Goal: Task Accomplishment & Management: Manage account settings

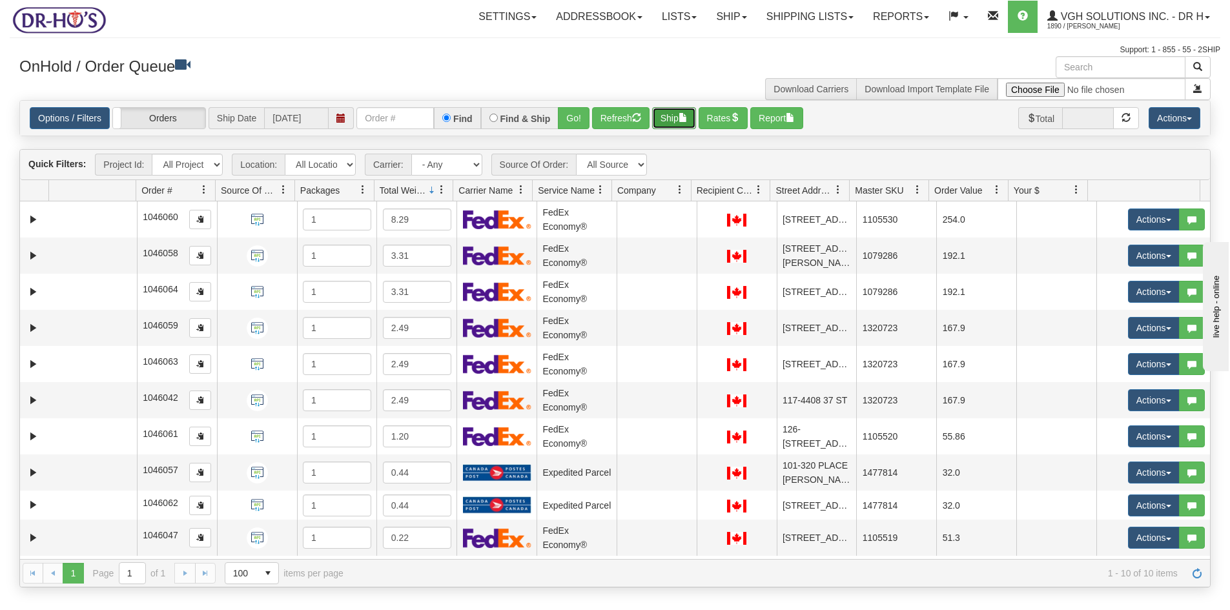
click at [667, 118] on button "Ship" at bounding box center [674, 118] width 44 height 22
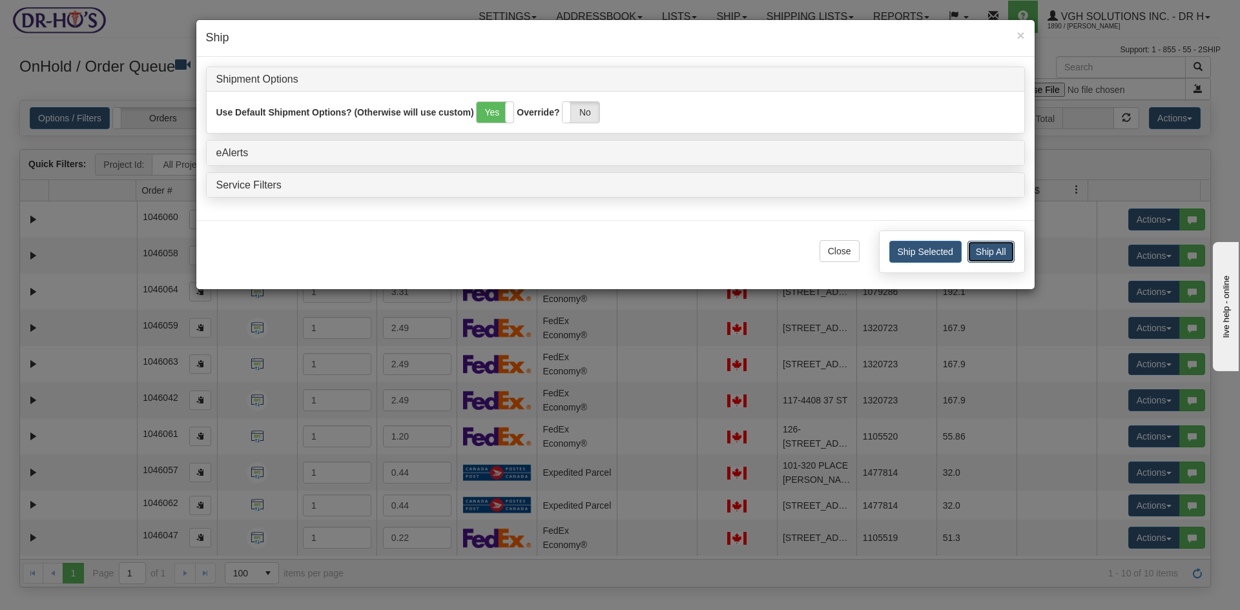
click at [1000, 251] on button "Ship All" at bounding box center [990, 252] width 47 height 22
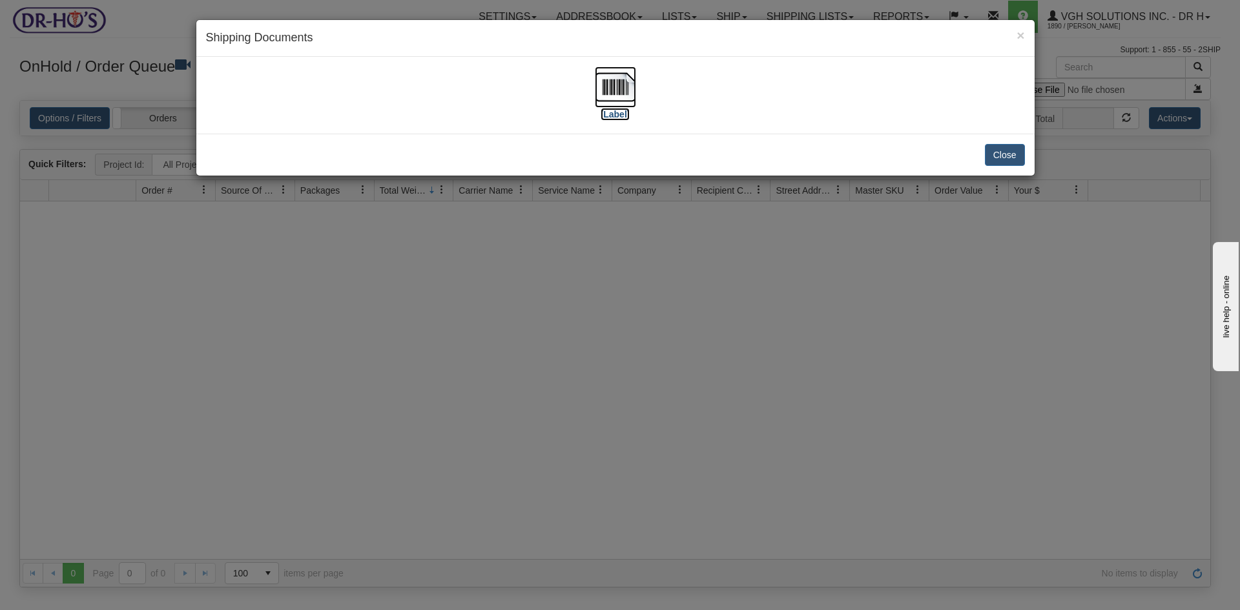
click at [611, 88] on img at bounding box center [615, 87] width 41 height 41
click at [997, 153] on button "Close" at bounding box center [1005, 155] width 40 height 22
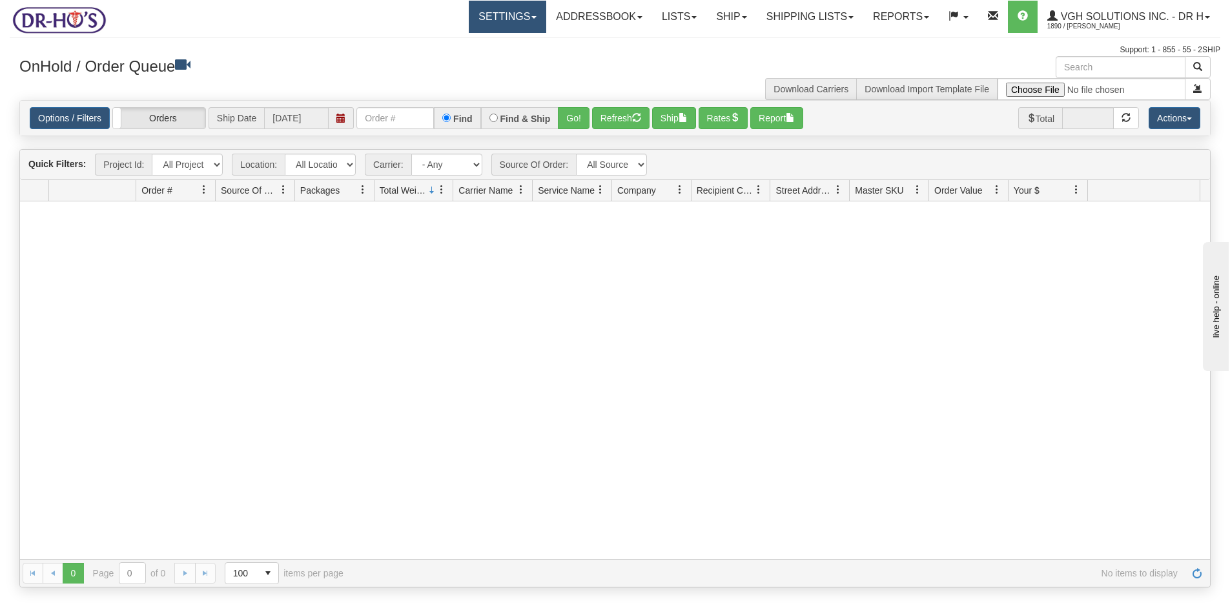
click at [481, 24] on link "Settings" at bounding box center [507, 17] width 77 height 32
click at [463, 48] on span "Shipping Preferences" at bounding box center [473, 45] width 87 height 10
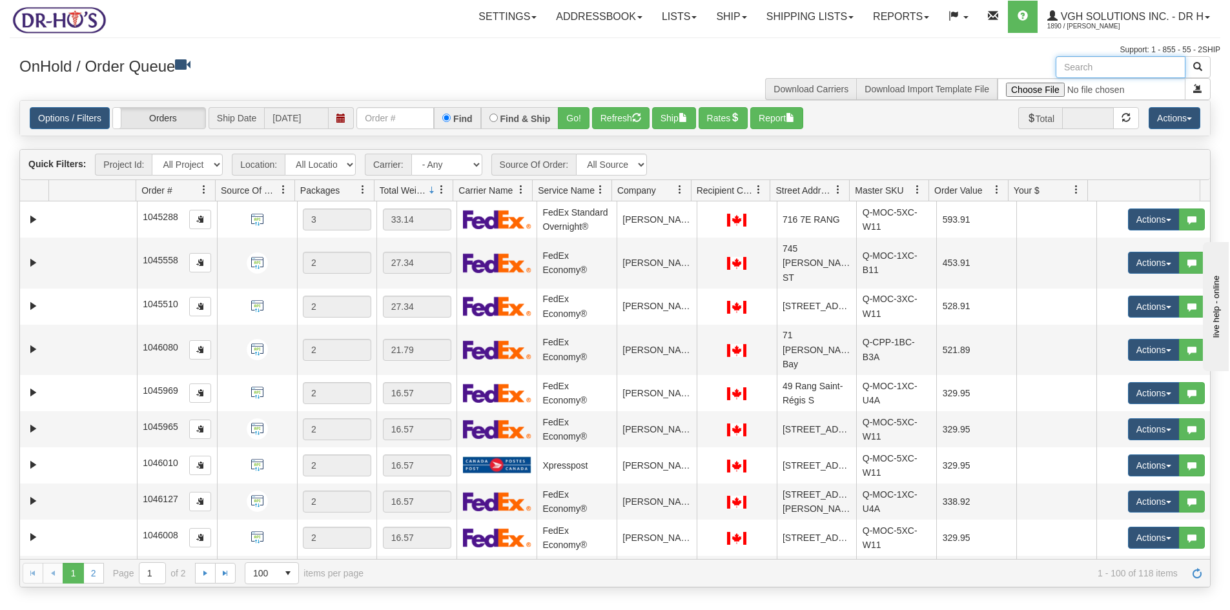
click at [1103, 71] on input "text" at bounding box center [1121, 67] width 130 height 22
paste input "1201631"
click at [1200, 67] on span "button" at bounding box center [1197, 66] width 9 height 9
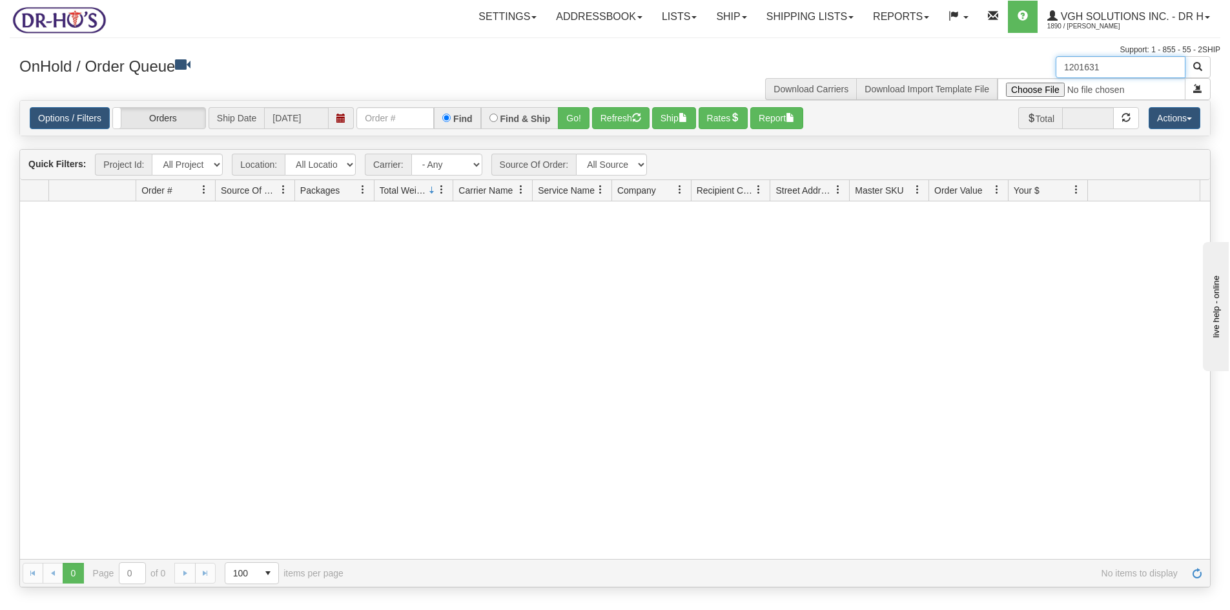
drag, startPoint x: 1107, startPoint y: 66, endPoint x: 1011, endPoint y: 72, distance: 95.7
click at [1014, 72] on div "1201631 Download Carriers Download Import Template File" at bounding box center [918, 78] width 606 height 44
paste input "17"
type input "1201617"
click at [1198, 67] on span "button" at bounding box center [1197, 66] width 9 height 9
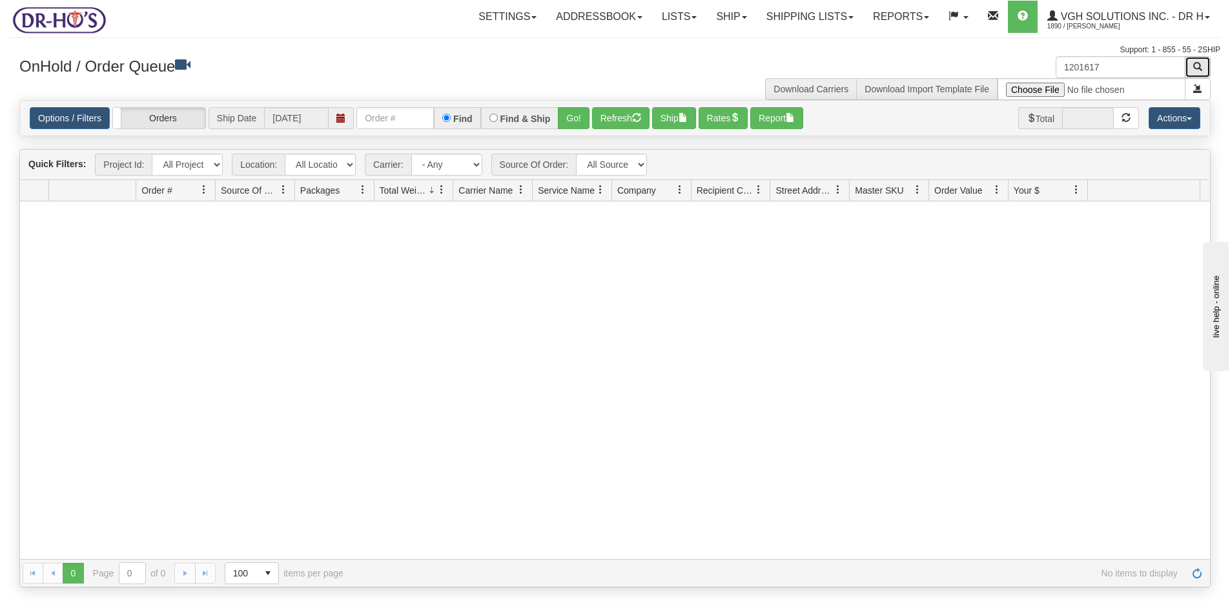
click at [1204, 60] on button "button" at bounding box center [1198, 67] width 26 height 22
drag, startPoint x: 1108, startPoint y: 64, endPoint x: 1000, endPoint y: 63, distance: 108.5
click at [1000, 63] on div "1201617 Download Carriers Download Import Template File" at bounding box center [918, 78] width 606 height 44
click at [604, 114] on button "Refresh" at bounding box center [620, 118] width 57 height 22
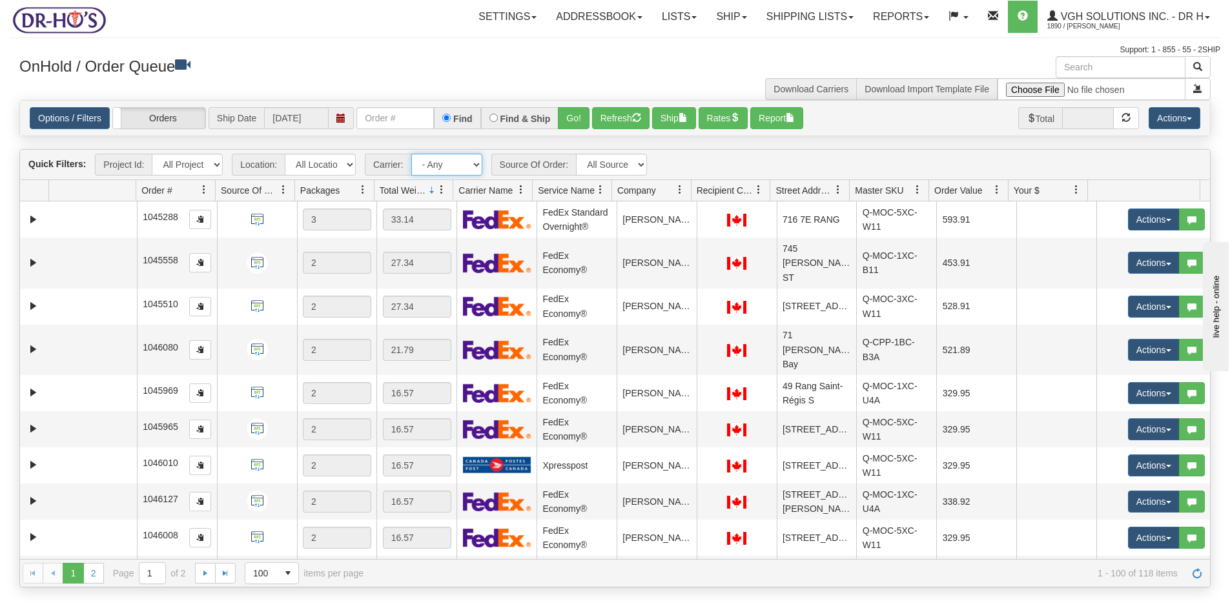
click at [475, 163] on select "- Any - Has NO carrier assigned - Has a carrier assigned FedEx Express® Canada …" at bounding box center [446, 165] width 71 height 22
select select "20"
click at [411, 154] on select "- Any - Has NO carrier assigned - Has a carrier assigned FedEx Express® Canada …" at bounding box center [446, 165] width 71 height 22
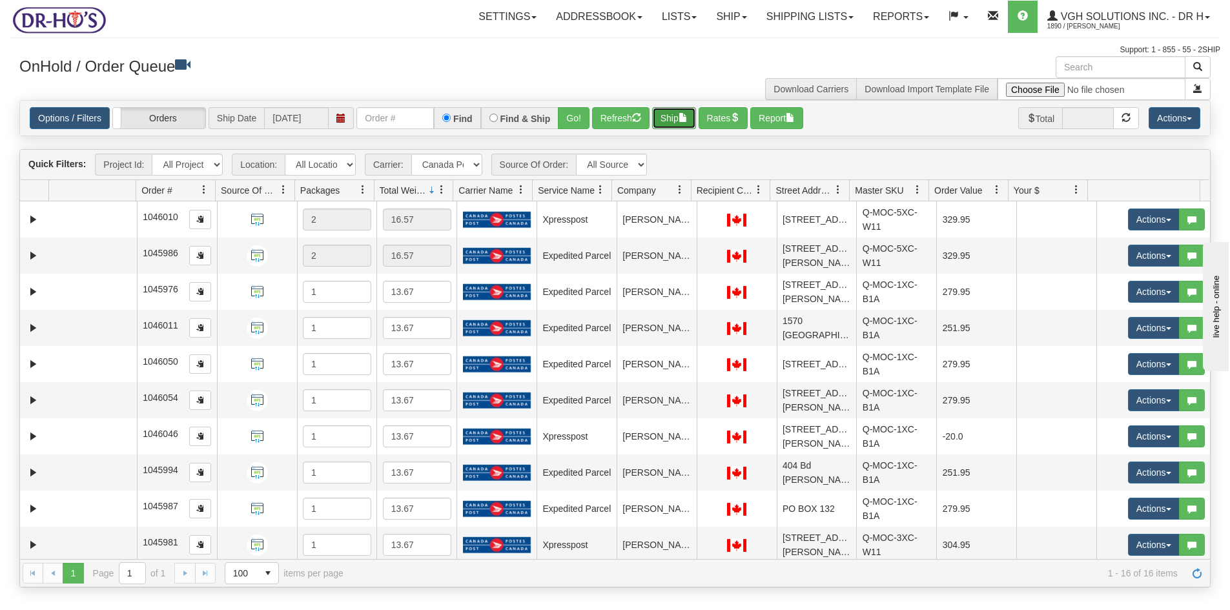
click at [667, 119] on button "Ship" at bounding box center [674, 118] width 44 height 22
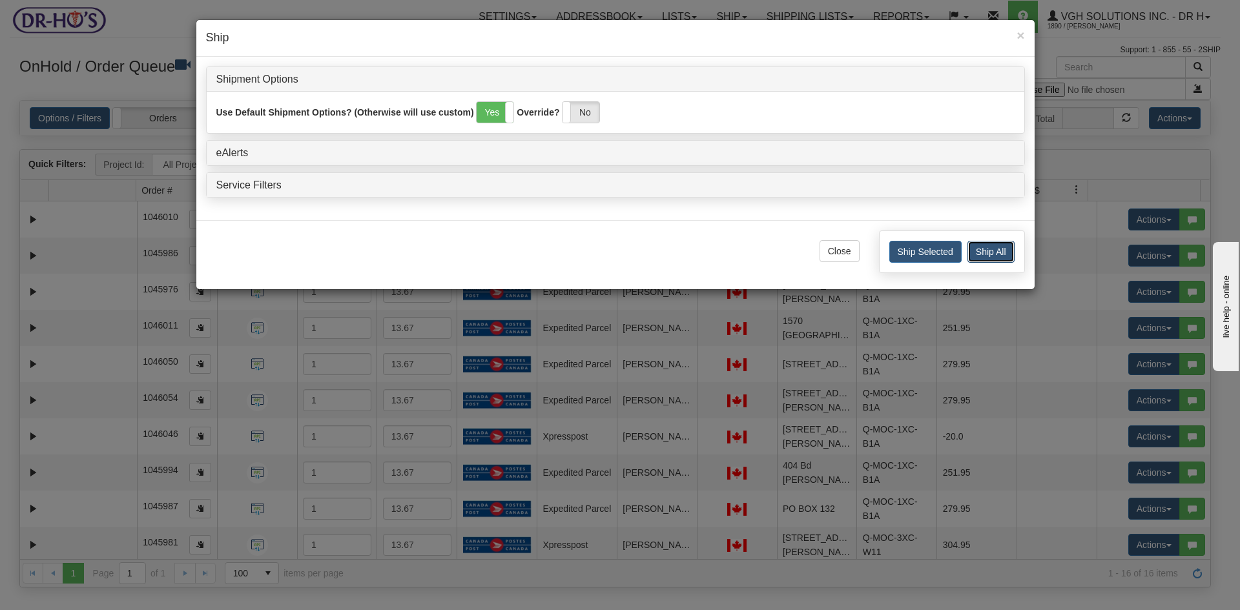
click at [989, 245] on button "Ship All" at bounding box center [990, 252] width 47 height 22
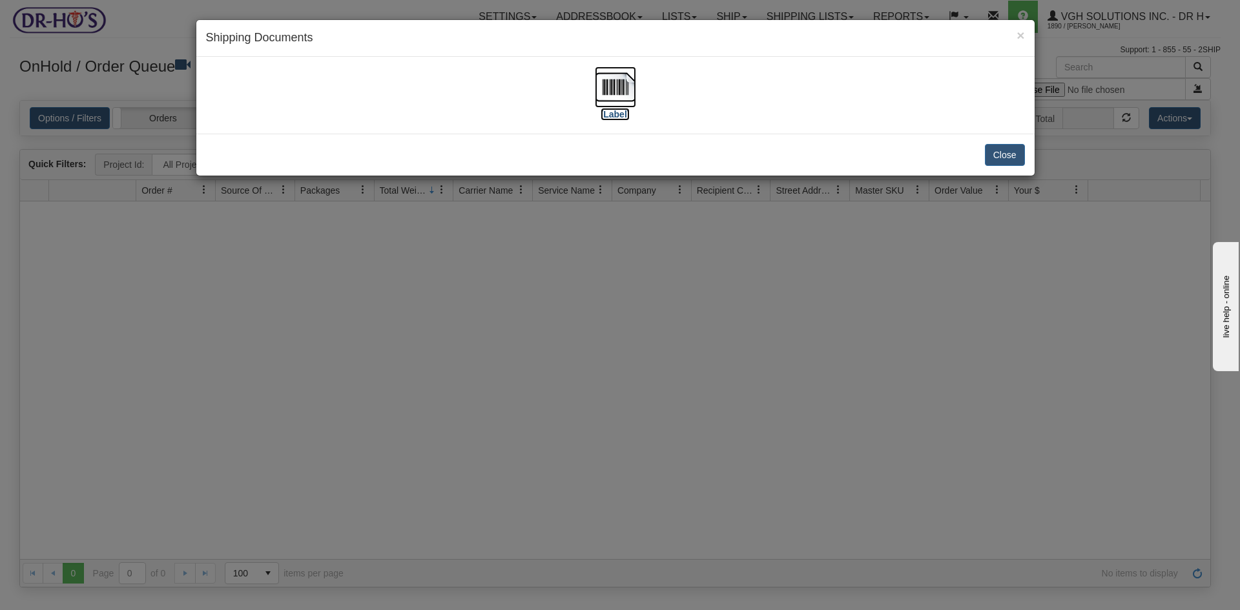
click at [614, 88] on img at bounding box center [615, 87] width 41 height 41
click at [1000, 159] on button "Close" at bounding box center [1005, 155] width 40 height 22
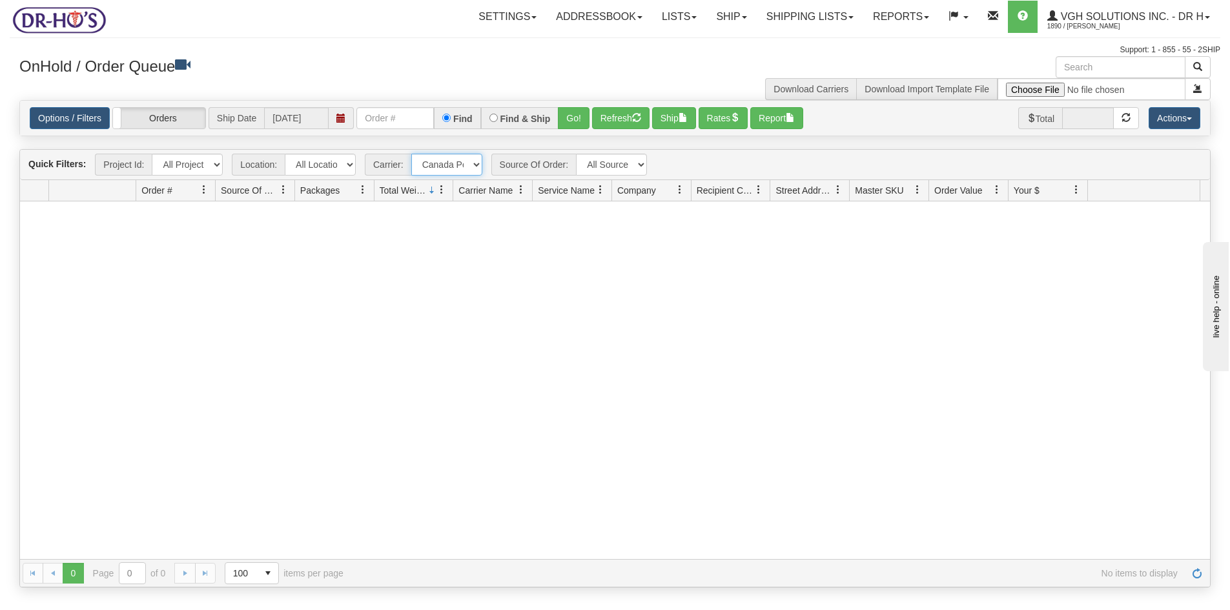
click at [475, 166] on select "- Any - Has NO carrier assigned - Has a carrier assigned FedEx Express® Canada …" at bounding box center [446, 165] width 71 height 22
select select "grid toolbar"
click at [411, 154] on select "- Any - Has NO carrier assigned - Has a carrier assigned FedEx Express® Canada …" at bounding box center [446, 165] width 71 height 22
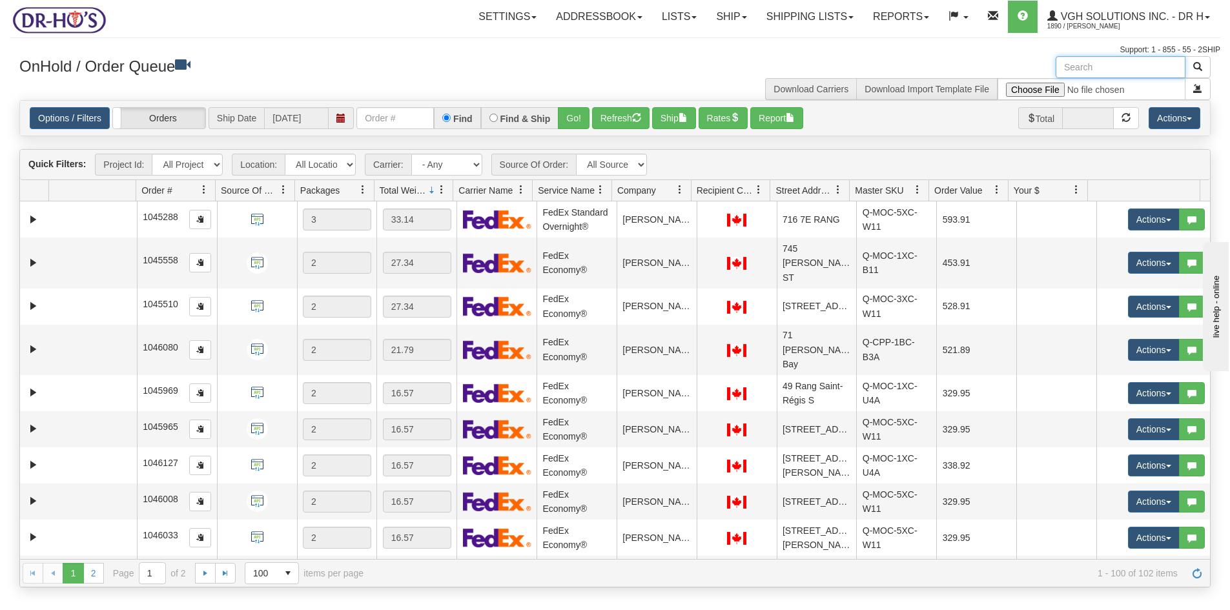
click at [1093, 65] on input "text" at bounding box center [1121, 67] width 130 height 22
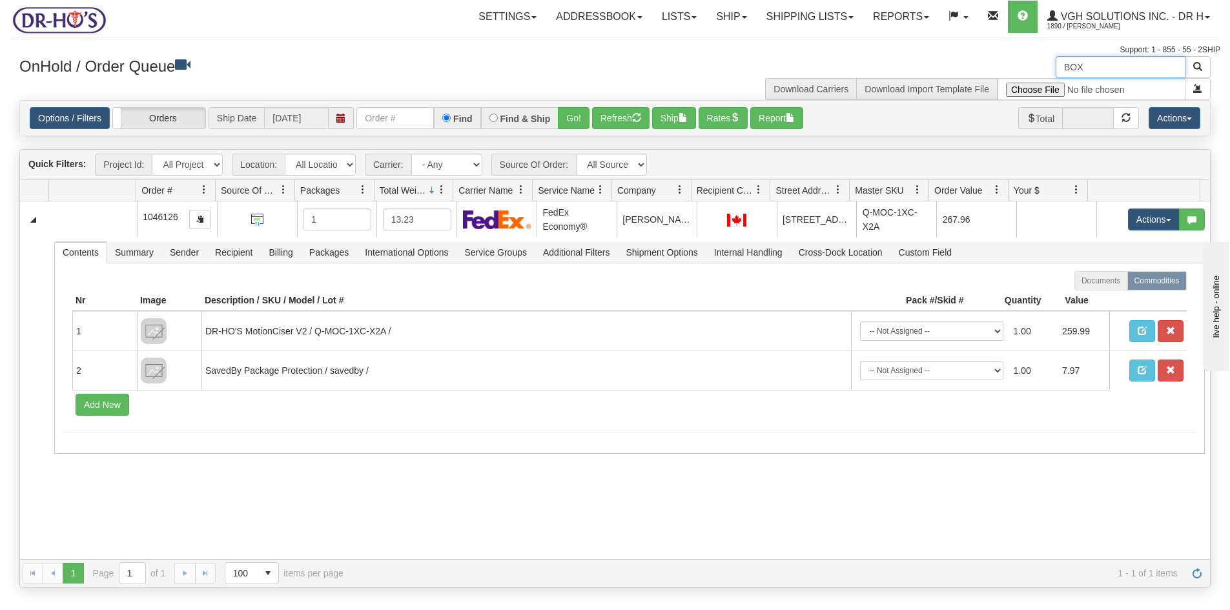
drag, startPoint x: 91, startPoint y: 218, endPoint x: 86, endPoint y: 194, distance: 23.8
click at [92, 218] on td at bounding box center [93, 219] width 88 height 36
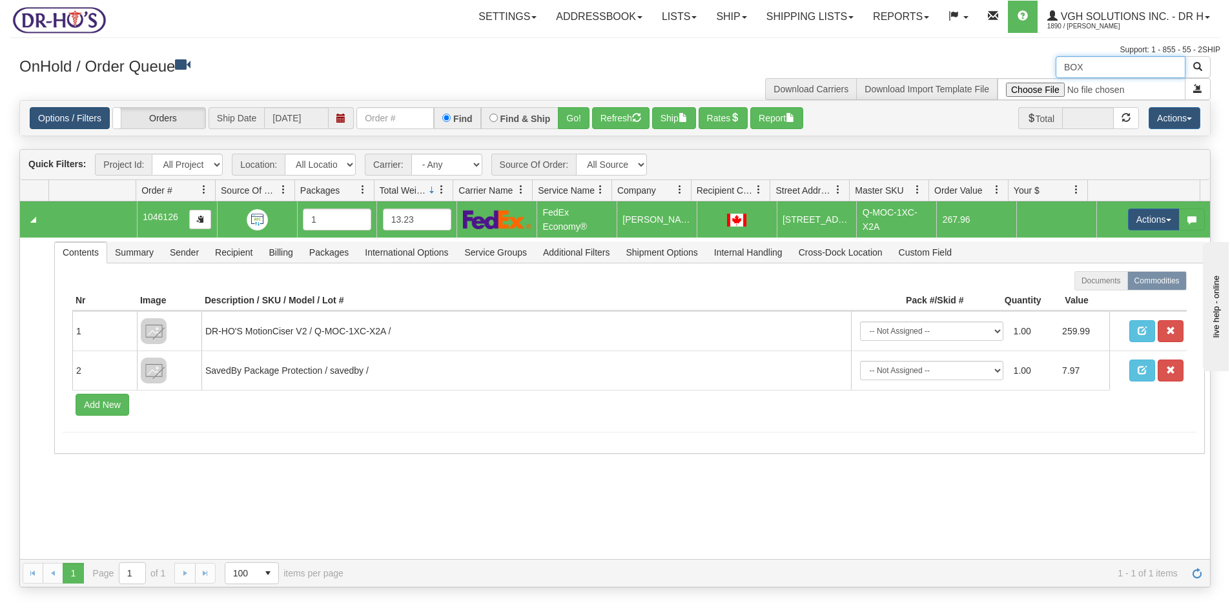
type input "BOX"
click at [52, 117] on link "Options / Filters" at bounding box center [70, 118] width 80 height 22
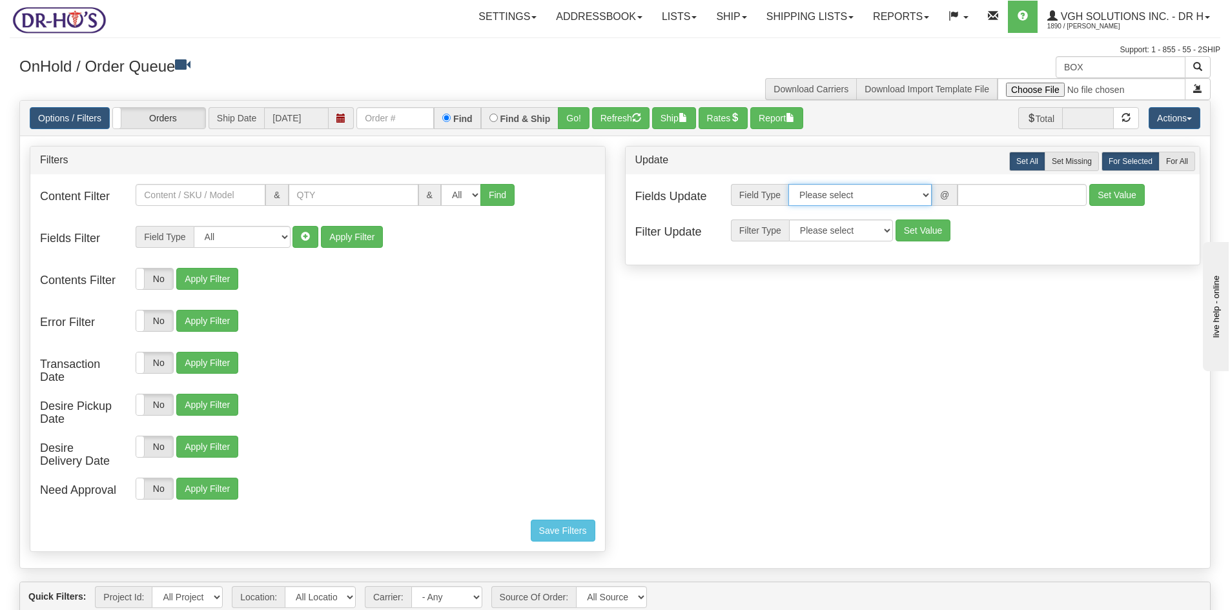
click at [925, 193] on select "Please select Contact Person Company Country Country & State/Province City Zip …" at bounding box center [859, 195] width 143 height 22
select select "94"
click at [788, 184] on select "Please select Contact Person Company Country Country & State/Province City Zip …" at bounding box center [859, 195] width 143 height 22
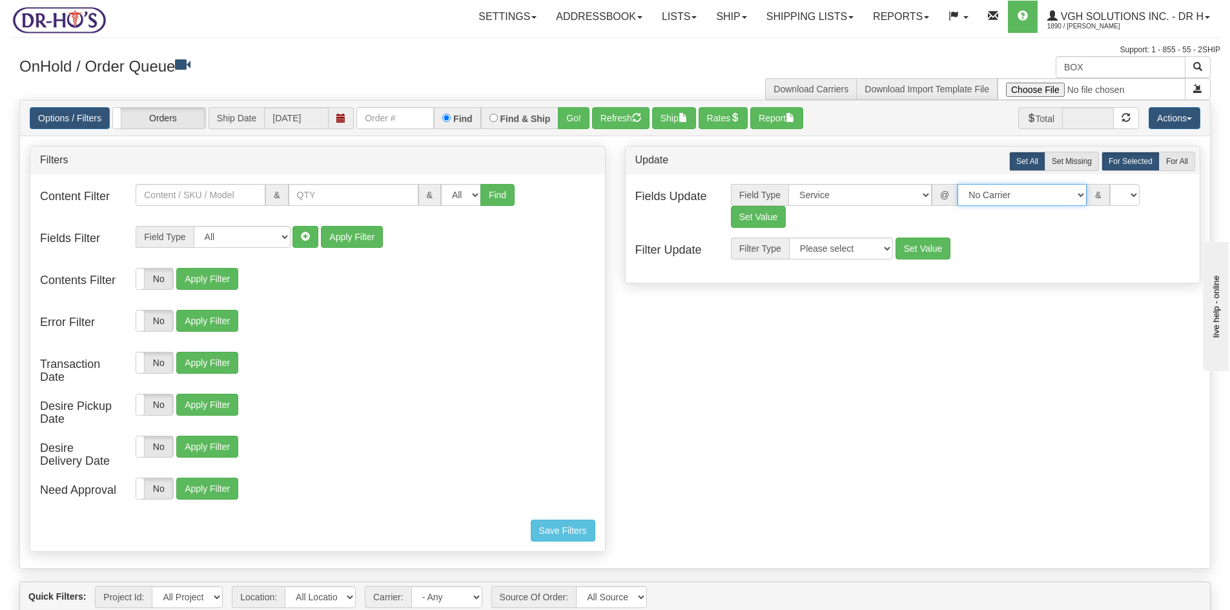
click at [1066, 195] on select "No Carrier FedEx Express® UPS Purolator Canpar [GEOGRAPHIC_DATA] Post BeSwyft K…" at bounding box center [1022, 195] width 129 height 22
click at [958, 184] on select "No Carrier FedEx Express® UPS Purolator Canpar [GEOGRAPHIC_DATA] Post BeSwyft K…" at bounding box center [1022, 195] width 129 height 22
click at [1029, 195] on select "No Carrier FedEx Express® UPS Purolator Canpar [GEOGRAPHIC_DATA] Post BeSwyft K…" at bounding box center [973, 195] width 129 height 22
select select "20"
click at [920, 184] on select "No Carrier FedEx Express® UPS Purolator Canpar [GEOGRAPHIC_DATA] Post BeSwyft K…" at bounding box center [973, 195] width 129 height 22
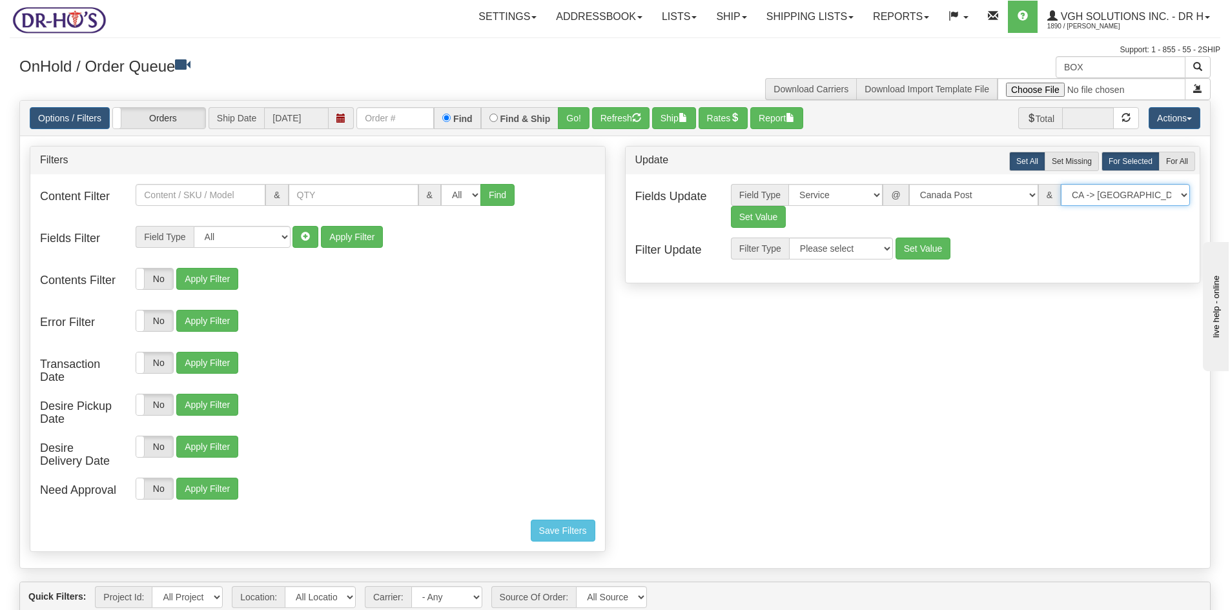
click at [1182, 195] on select "CA -> [GEOGRAPHIC_DATA] - [GEOGRAPHIC_DATA]EP - Expedited [GEOGRAPHIC_DATA] [GE…" at bounding box center [1125, 195] width 129 height 22
select select "DOM.EP"
click at [1061, 184] on select "CA -> [GEOGRAPHIC_DATA] - [GEOGRAPHIC_DATA]EP - Expedited [GEOGRAPHIC_DATA] [GE…" at bounding box center [1125, 195] width 129 height 22
click at [746, 216] on button "Set Value" at bounding box center [759, 217] width 56 height 22
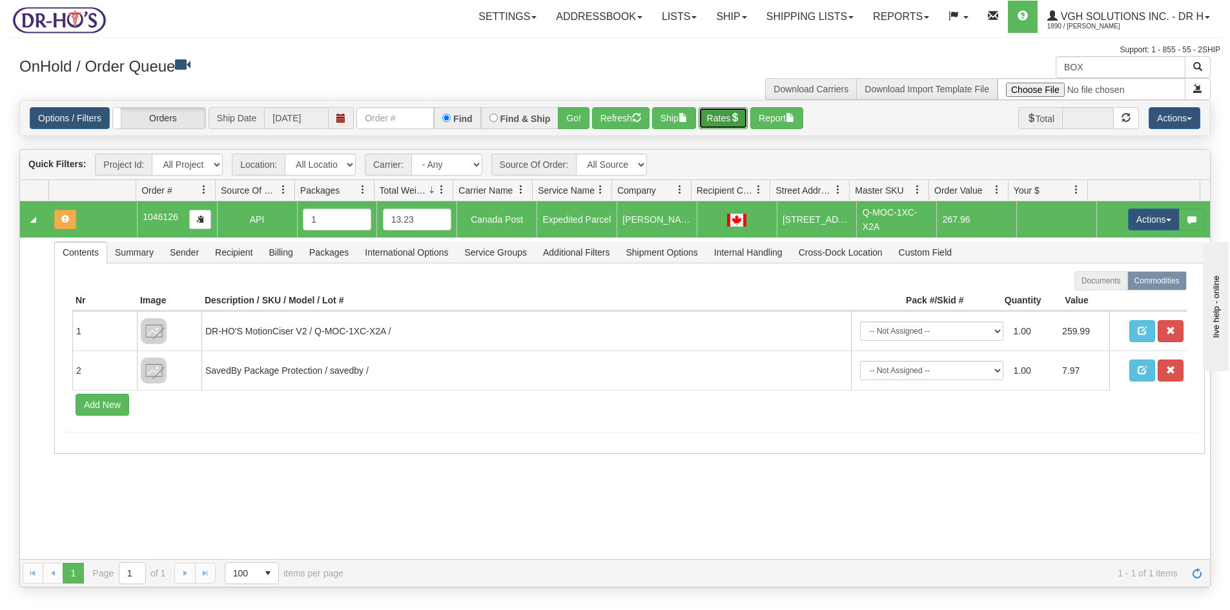
click at [727, 116] on button "Rates" at bounding box center [724, 118] width 50 height 22
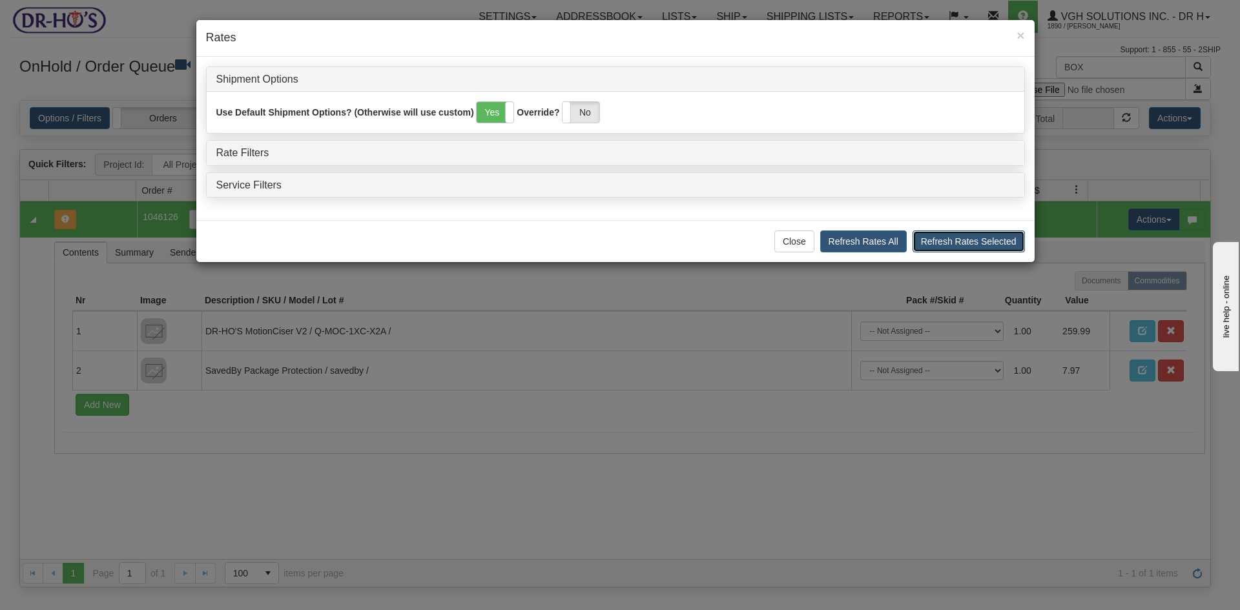
click at [970, 242] on button "Refresh Rates Selected" at bounding box center [968, 242] width 112 height 22
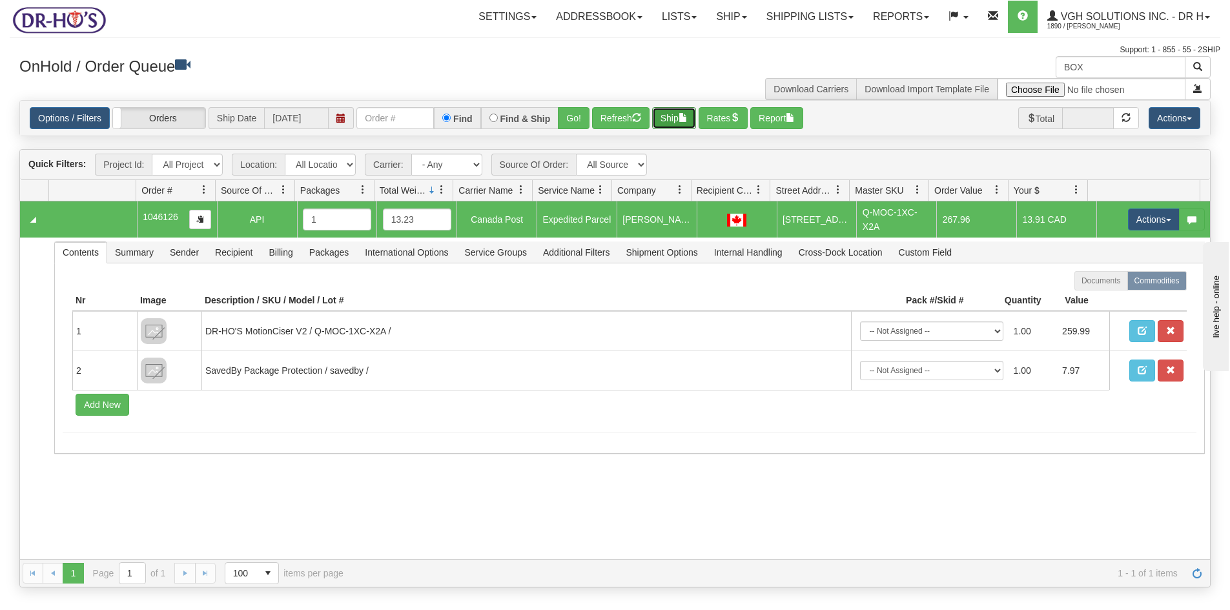
click at [677, 122] on button "Ship" at bounding box center [674, 118] width 44 height 22
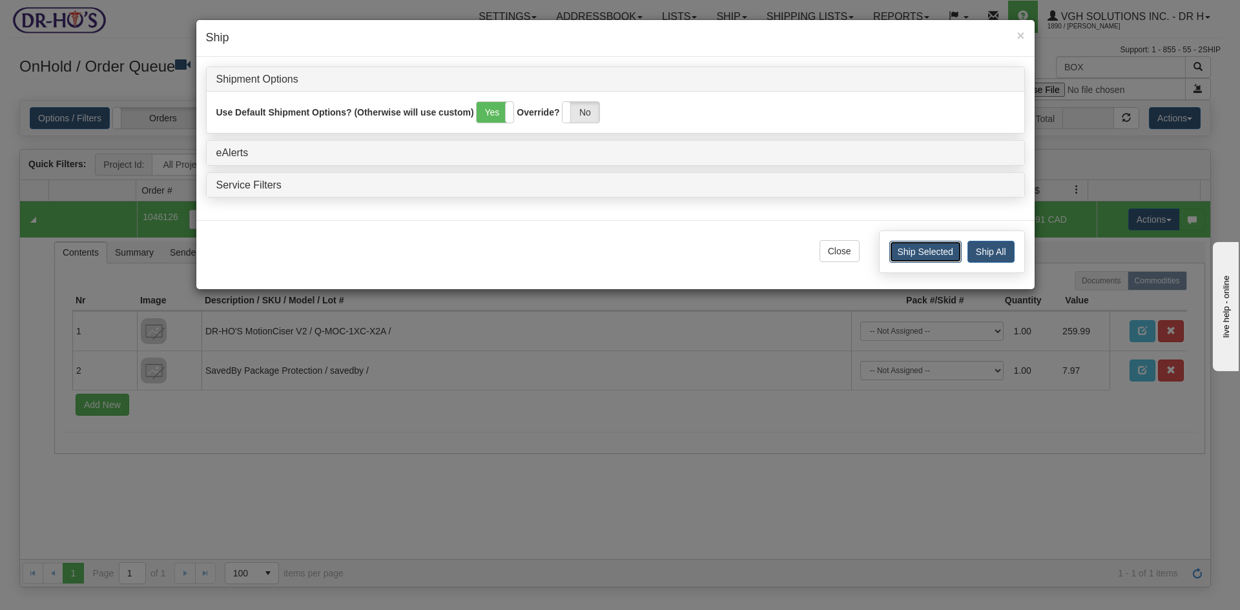
click at [920, 248] on button "Ship Selected" at bounding box center [925, 252] width 72 height 22
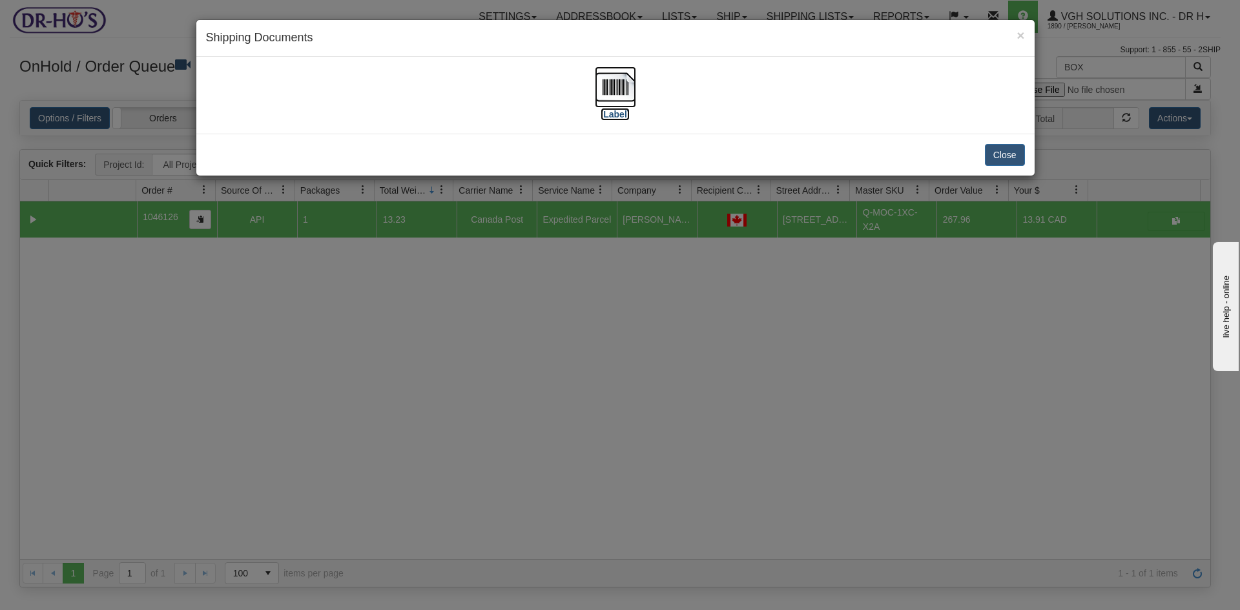
click at [608, 83] on img at bounding box center [615, 87] width 41 height 41
click at [1011, 155] on button "Close" at bounding box center [1005, 155] width 40 height 22
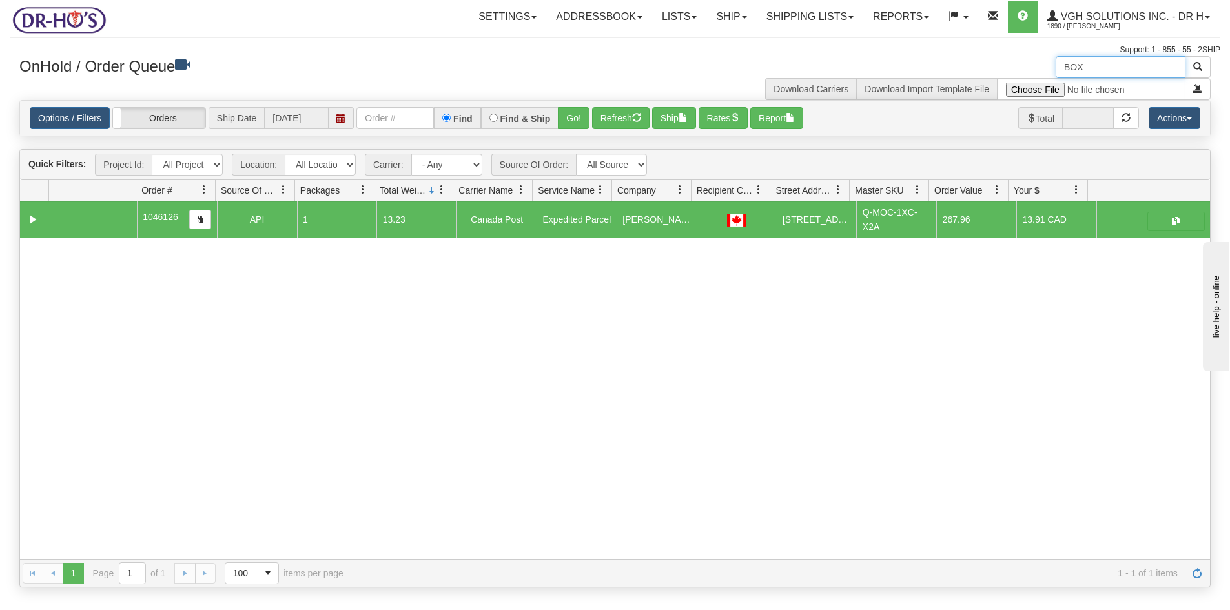
drag, startPoint x: 1082, startPoint y: 67, endPoint x: 1048, endPoint y: 67, distance: 33.6
click at [1048, 67] on div "BOX Download Carriers Download Import Template File" at bounding box center [918, 78] width 606 height 44
click at [617, 120] on button "Refresh" at bounding box center [620, 118] width 57 height 22
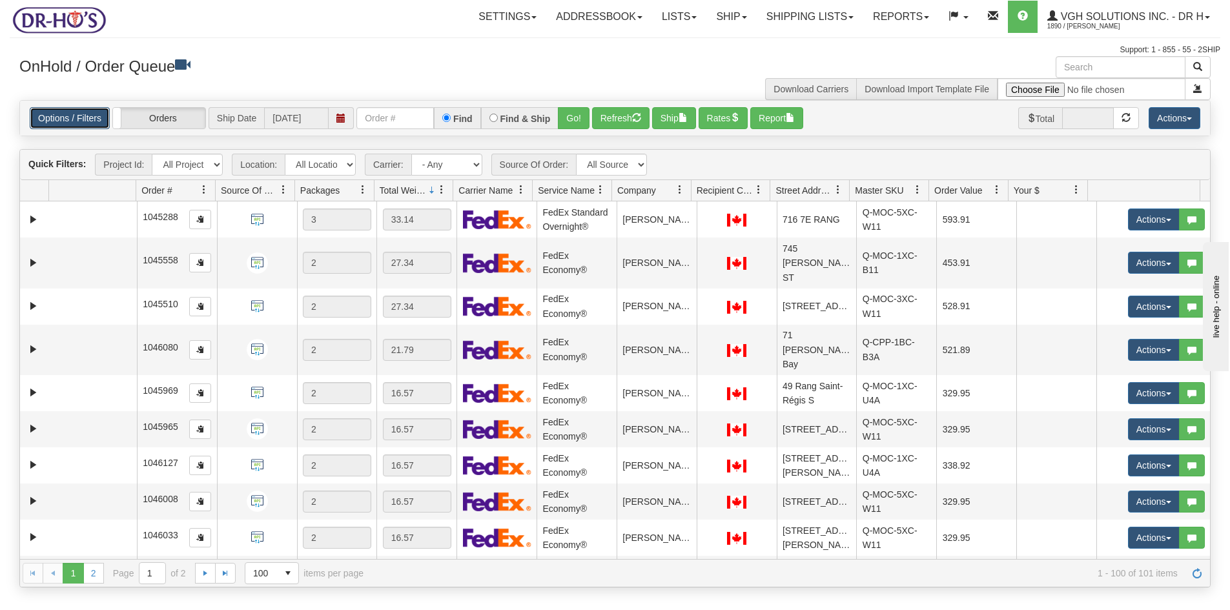
click at [77, 122] on link "Options / Filters" at bounding box center [70, 118] width 80 height 22
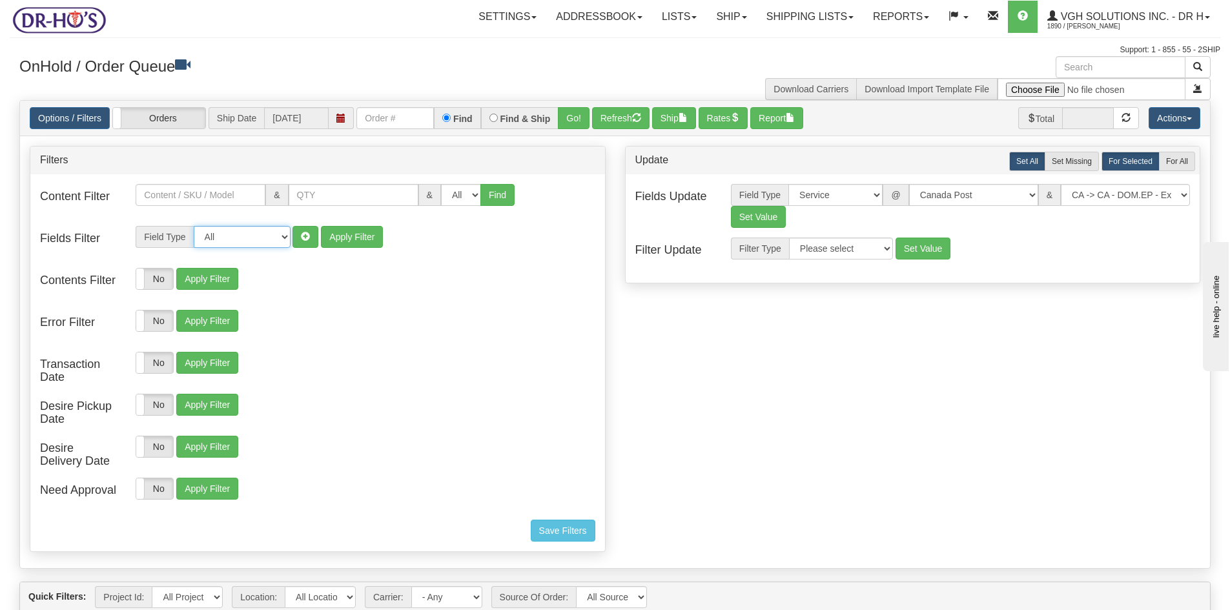
click at [282, 236] on select "All Contact Person Company Country Country & State/Province City Zip / Postal S…" at bounding box center [242, 237] width 97 height 22
select select "94"
click at [194, 226] on select "All Contact Person Company Country Country & State/Province City Zip / Postal S…" at bounding box center [242, 237] width 97 height 22
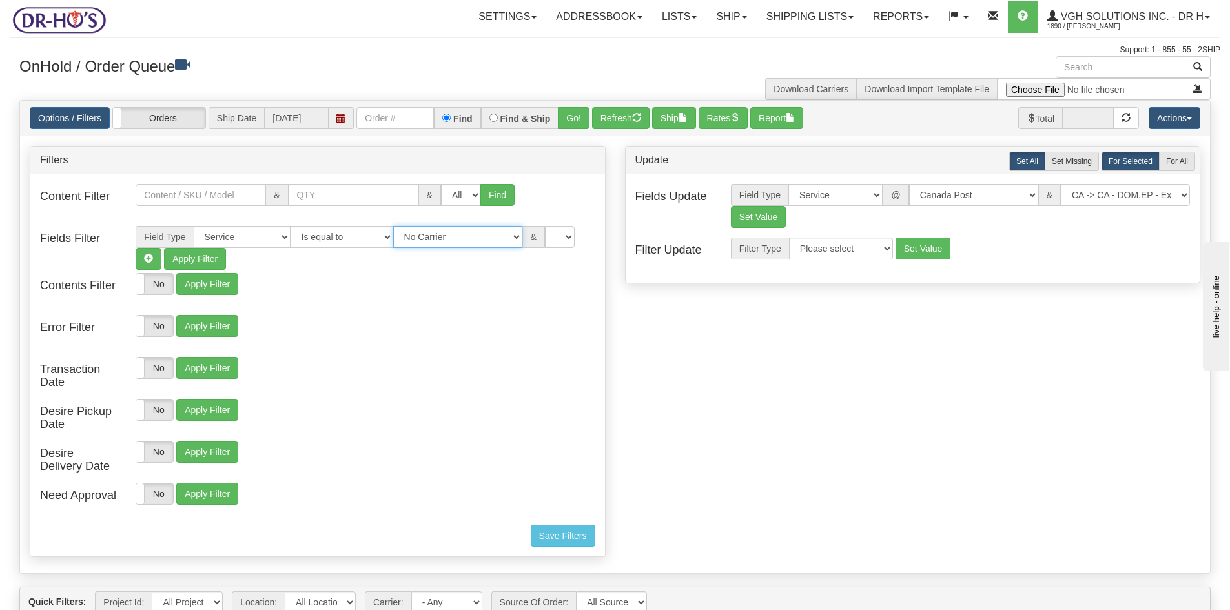
click at [504, 236] on select "No Carrier FedEx Express® UPS Purolator Canpar [GEOGRAPHIC_DATA] Post BeSwyft K…" at bounding box center [457, 237] width 129 height 22
select select "2"
click at [393, 226] on select "No Carrier FedEx Express® UPS Purolator Canpar [GEOGRAPHIC_DATA] Post BeSwyft K…" at bounding box center [457, 237] width 129 height 22
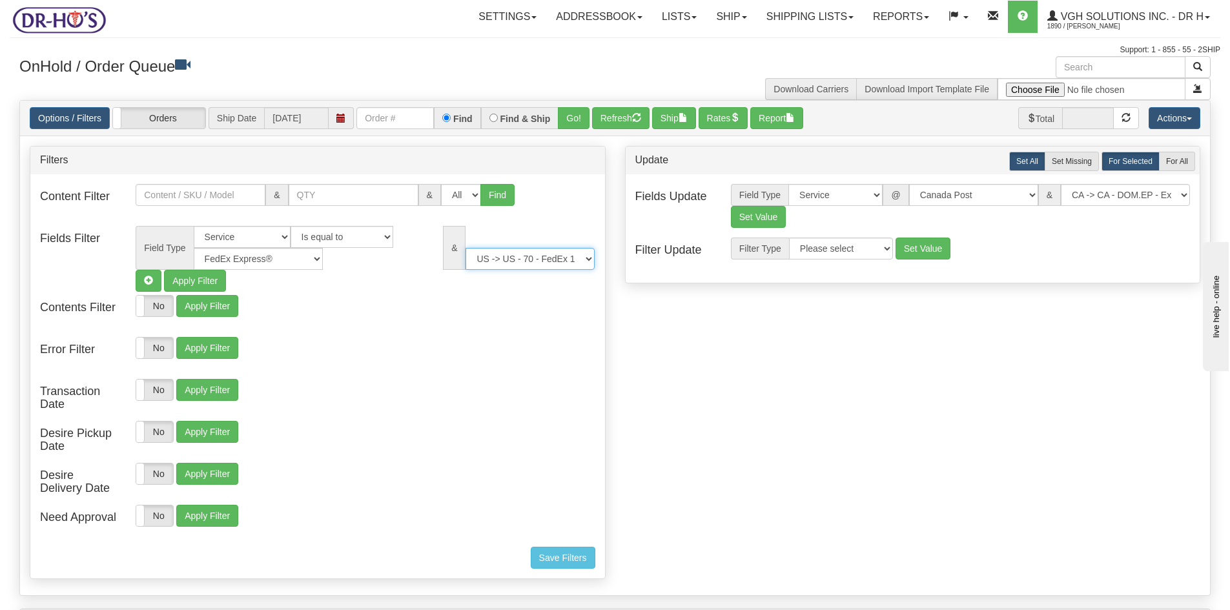
click at [586, 258] on select "US -> US - 70 - FedEx 1 Day® Freight US -> US - 03 - FedEx 2 Day® US -> US - 49…" at bounding box center [530, 259] width 129 height 22
select select "05"
click at [466, 248] on select "US -> US - 70 - FedEx 1 Day® Freight US -> US - 03 - FedEx 2 Day® US -> US - 49…" at bounding box center [530, 259] width 129 height 22
click at [613, 115] on button "Refresh" at bounding box center [620, 118] width 57 height 22
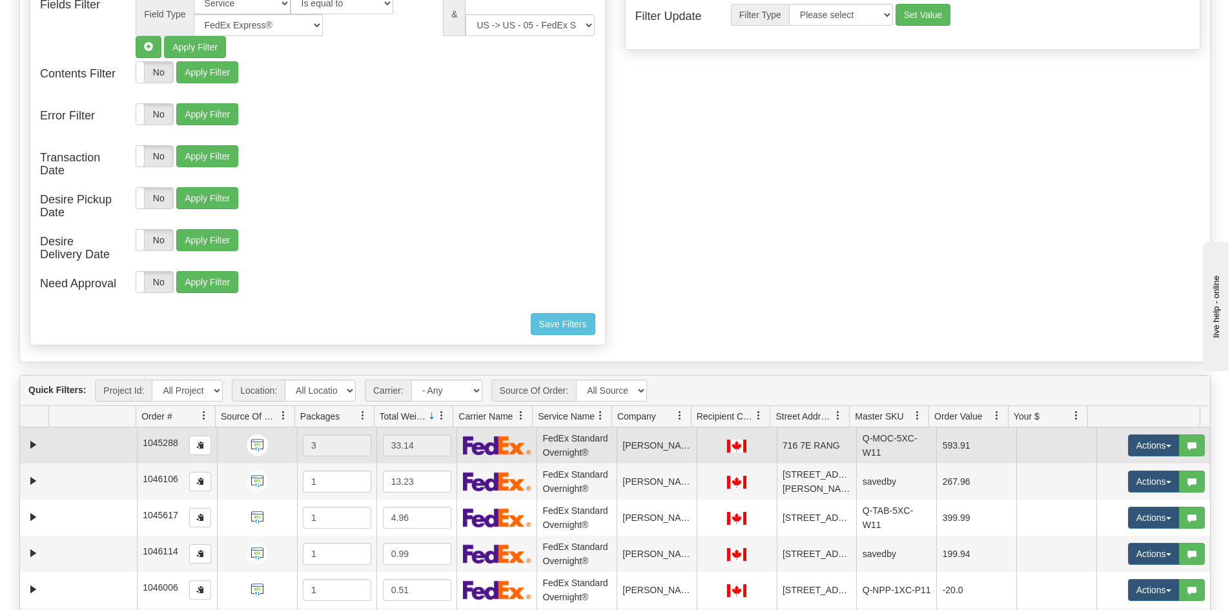
scroll to position [452, 0]
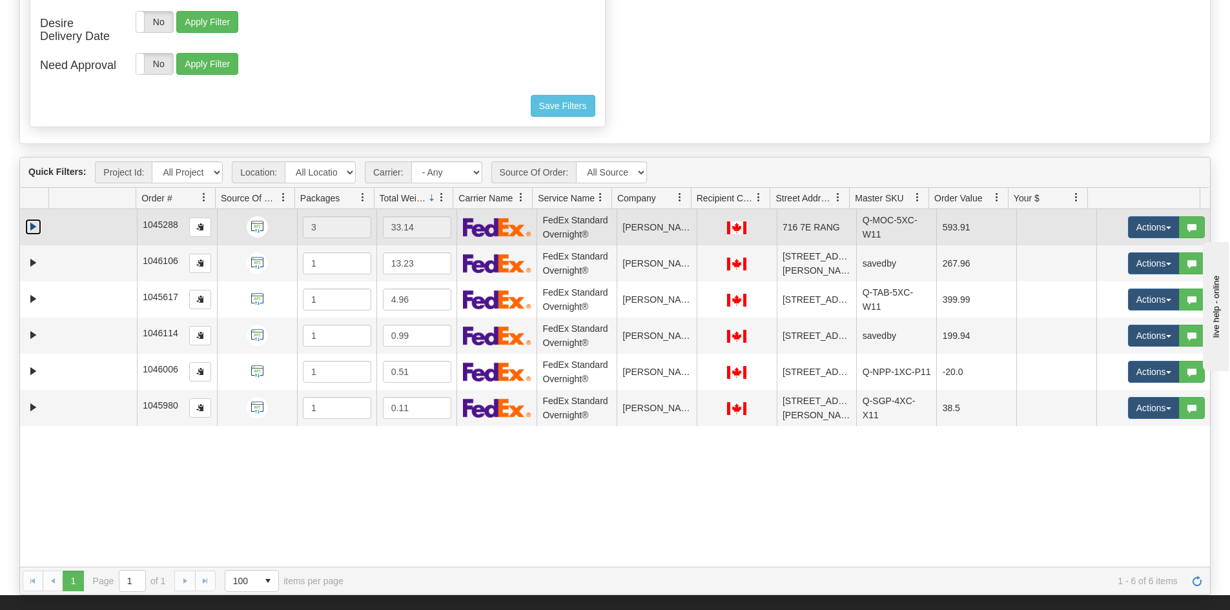
click at [39, 227] on link "Expand" at bounding box center [33, 227] width 16 height 16
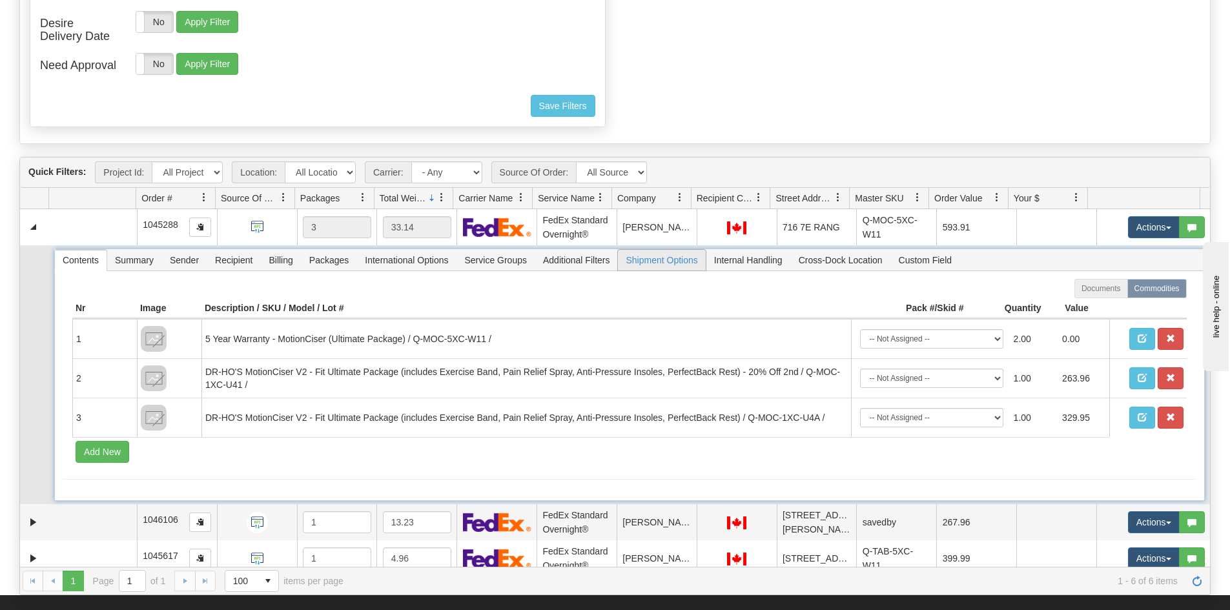
click at [675, 262] on span "Shipment Options" at bounding box center [661, 260] width 87 height 21
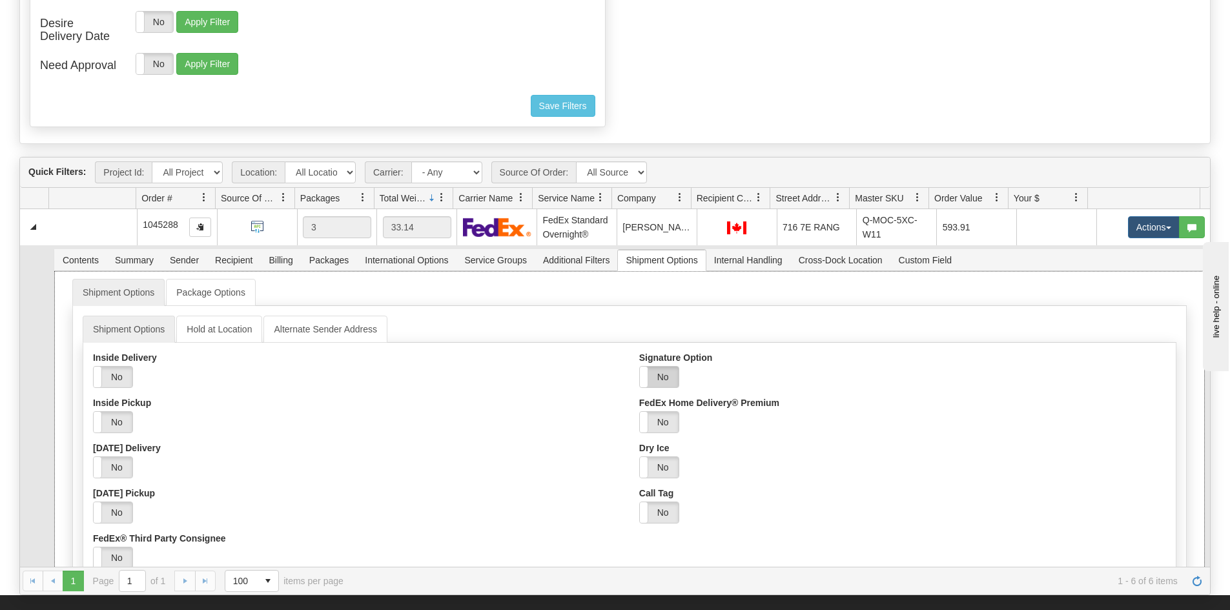
click at [654, 375] on label "No" at bounding box center [659, 377] width 39 height 21
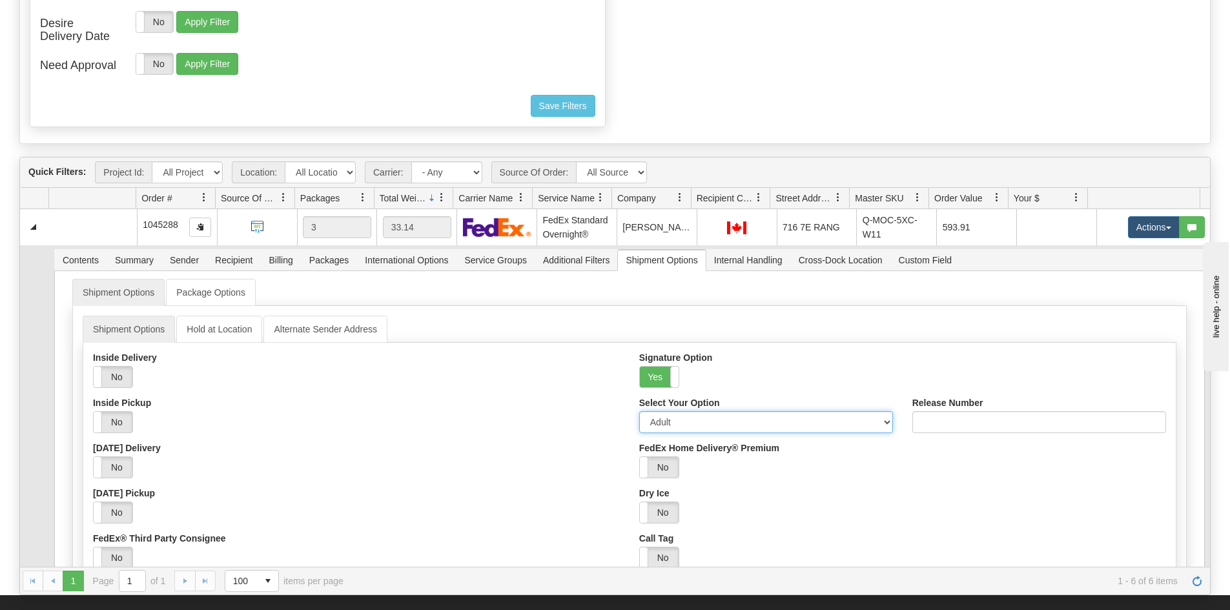
click at [672, 420] on select "Adult Direct Indirect No Signature Required Service Default" at bounding box center [766, 422] width 254 height 22
select select "2"
click at [639, 411] on select "Adult Direct Indirect No Signature Required Service Default" at bounding box center [766, 422] width 254 height 22
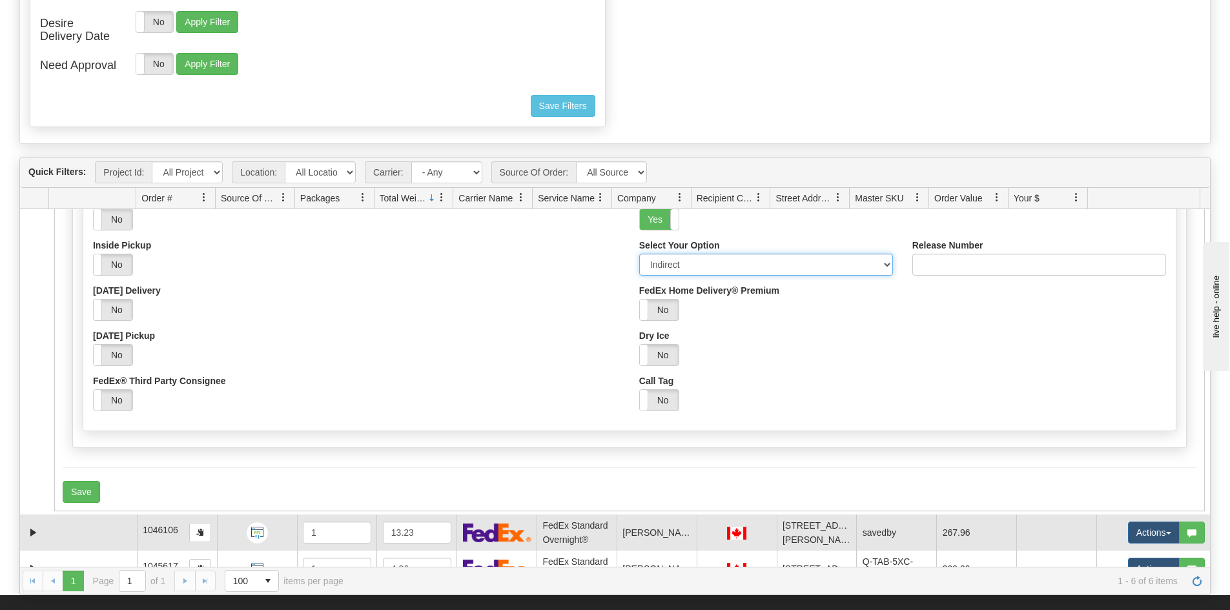
scroll to position [194, 0]
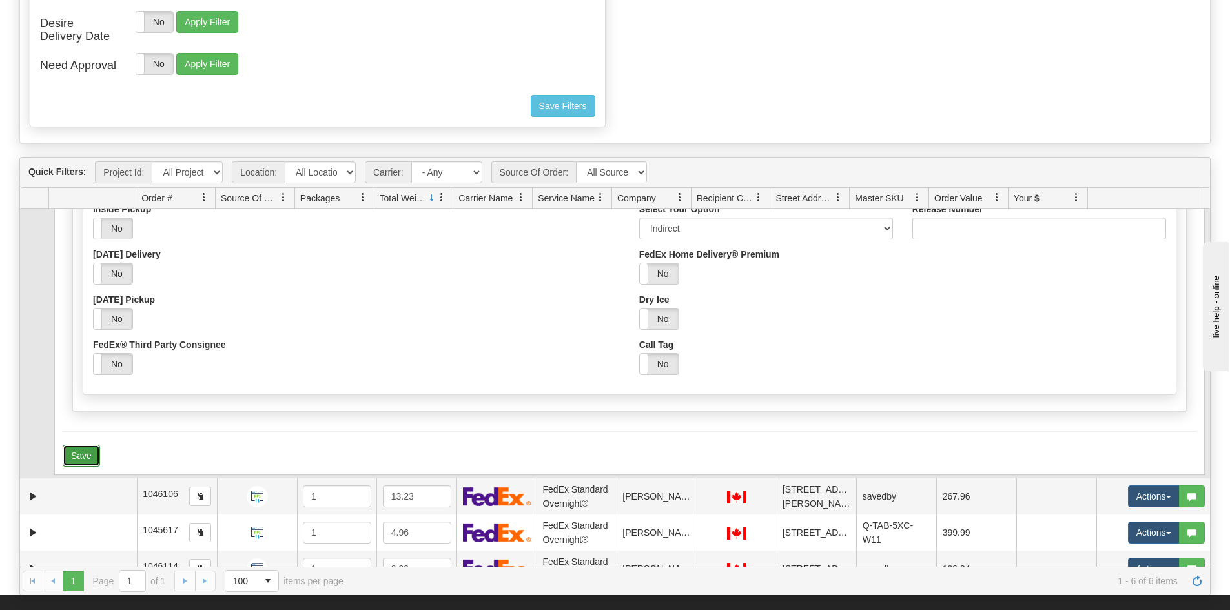
click at [76, 455] on button "Save" at bounding box center [81, 456] width 37 height 22
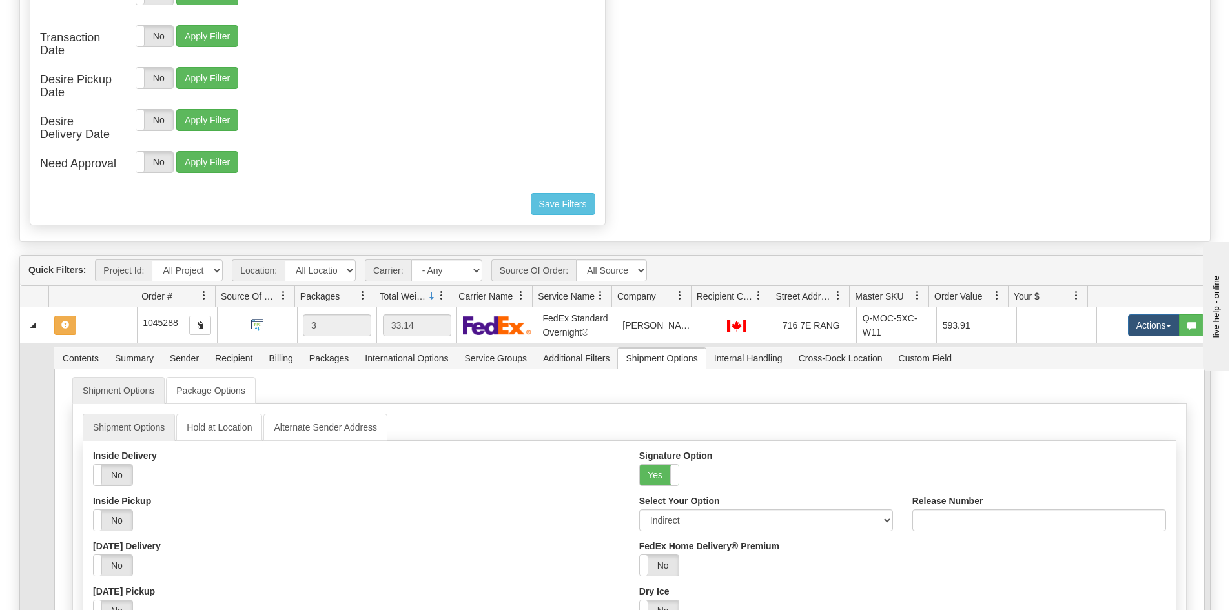
scroll to position [323, 0]
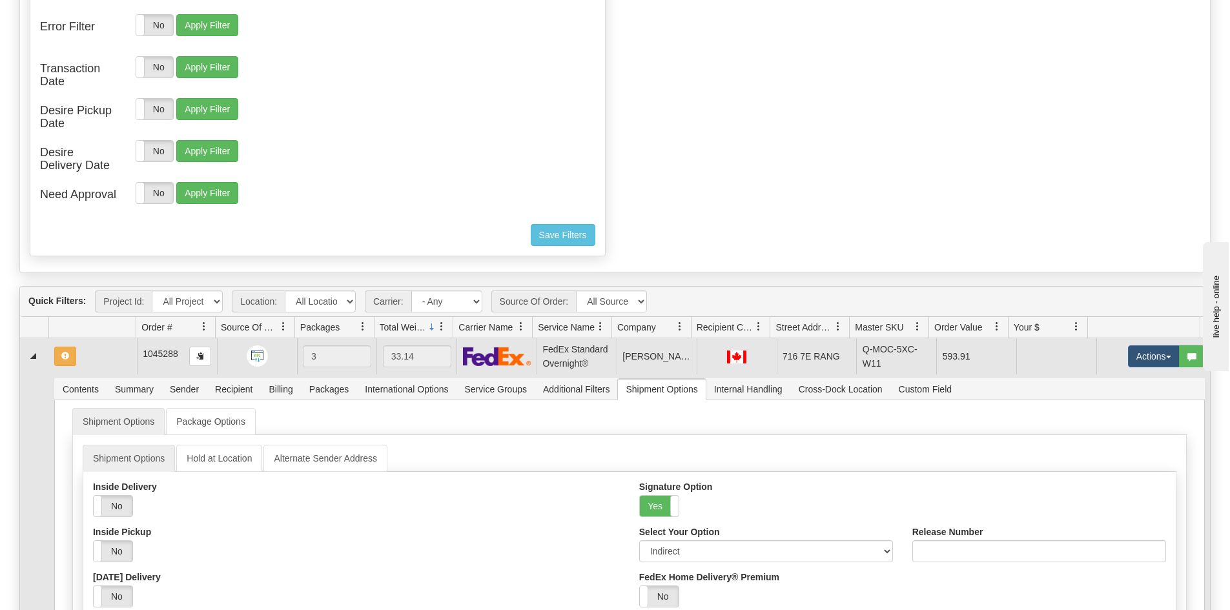
click at [107, 355] on td at bounding box center [93, 356] width 88 height 36
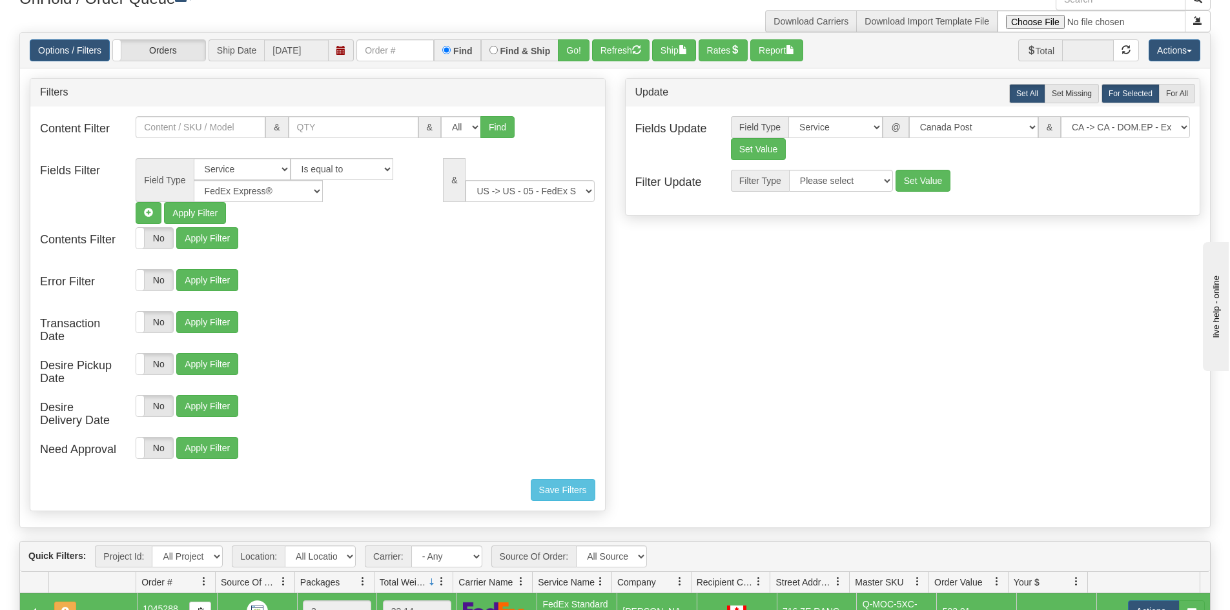
scroll to position [0, 0]
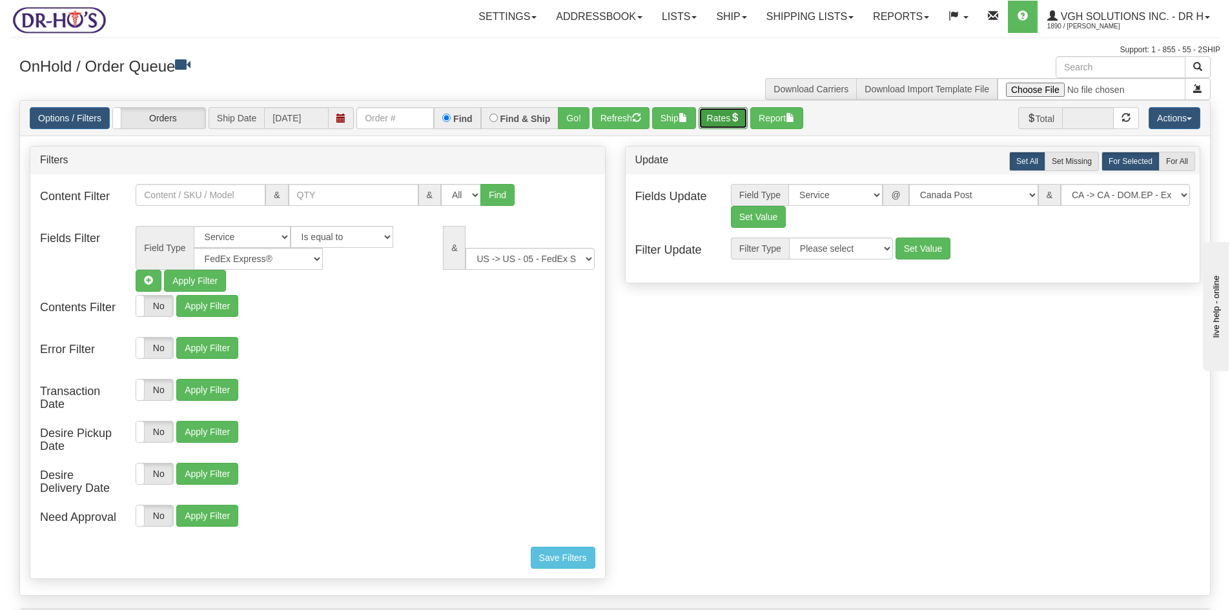
click at [719, 116] on button "Rates" at bounding box center [724, 118] width 50 height 22
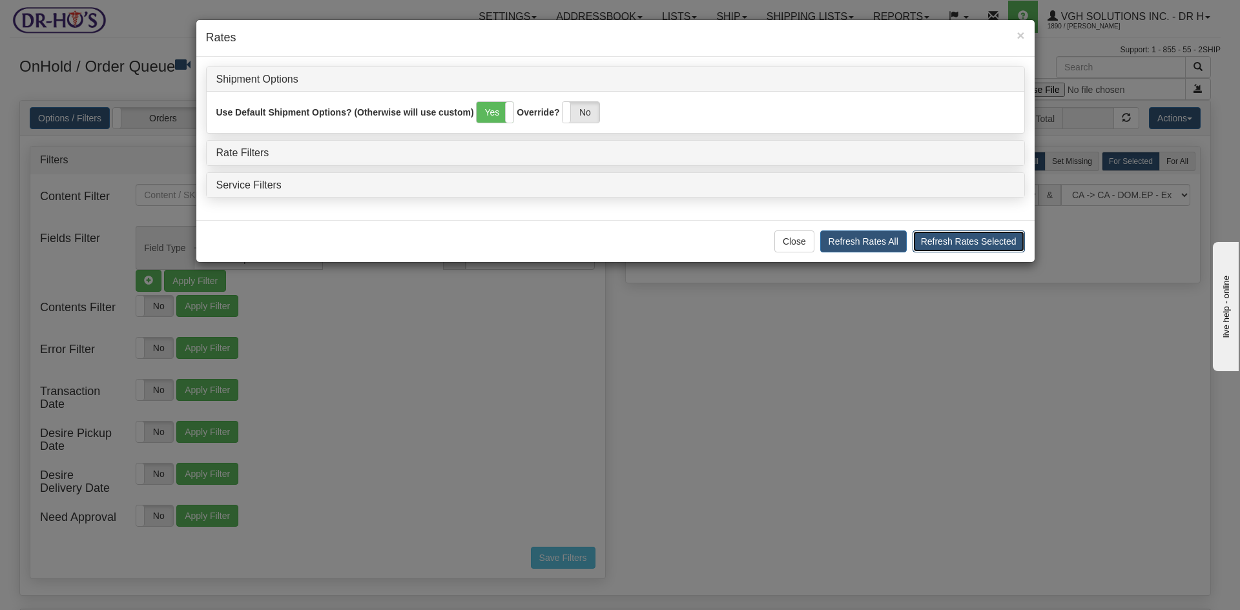
click at [940, 242] on button "Refresh Rates Selected" at bounding box center [968, 242] width 112 height 22
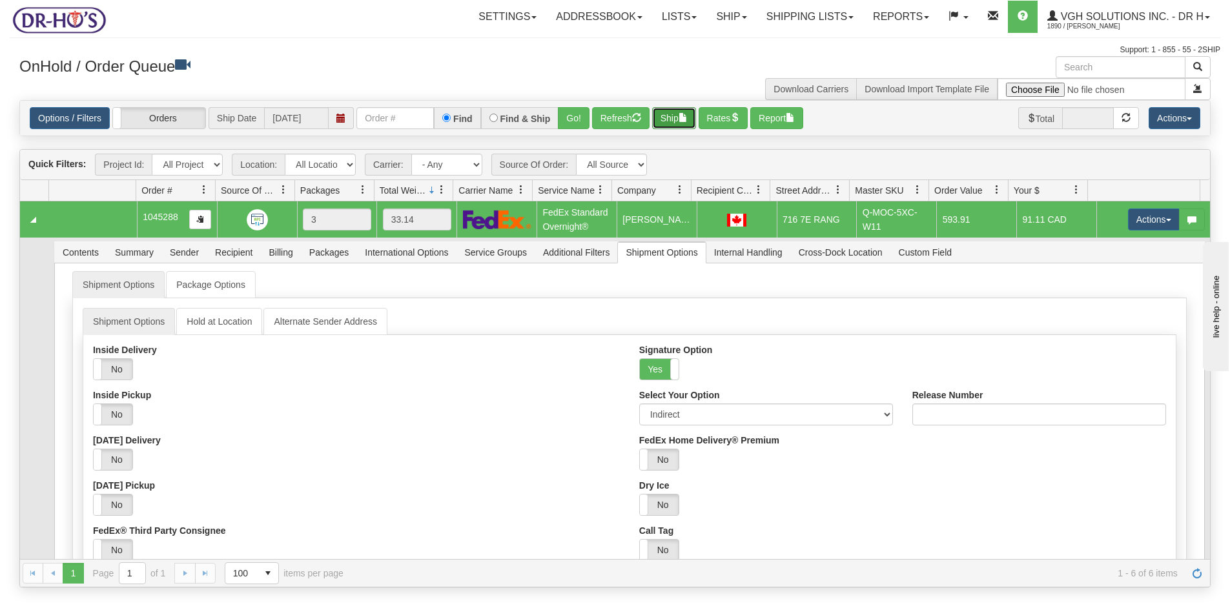
click at [672, 116] on button "Ship" at bounding box center [674, 118] width 44 height 22
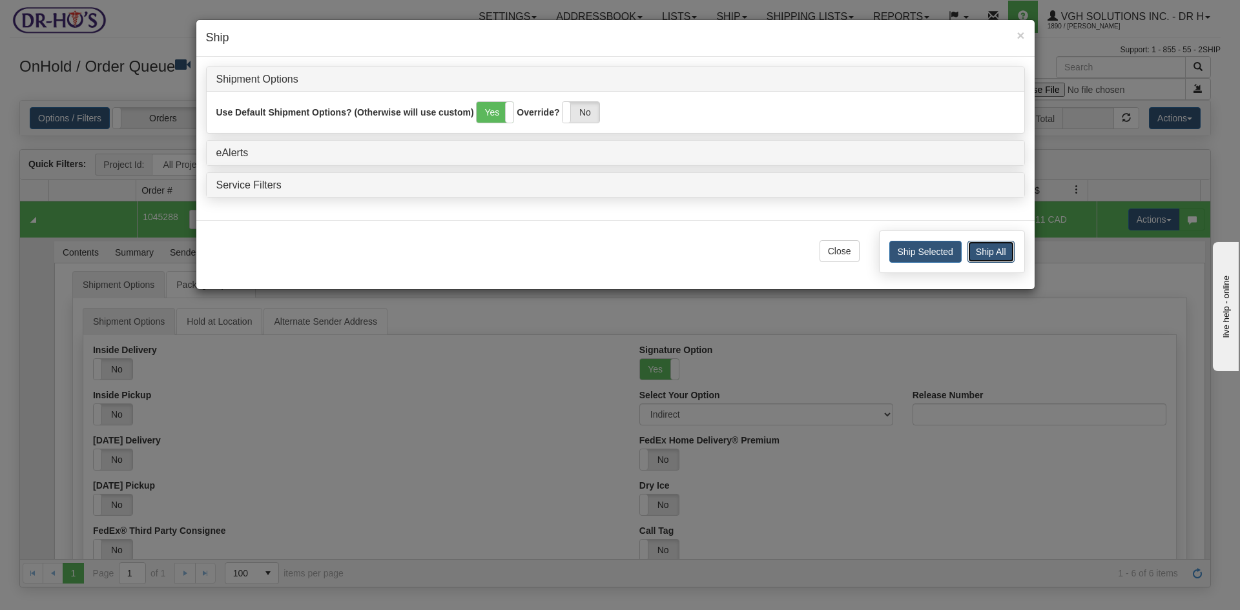
click at [989, 251] on button "Ship All" at bounding box center [990, 252] width 47 height 22
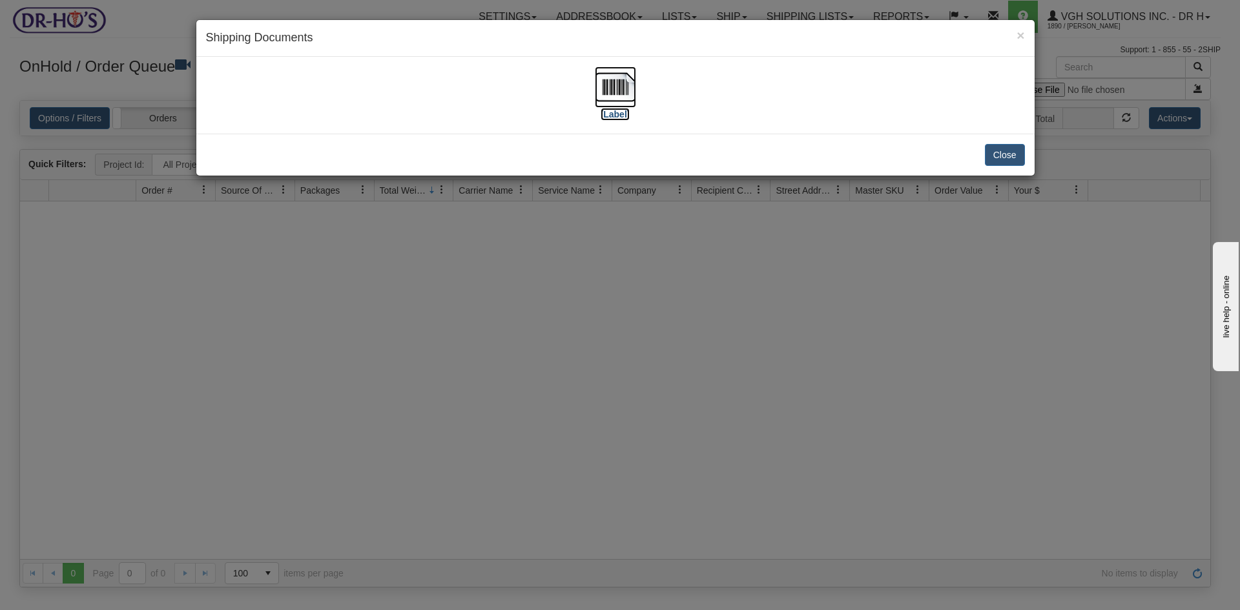
click at [614, 91] on img at bounding box center [615, 87] width 41 height 41
click at [1011, 158] on button "Close" at bounding box center [1005, 155] width 40 height 22
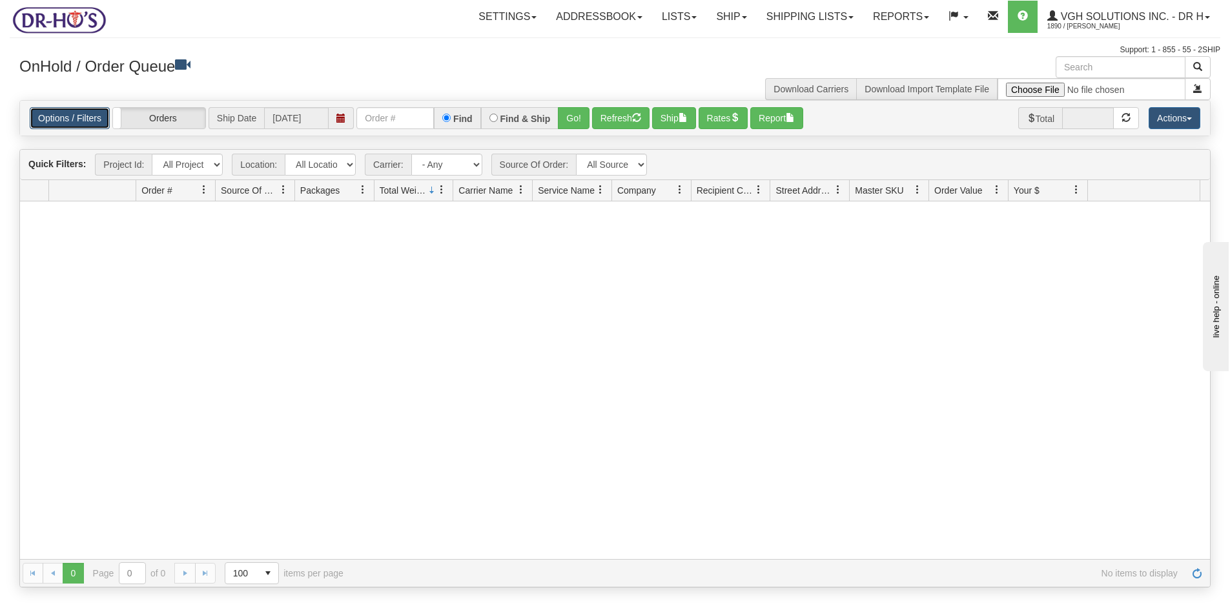
click at [72, 121] on link "Options / Filters" at bounding box center [70, 118] width 80 height 22
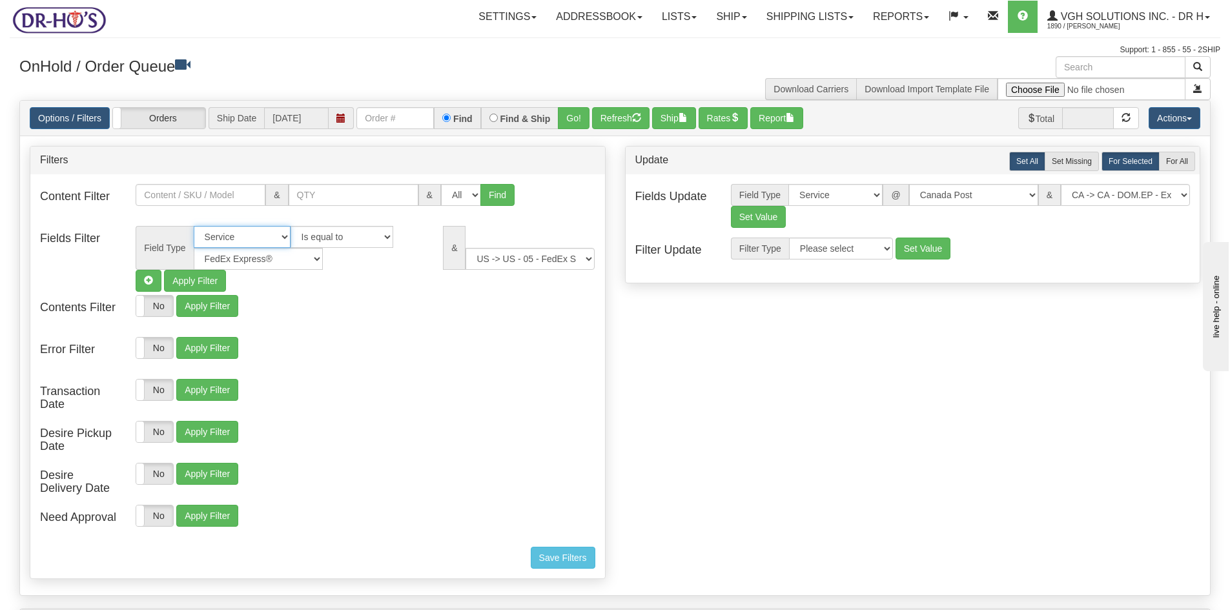
click at [280, 234] on select "All Contact Person Company Country Country & State/Province City Zip / Postal S…" at bounding box center [242, 237] width 97 height 22
select select
click at [194, 226] on select "All Contact Person Company Country Country & State/Province City Zip / Postal S…" at bounding box center [242, 237] width 97 height 22
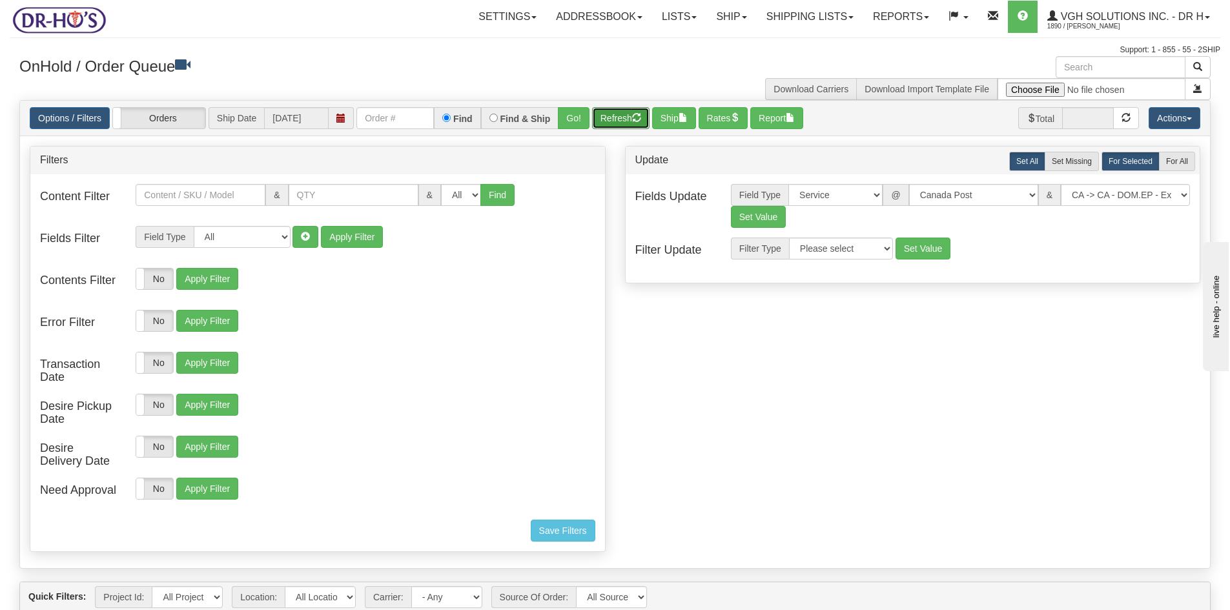
click at [606, 118] on button "Refresh" at bounding box center [620, 118] width 57 height 22
click at [43, 118] on link "Options / Filters" at bounding box center [70, 118] width 80 height 22
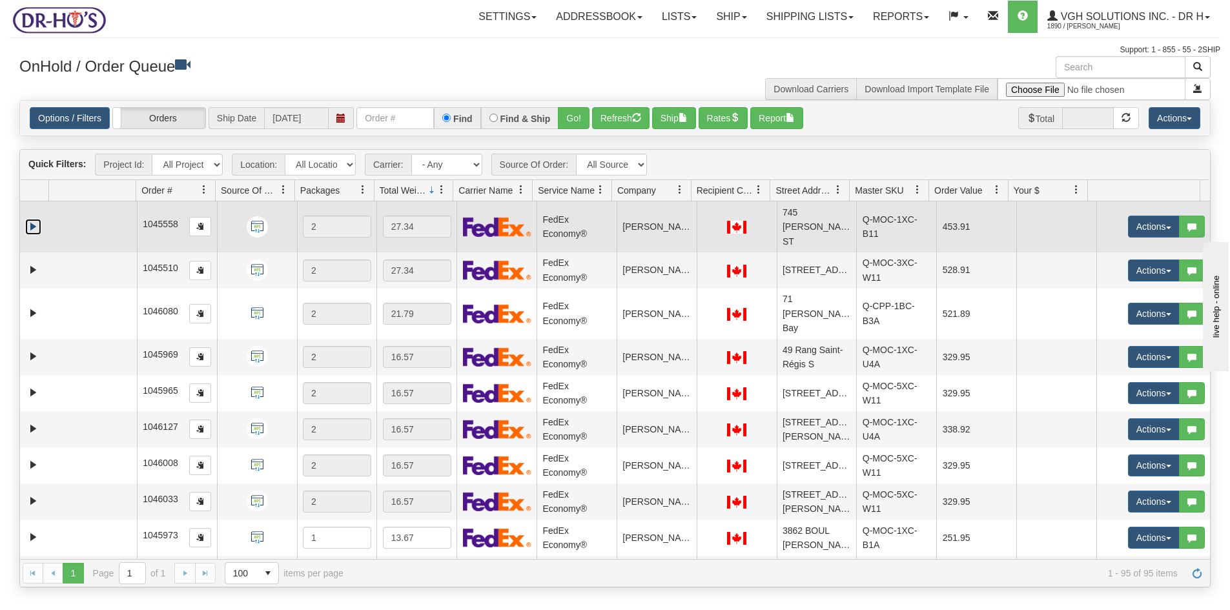
click at [33, 219] on link "Expand" at bounding box center [33, 227] width 16 height 16
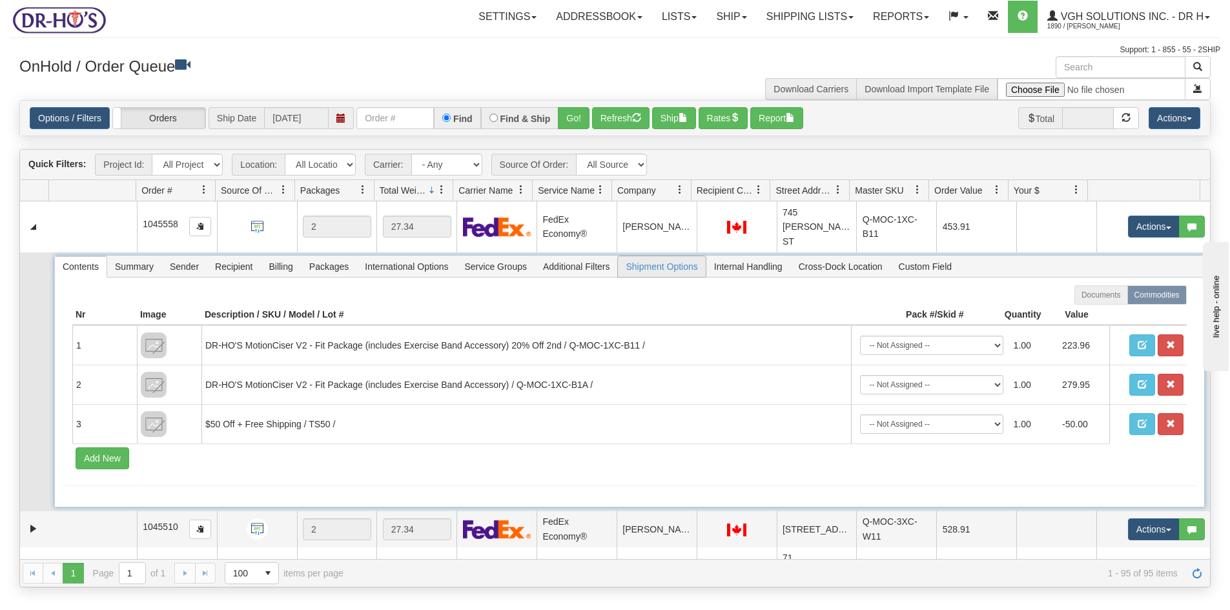
click at [658, 256] on span "Shipment Options" at bounding box center [661, 266] width 87 height 21
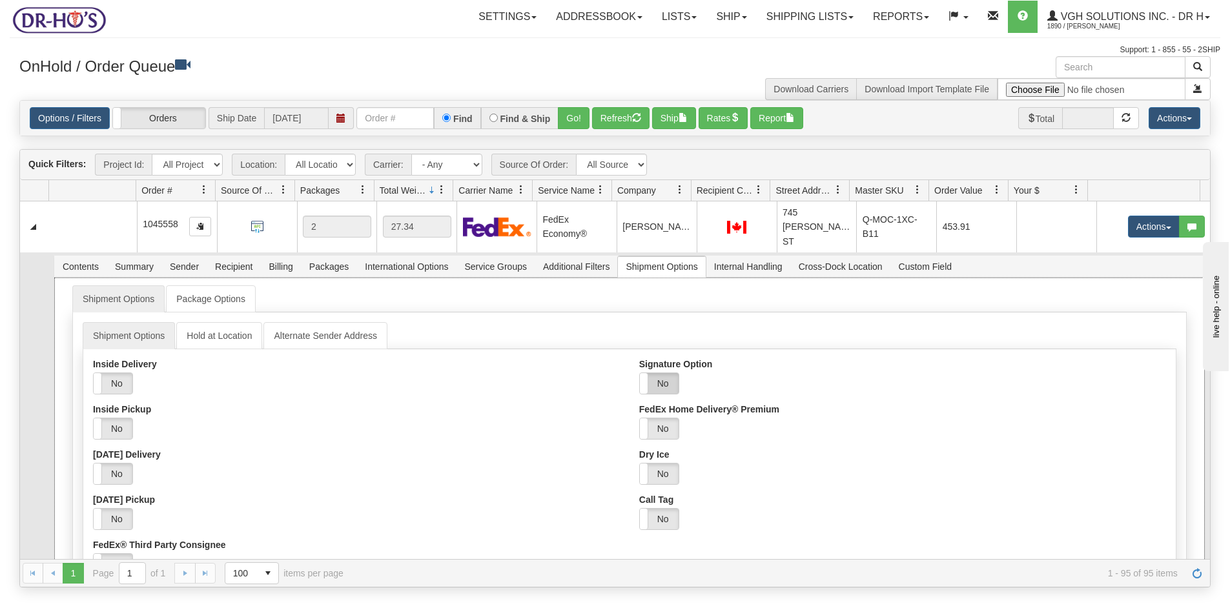
click at [660, 373] on label "No" at bounding box center [659, 383] width 39 height 21
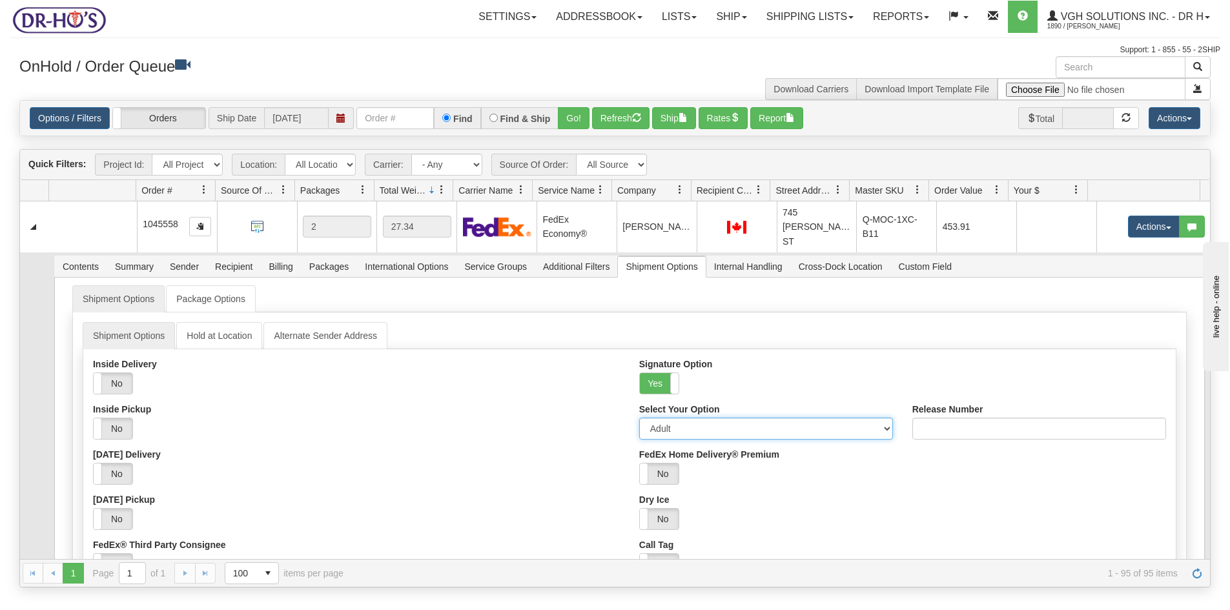
click at [657, 418] on select "Adult Direct Indirect No Signature Required Service Default" at bounding box center [766, 429] width 254 height 22
select select "2"
click at [639, 418] on select "Adult Direct Indirect No Signature Required Service Default" at bounding box center [766, 429] width 254 height 22
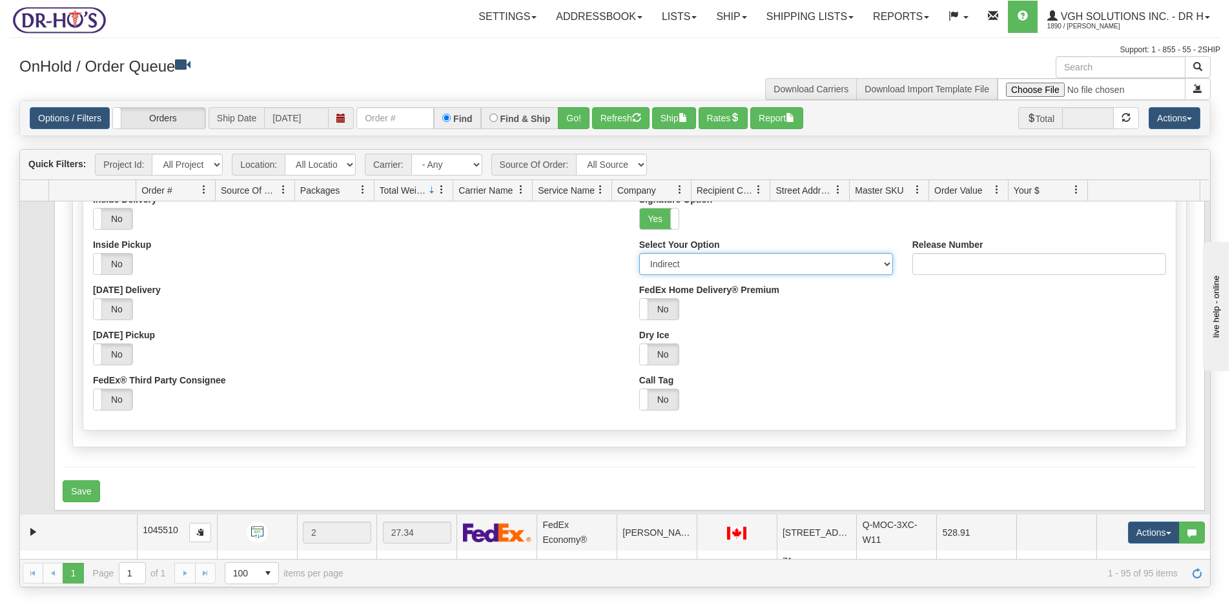
scroll to position [194, 0]
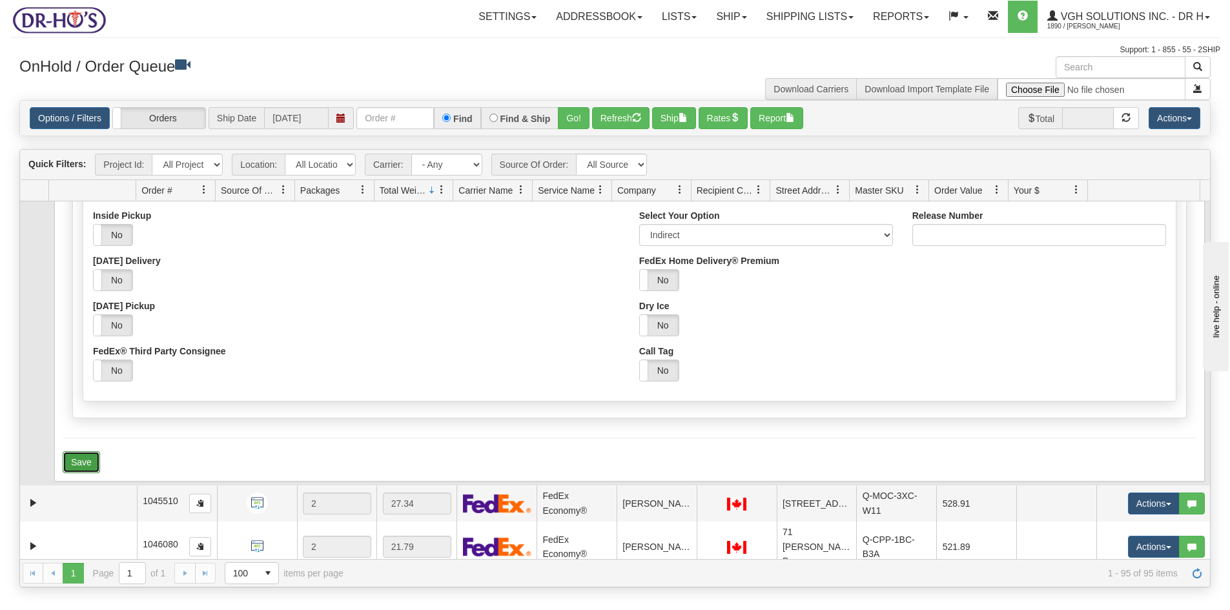
click at [79, 452] on button "Save" at bounding box center [81, 462] width 37 height 22
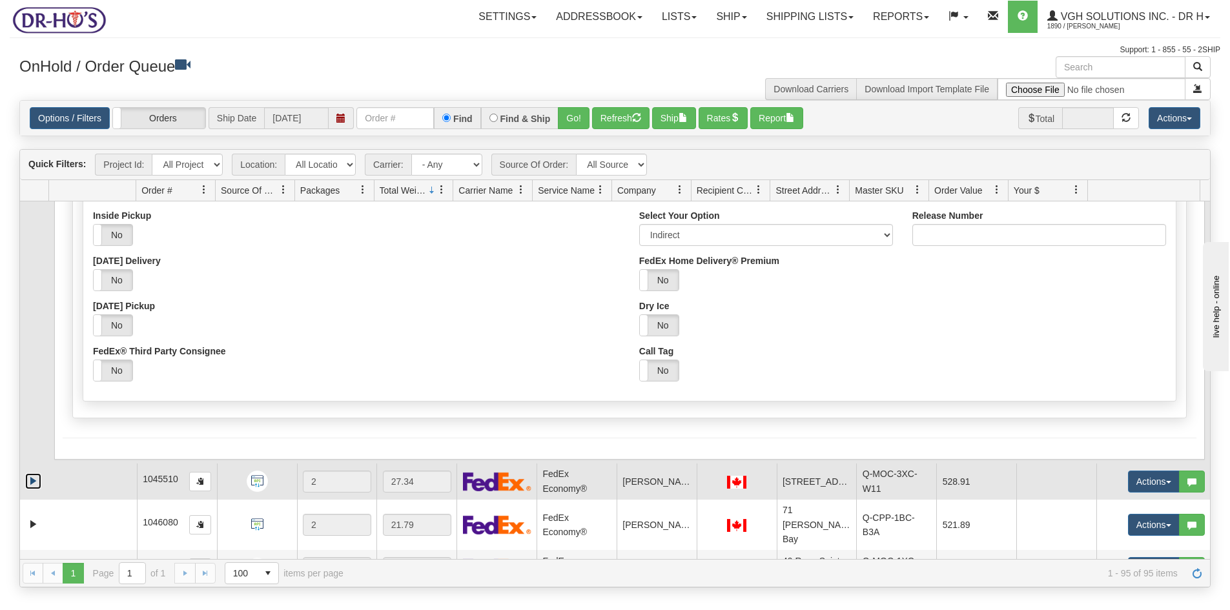
click at [33, 473] on link "Expand" at bounding box center [33, 481] width 16 height 16
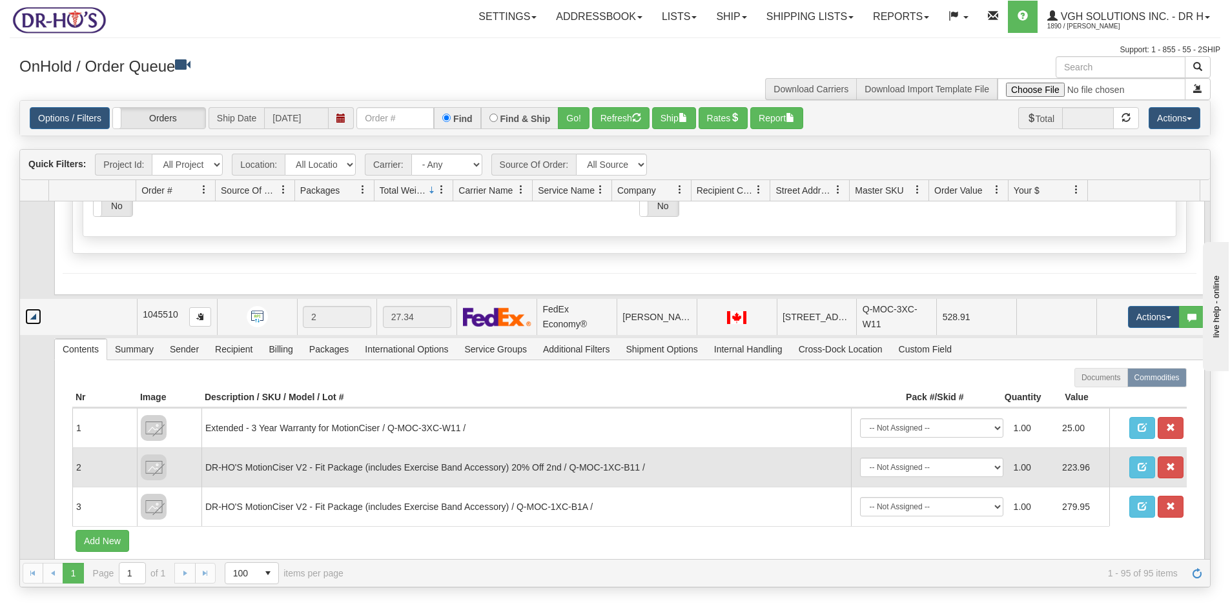
scroll to position [387, 0]
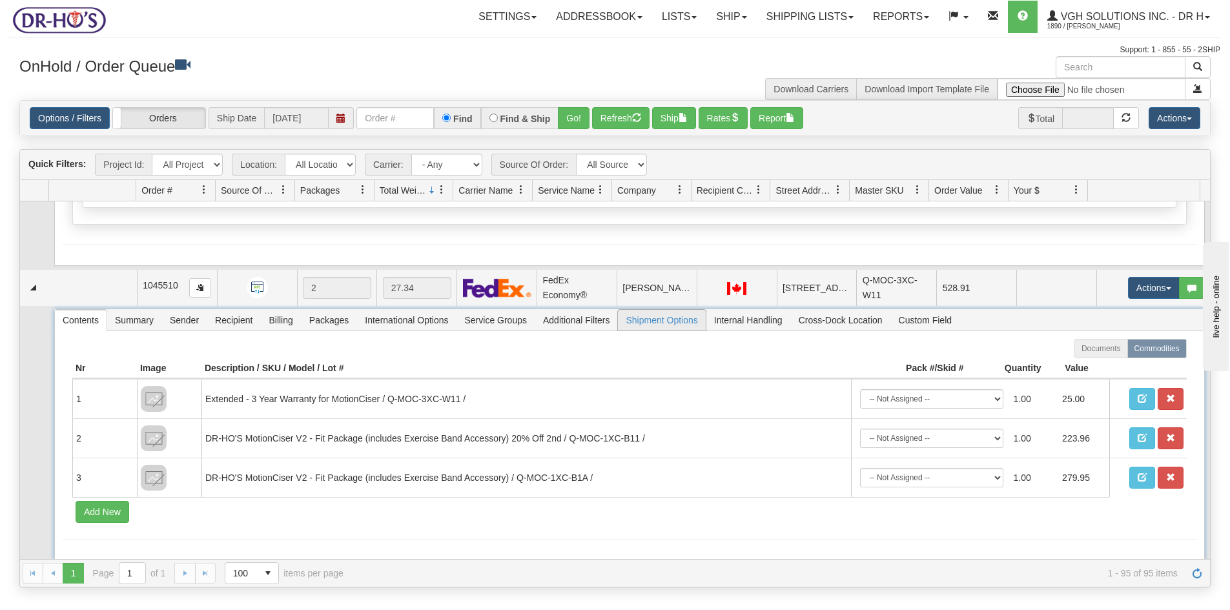
click at [677, 310] on span "Shipment Options" at bounding box center [661, 320] width 87 height 21
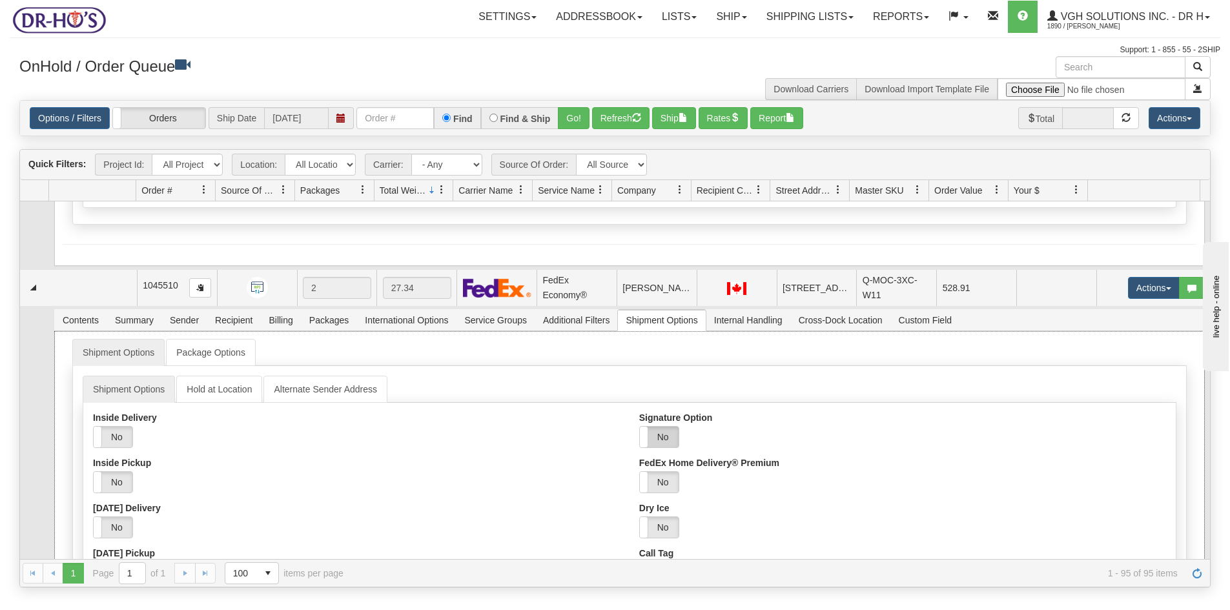
click at [660, 427] on label "No" at bounding box center [659, 437] width 39 height 21
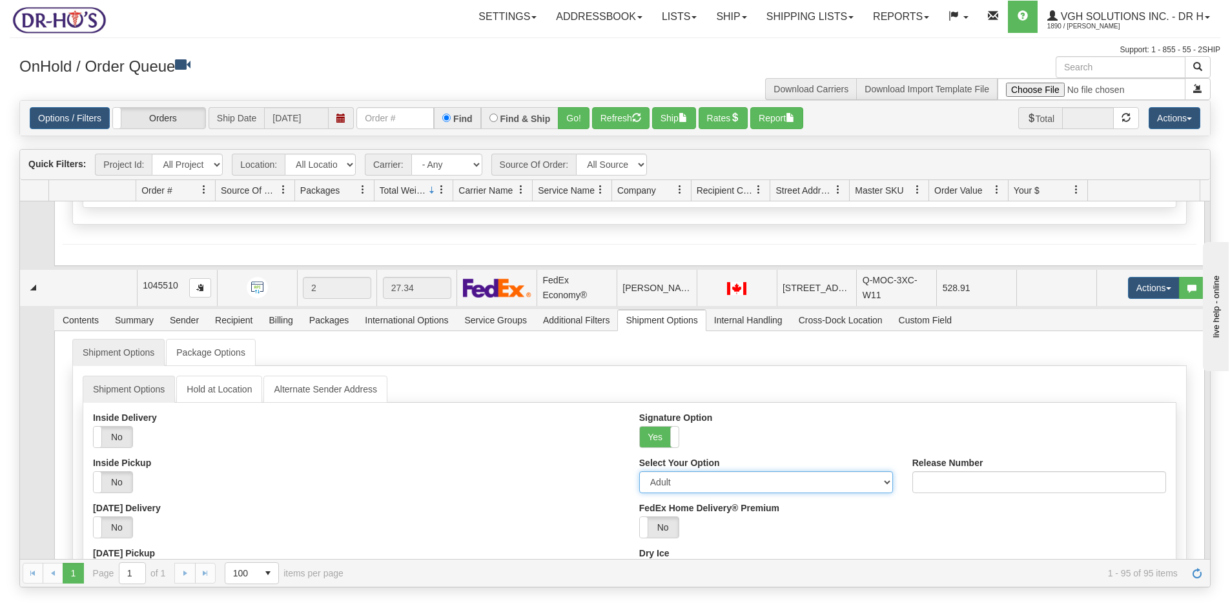
click at [655, 471] on select "Adult Direct Indirect No Signature Required Service Default" at bounding box center [766, 482] width 254 height 22
select select "2"
click at [639, 471] on select "Adult Direct Indirect No Signature Required Service Default" at bounding box center [766, 482] width 254 height 22
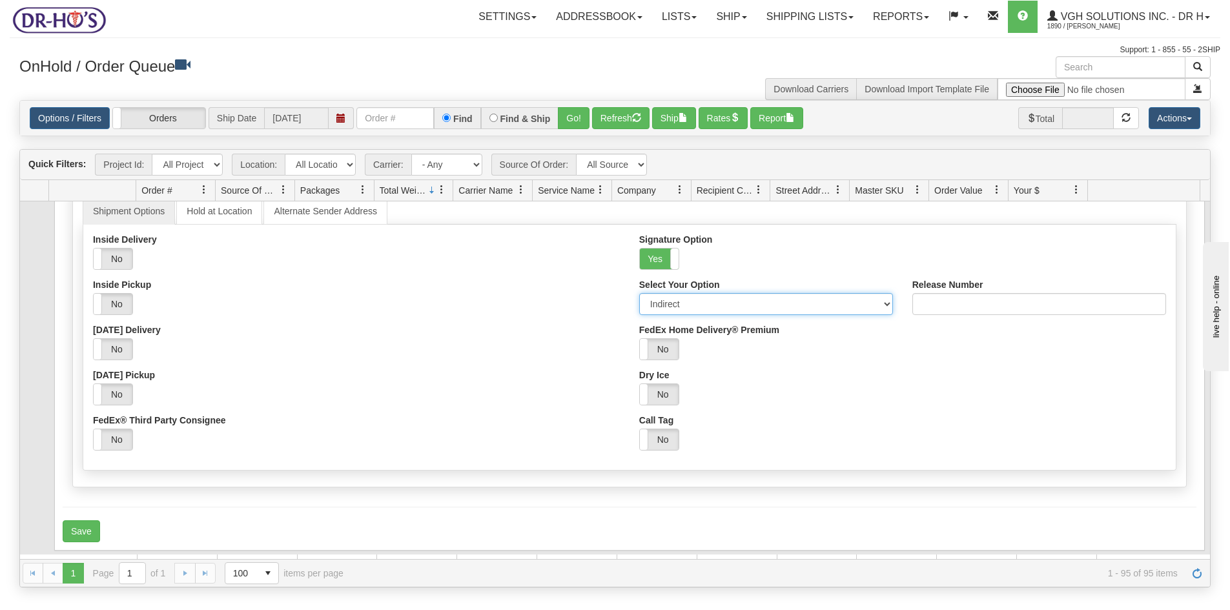
scroll to position [581, 0]
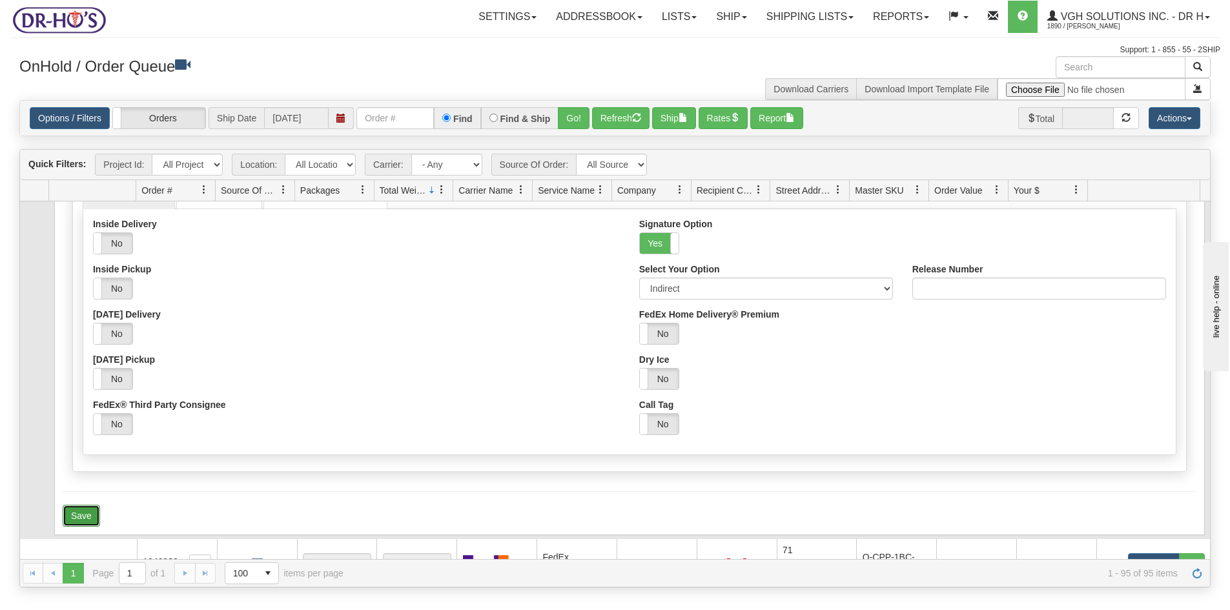
click at [89, 505] on button "Save" at bounding box center [81, 516] width 37 height 22
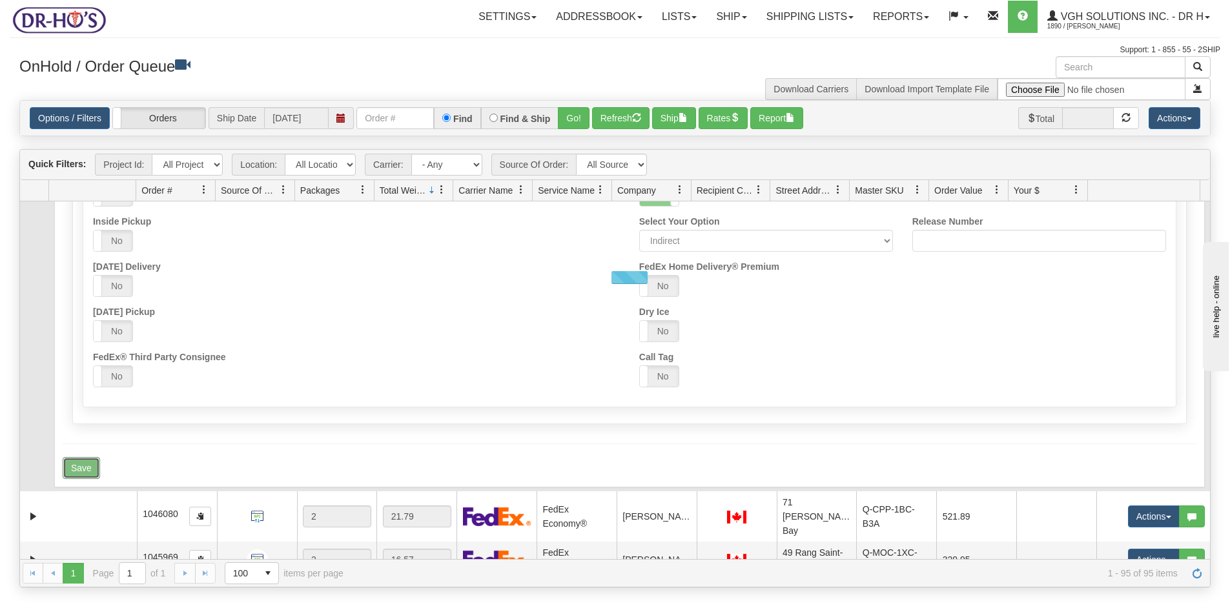
scroll to position [710, 0]
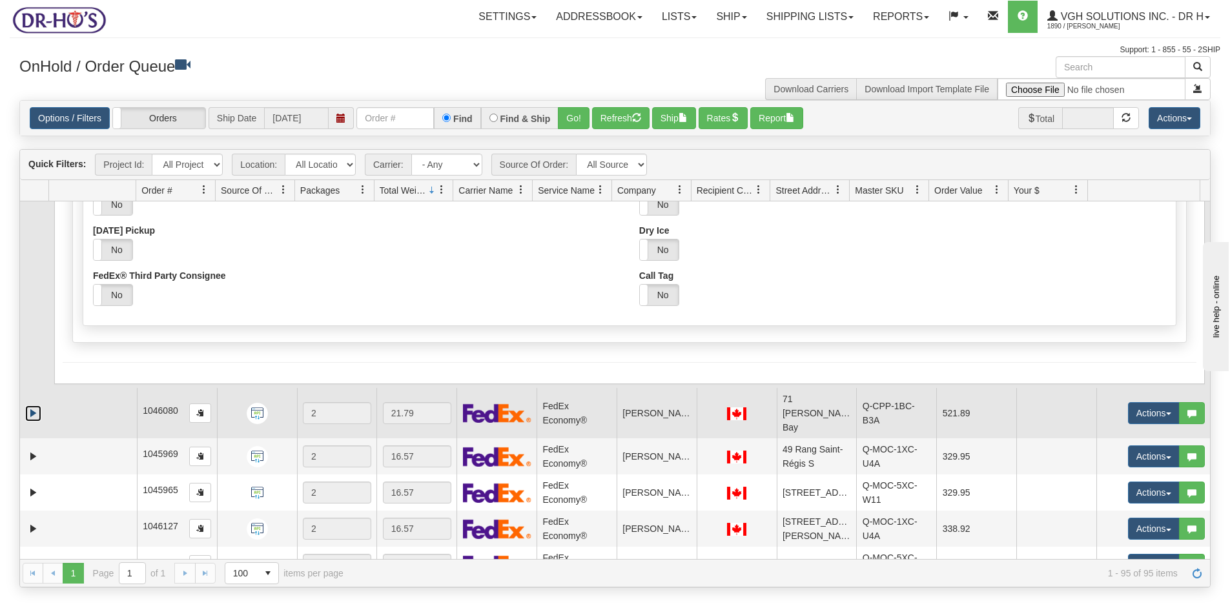
click at [29, 406] on link "Expand" at bounding box center [33, 414] width 16 height 16
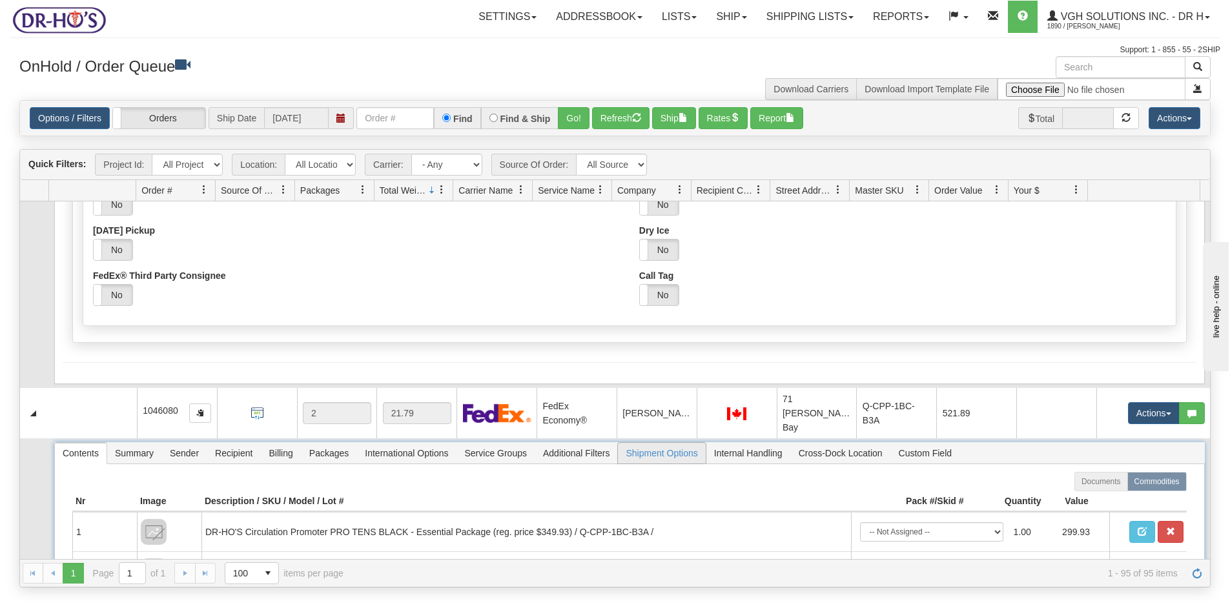
click at [670, 443] on span "Shipment Options" at bounding box center [661, 453] width 87 height 21
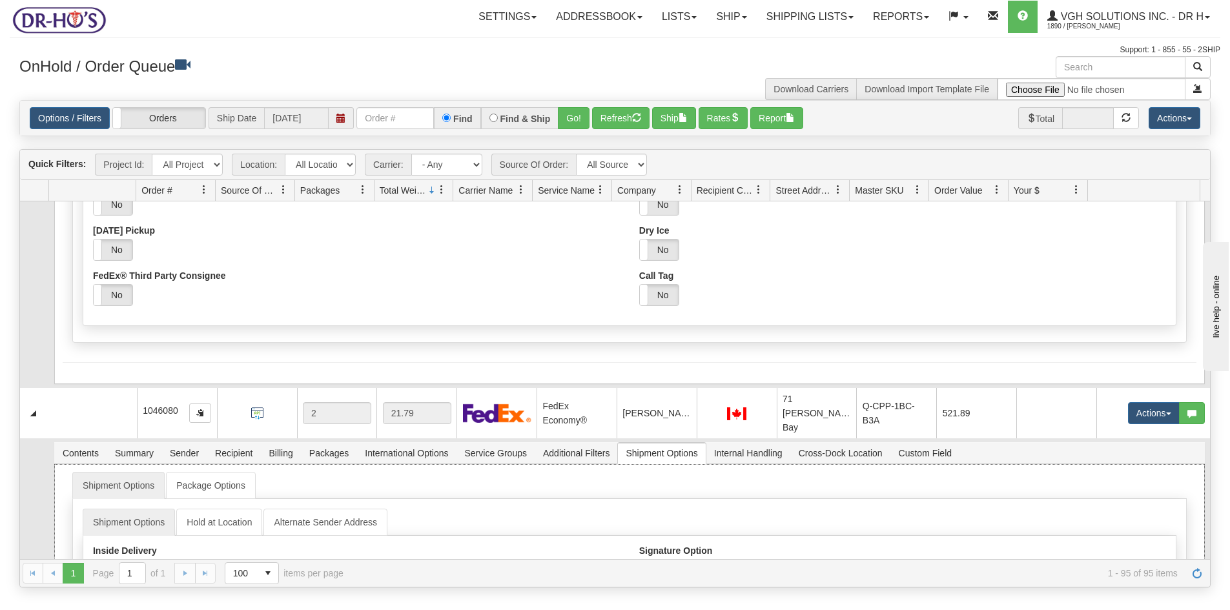
click at [661, 560] on label "No" at bounding box center [659, 570] width 39 height 21
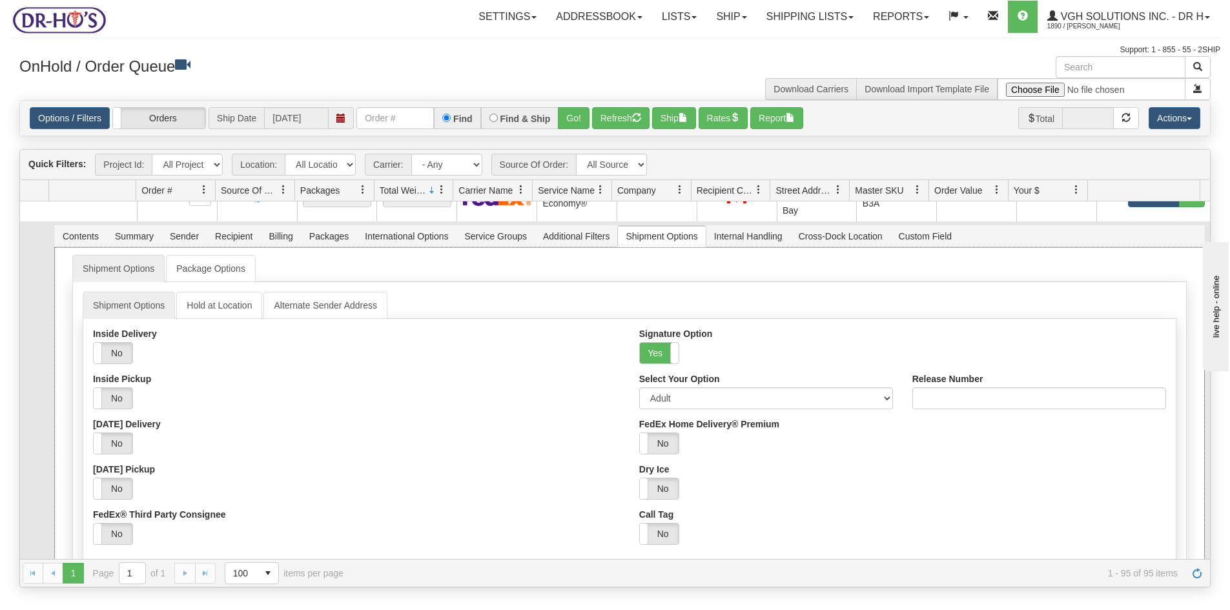
scroll to position [969, 0]
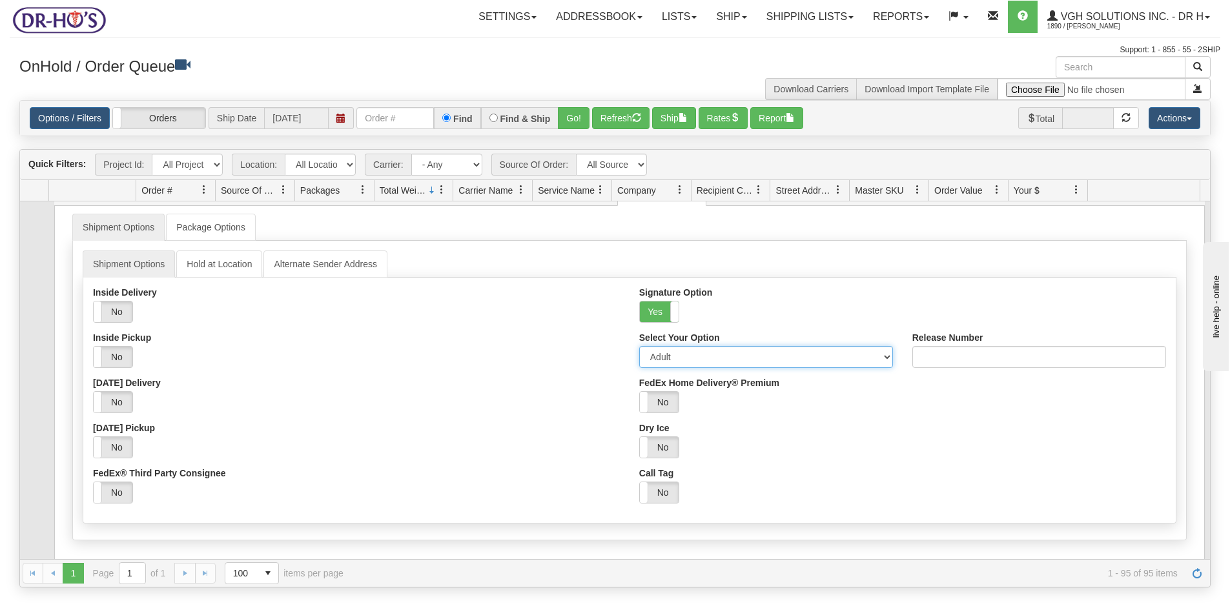
drag, startPoint x: 679, startPoint y: 327, endPoint x: 688, endPoint y: 338, distance: 13.3
click at [679, 346] on select "Adult Direct Indirect No Signature Required Service Default" at bounding box center [766, 357] width 254 height 22
select select "2"
click at [639, 346] on select "Adult Direct Indirect No Signature Required Service Default" at bounding box center [766, 357] width 254 height 22
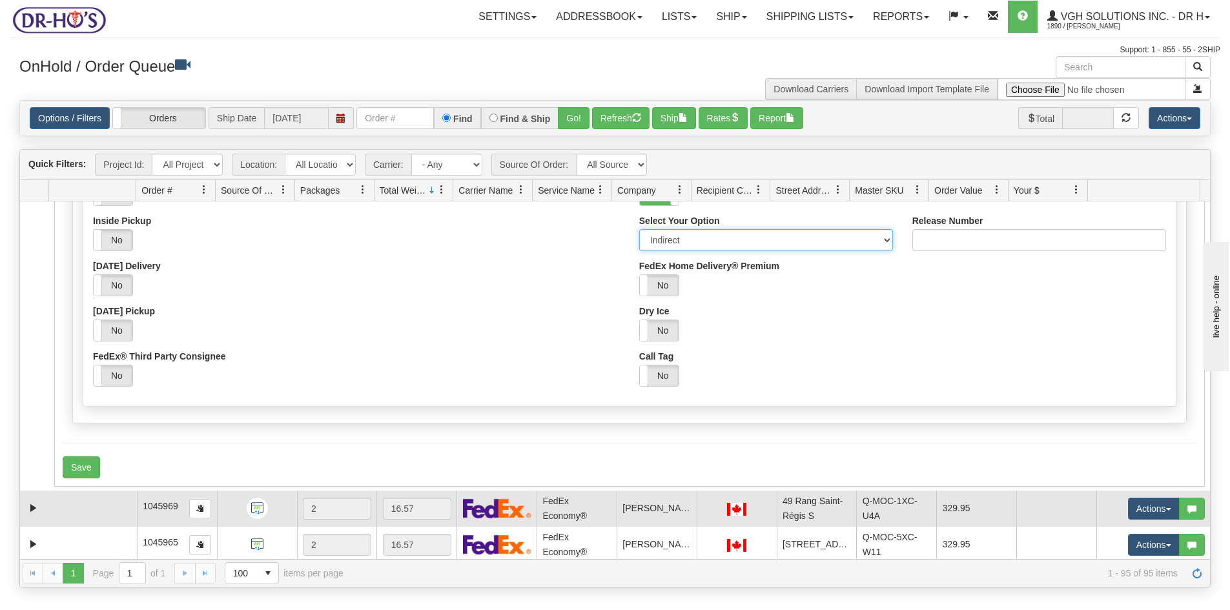
scroll to position [1098, 0]
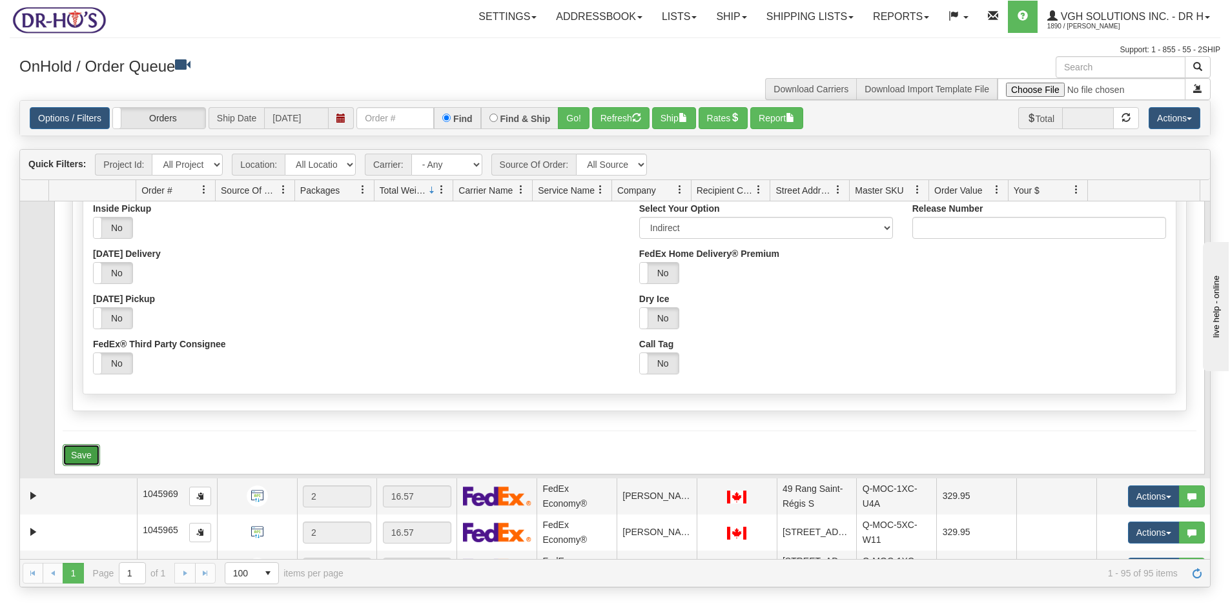
click at [83, 444] on button "Save" at bounding box center [81, 455] width 37 height 22
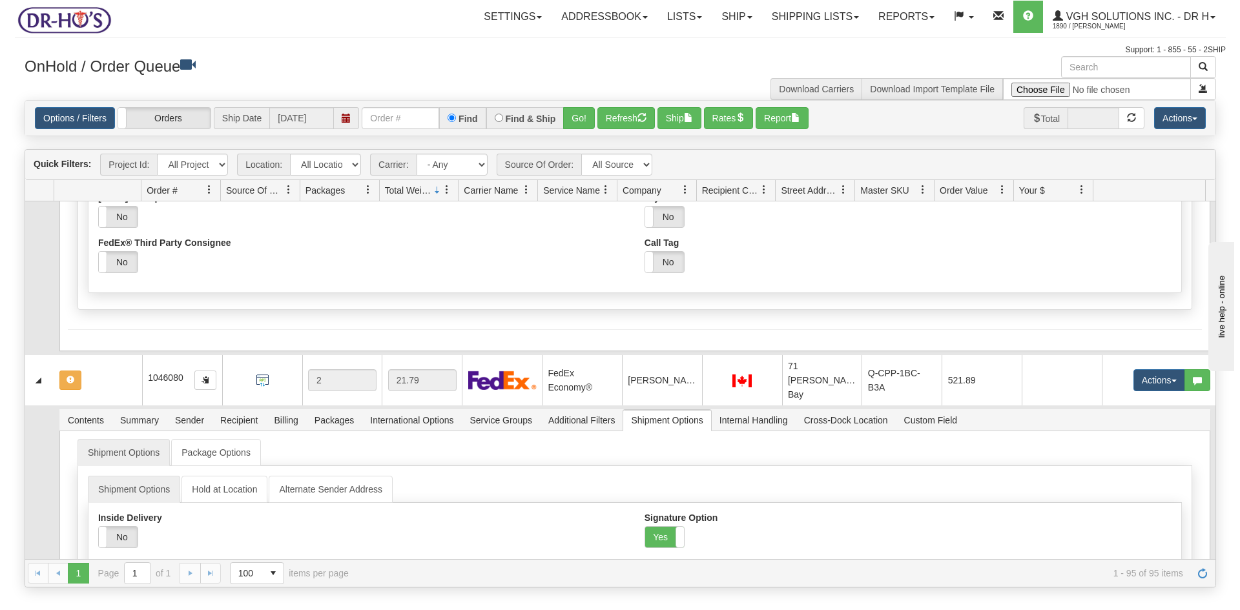
scroll to position [555, 0]
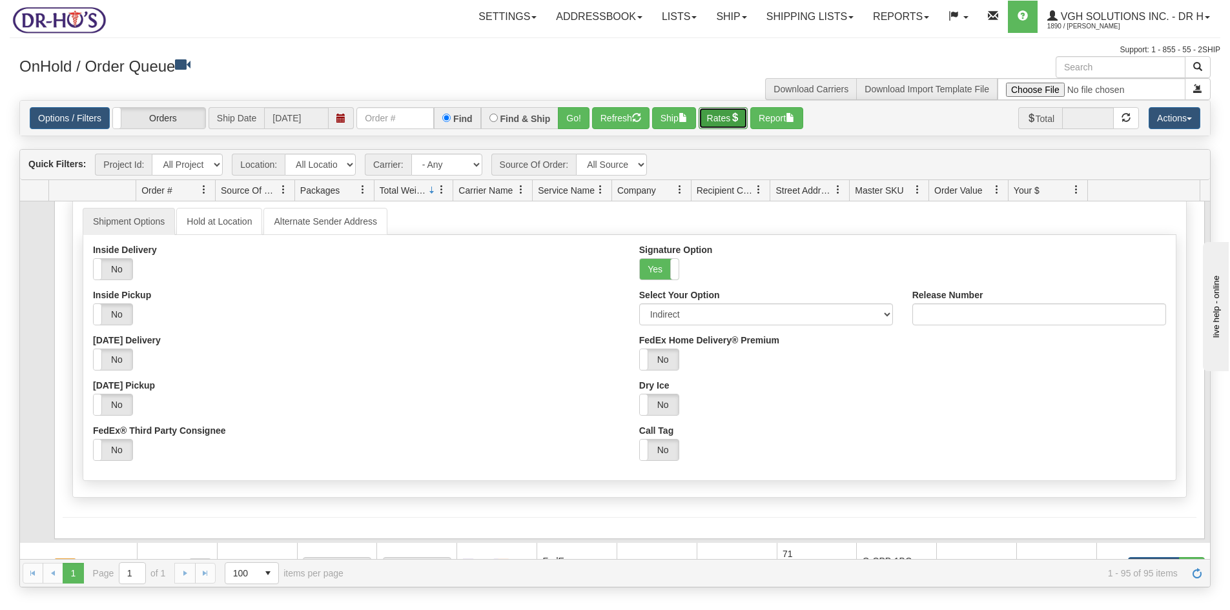
click at [725, 119] on button "Rates" at bounding box center [724, 118] width 50 height 22
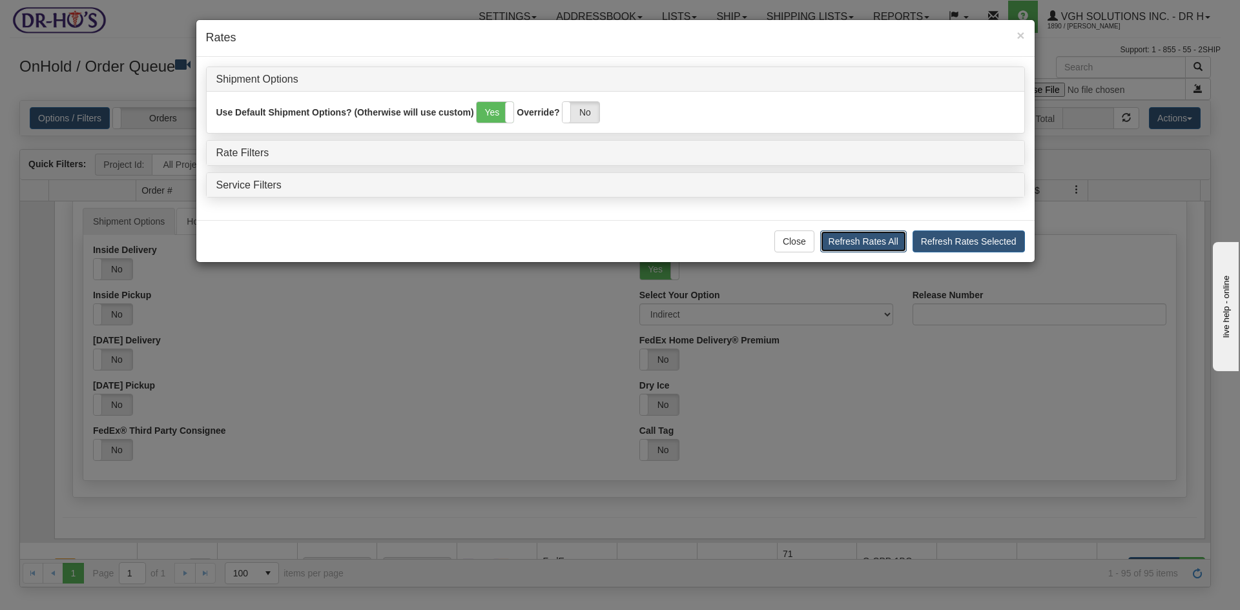
click at [869, 245] on button "Refresh Rates All" at bounding box center [863, 242] width 87 height 22
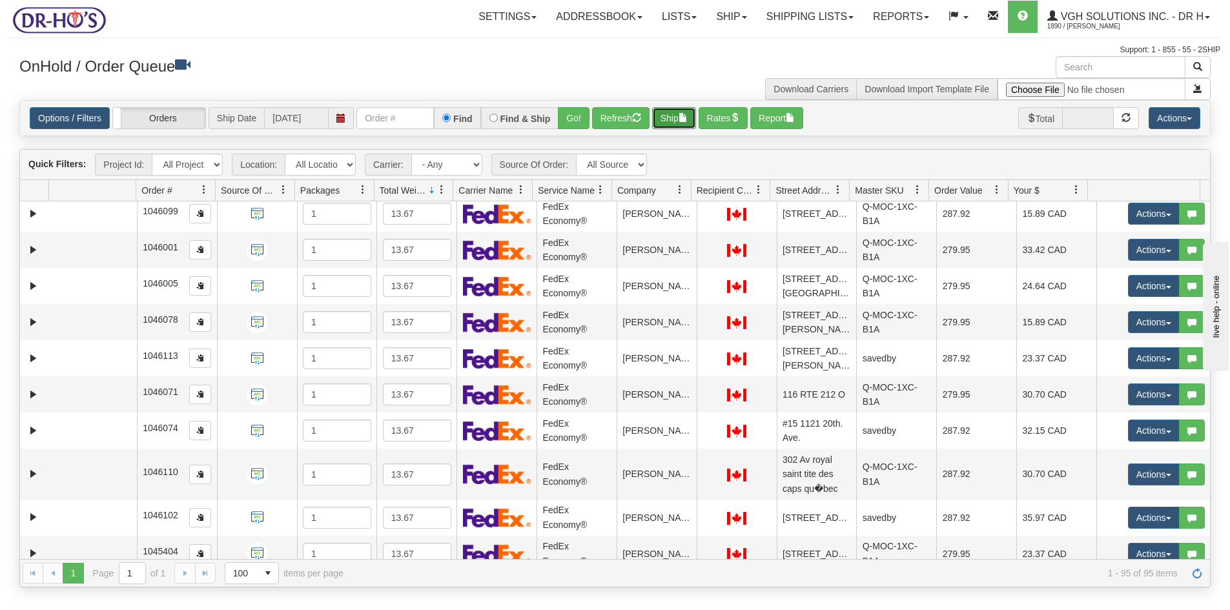
click at [674, 118] on button "Ship" at bounding box center [674, 118] width 44 height 22
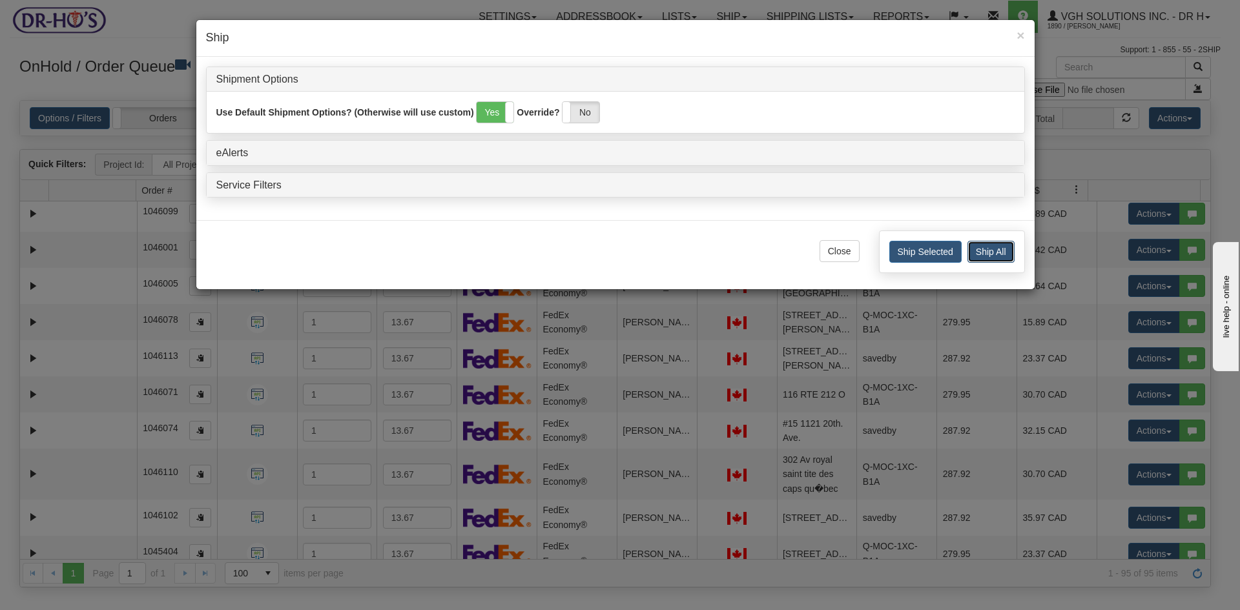
click at [991, 250] on button "Ship All" at bounding box center [990, 252] width 47 height 22
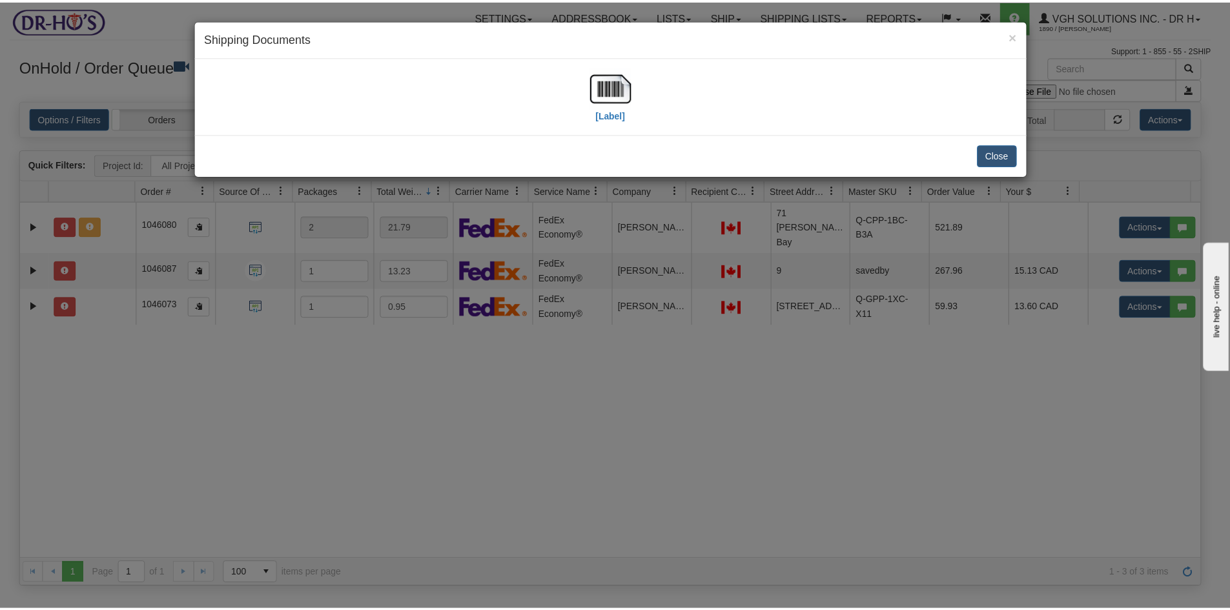
scroll to position [0, 0]
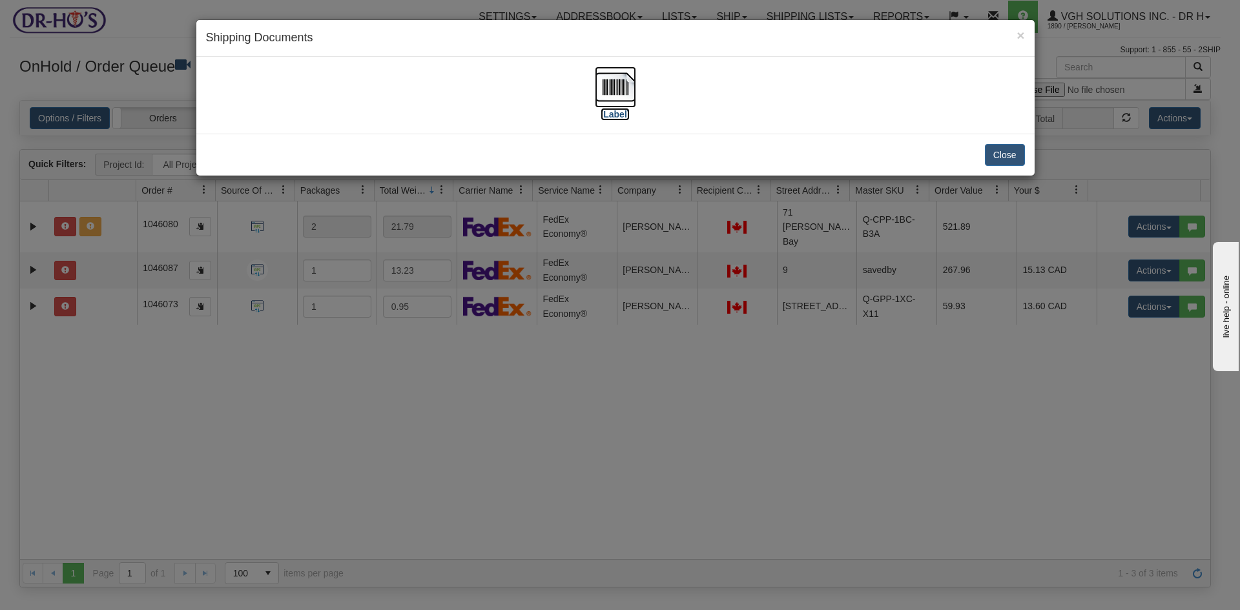
click at [617, 90] on img at bounding box center [615, 87] width 41 height 41
click at [1003, 152] on button "Close" at bounding box center [1005, 155] width 40 height 22
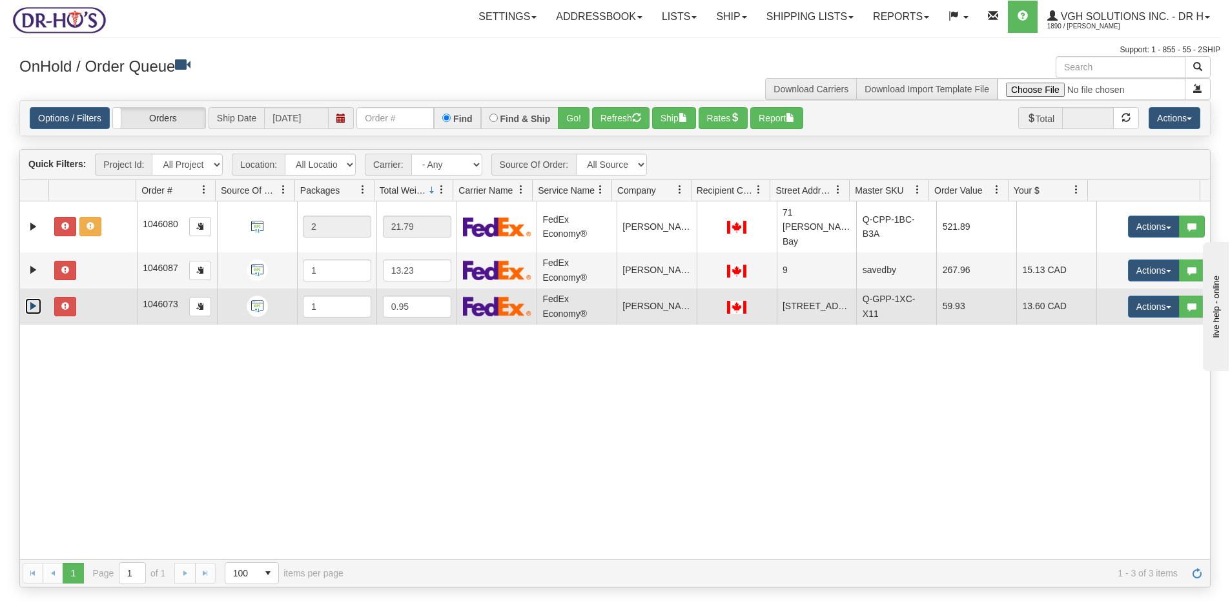
click at [33, 298] on link "Expand" at bounding box center [33, 306] width 16 height 16
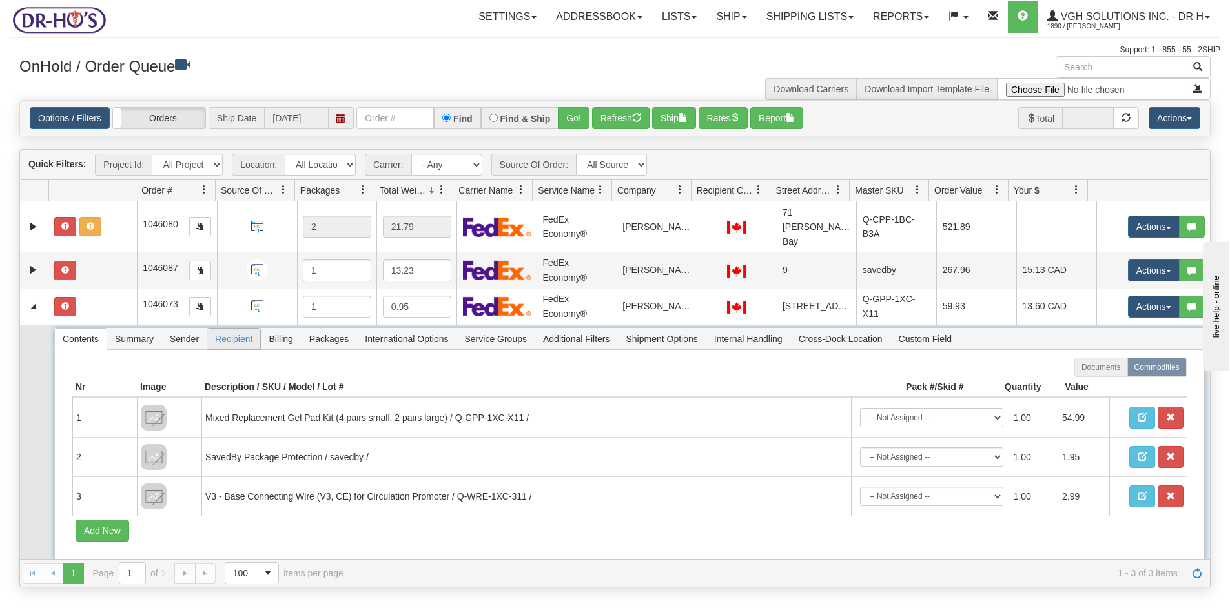
click at [228, 341] on span "Recipient" at bounding box center [233, 339] width 53 height 21
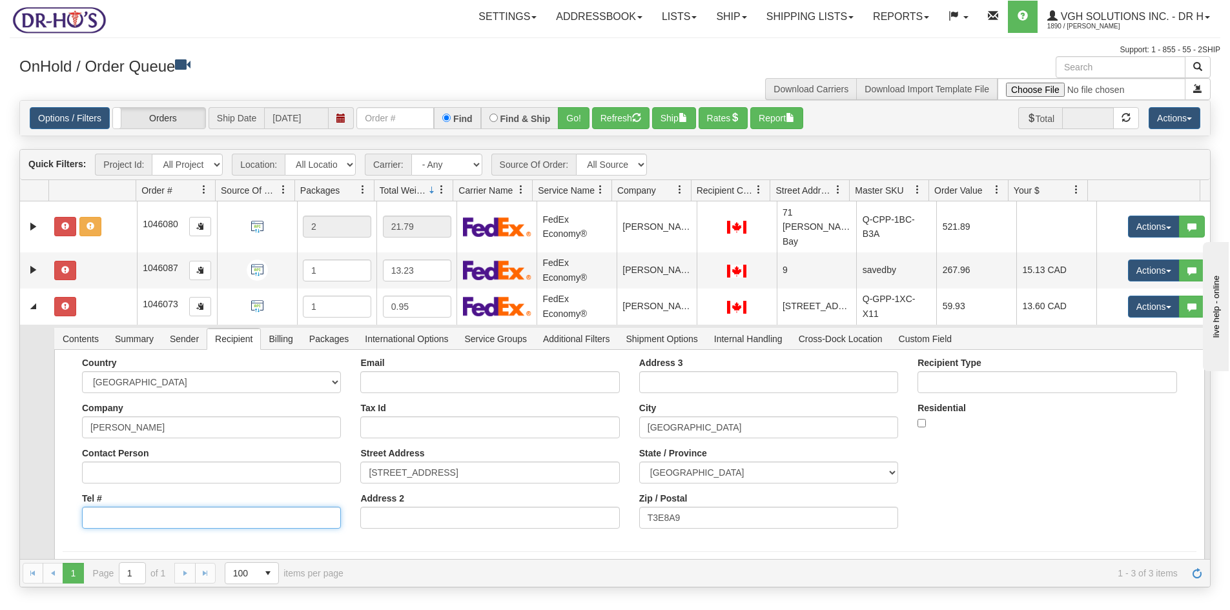
click at [126, 515] on input "Tel #" at bounding box center [211, 518] width 259 height 22
type input "0000000000"
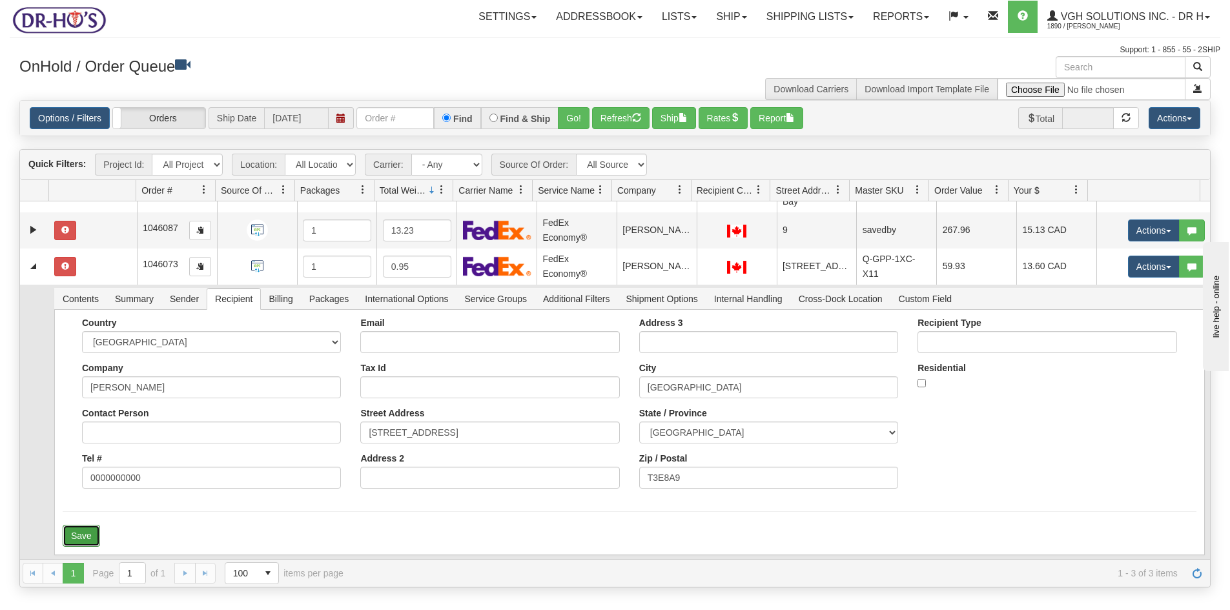
click at [87, 531] on button "Save" at bounding box center [81, 536] width 37 height 22
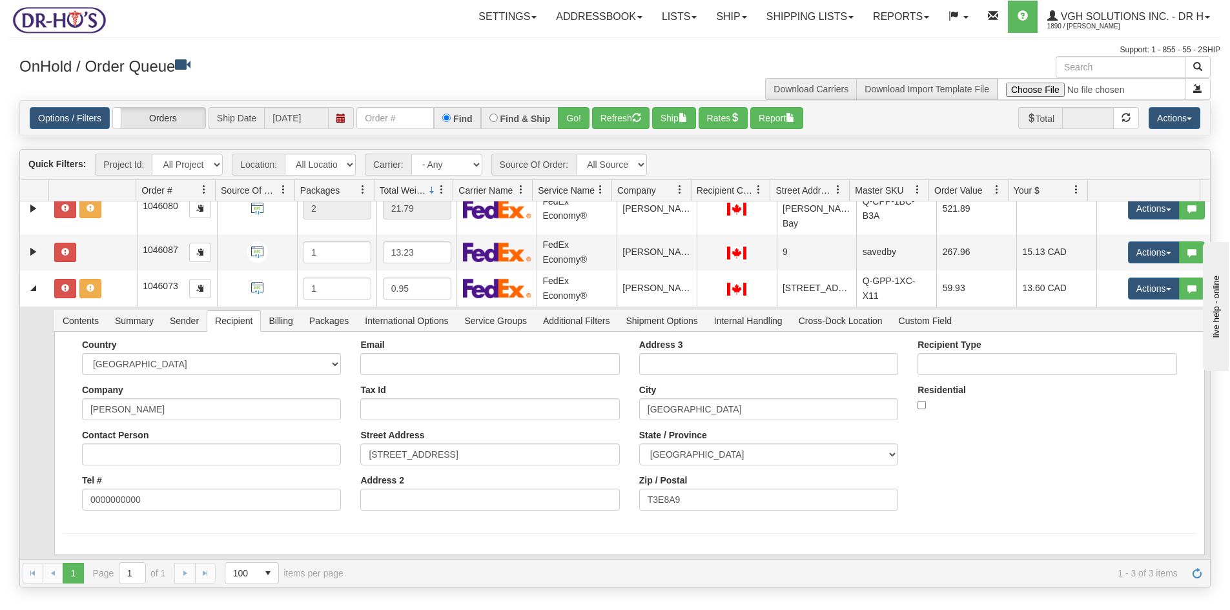
scroll to position [18, 0]
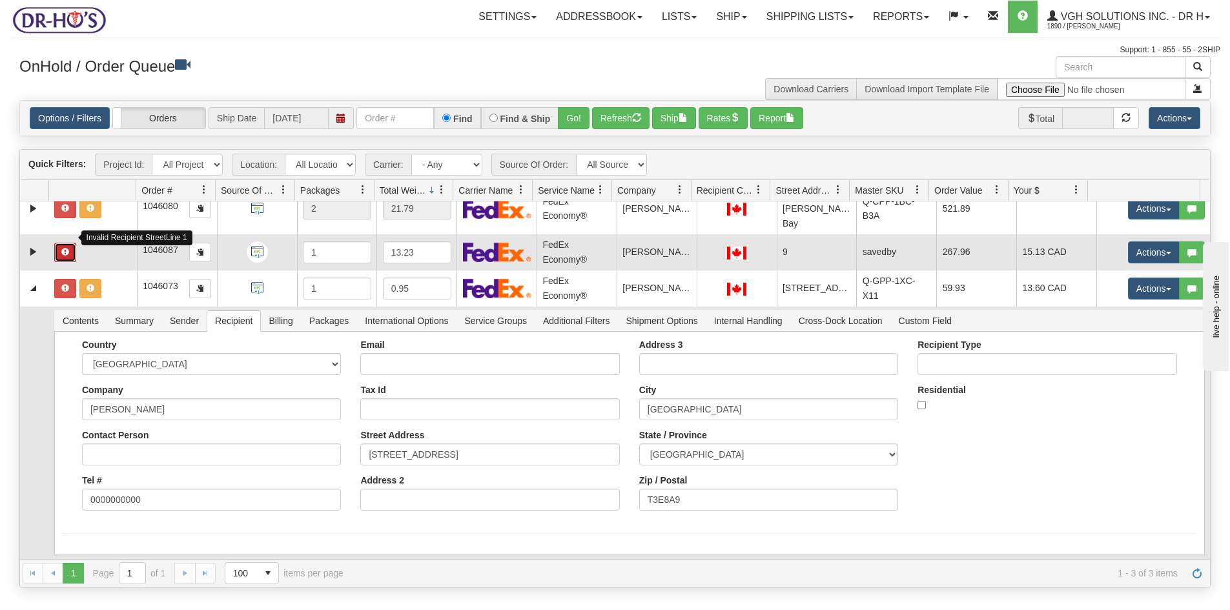
click at [67, 243] on button "button" at bounding box center [65, 252] width 22 height 19
click at [27, 244] on link "Expand" at bounding box center [33, 252] width 16 height 16
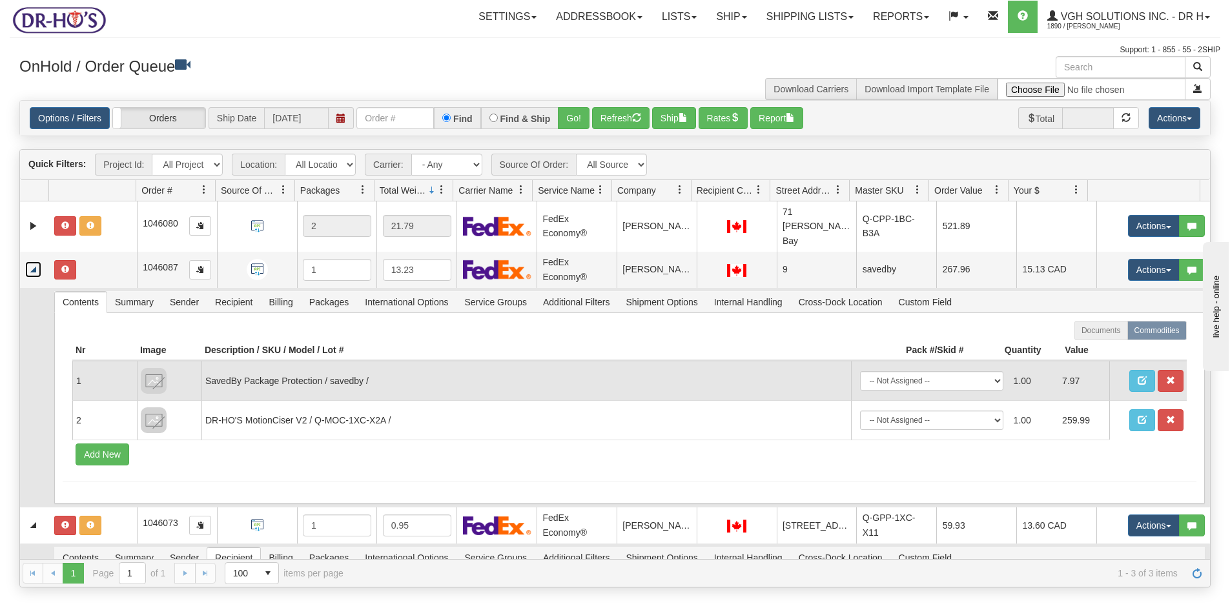
scroll to position [0, 0]
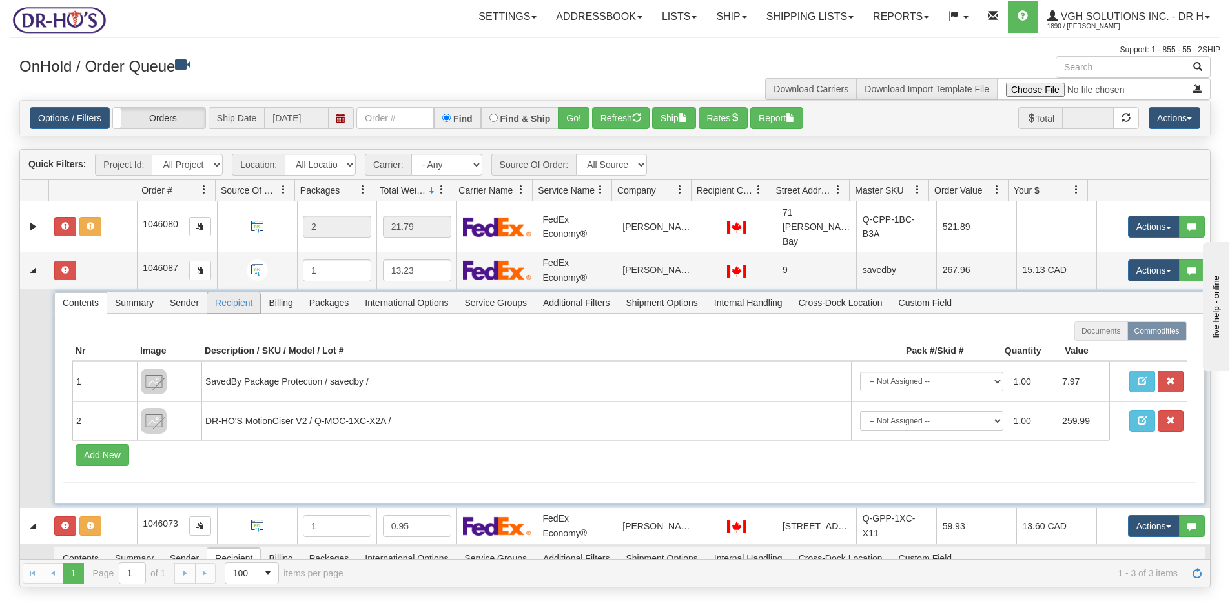
click at [229, 293] on span "Recipient" at bounding box center [233, 303] width 53 height 21
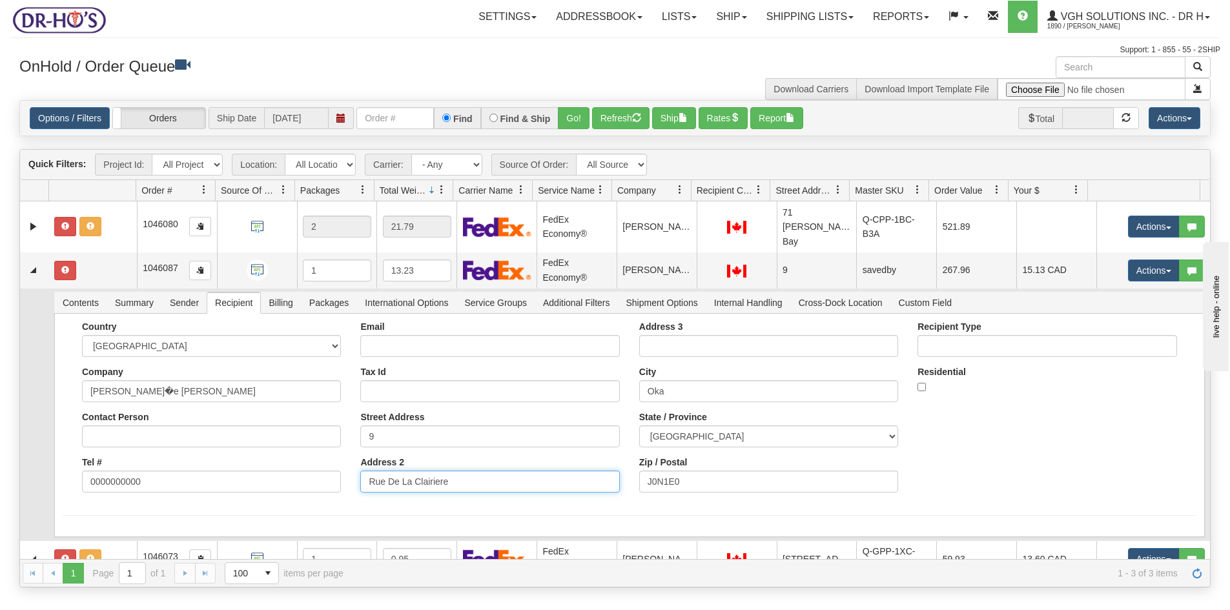
drag, startPoint x: 467, startPoint y: 472, endPoint x: 336, endPoint y: 472, distance: 131.1
click at [336, 472] on div "Country [GEOGRAPHIC_DATA] [GEOGRAPHIC_DATA] [GEOGRAPHIC_DATA] [GEOGRAPHIC_DATA]…" at bounding box center [630, 412] width 1134 height 181
click at [429, 426] on input "9" at bounding box center [489, 437] width 259 height 22
paste input "Rue De La Clairiere"
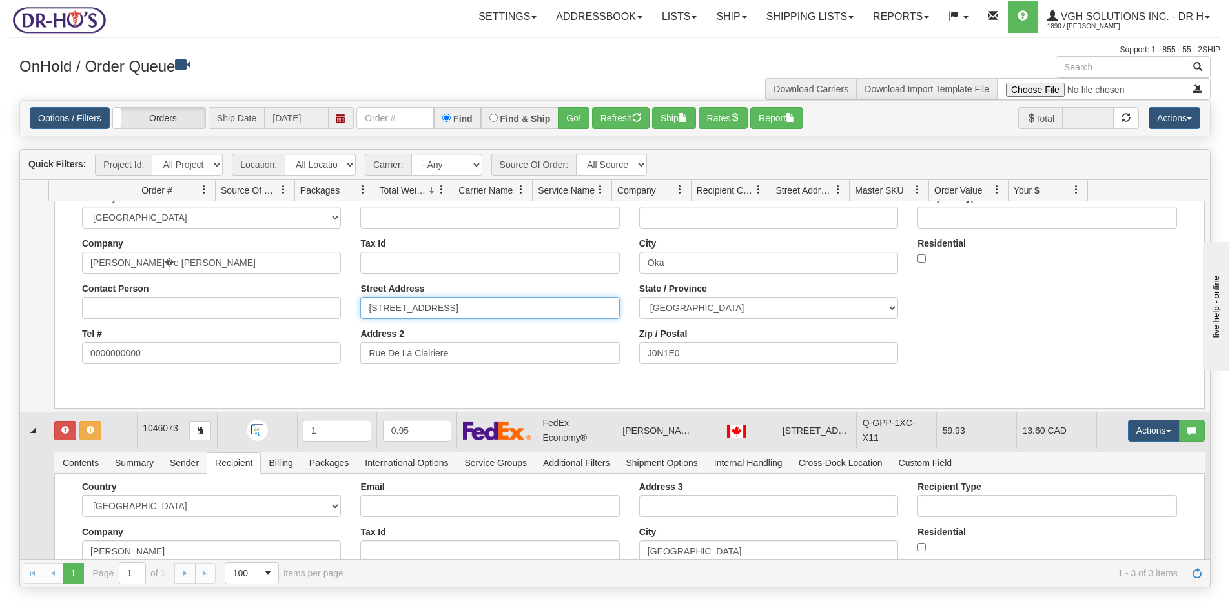
scroll to position [129, 0]
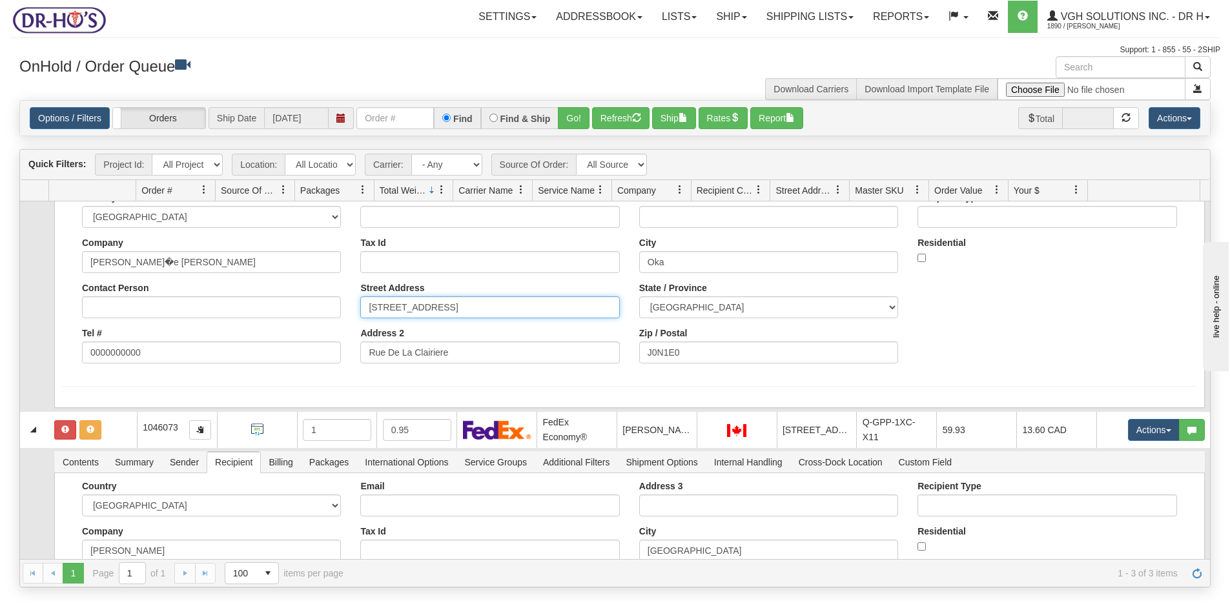
type input "[STREET_ADDRESS]"
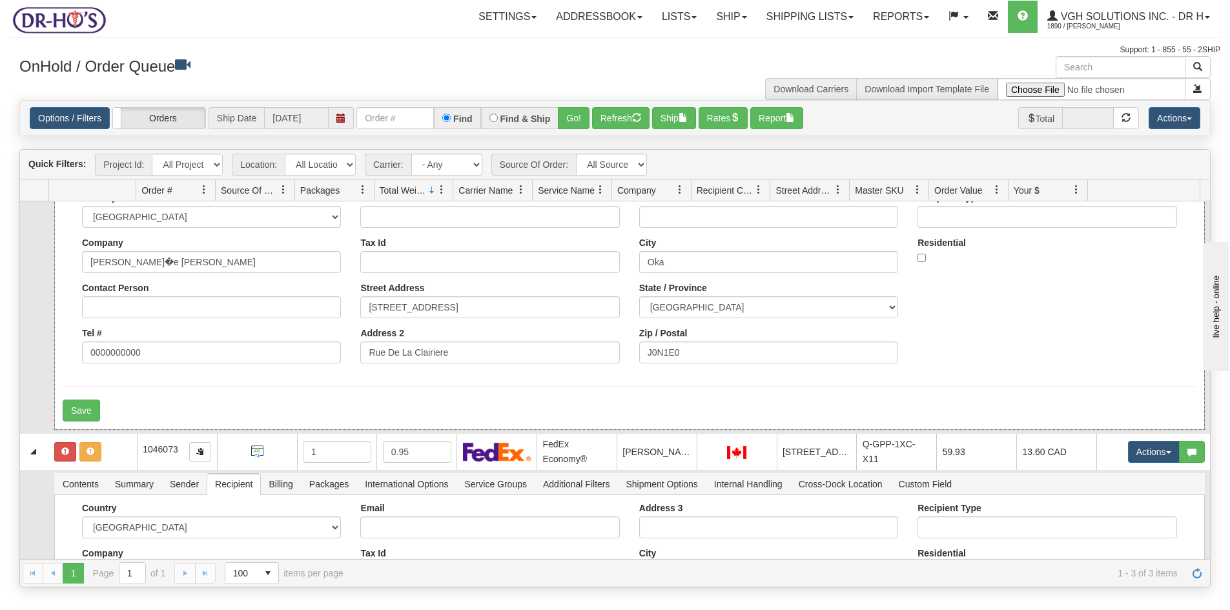
click at [273, 370] on form "Country [GEOGRAPHIC_DATA] [GEOGRAPHIC_DATA] [GEOGRAPHIC_DATA] [GEOGRAPHIC_DATA]…" at bounding box center [630, 306] width 1134 height 229
drag, startPoint x: 74, startPoint y: 402, endPoint x: 87, endPoint y: 395, distance: 15.6
click at [75, 402] on button "Save" at bounding box center [81, 411] width 37 height 22
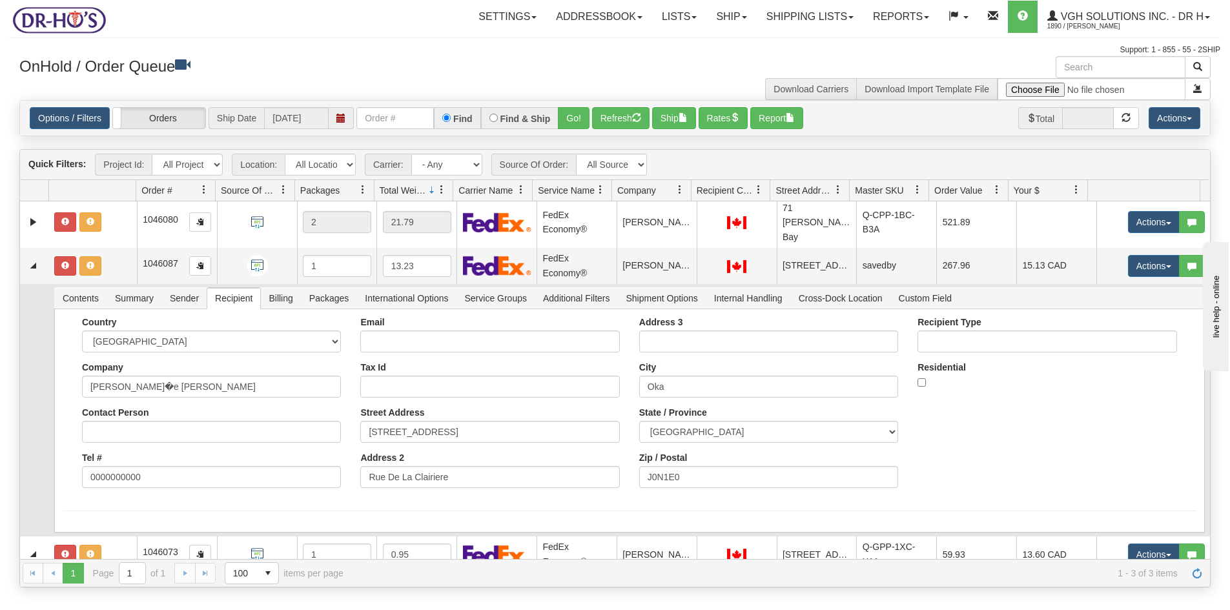
scroll to position [0, 0]
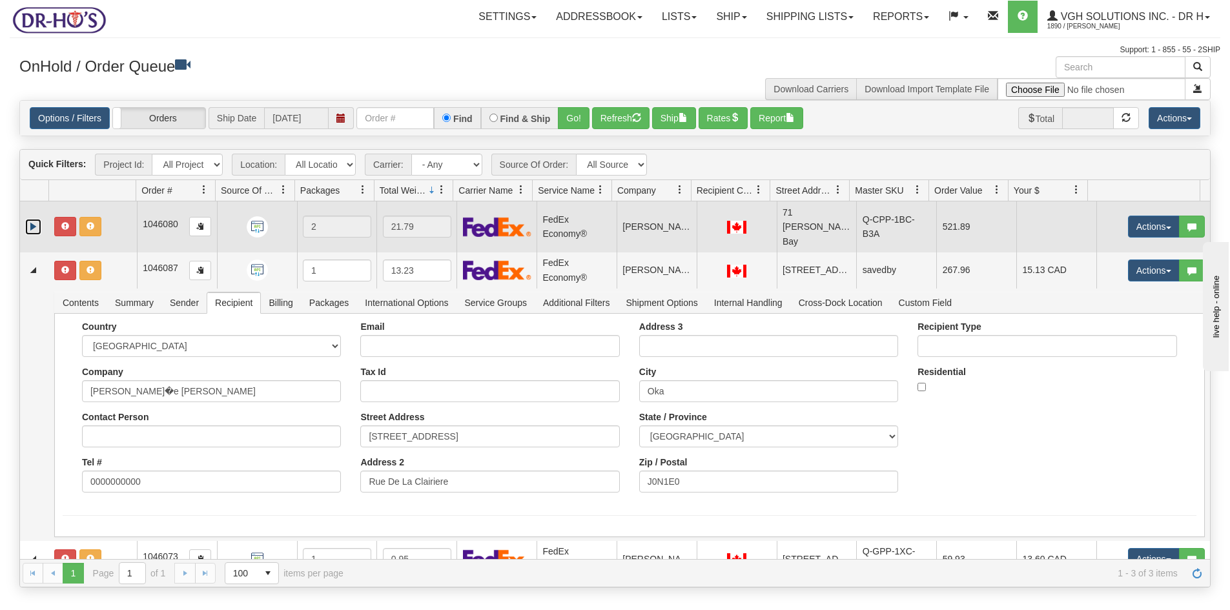
click at [35, 219] on link "Expand" at bounding box center [33, 227] width 16 height 16
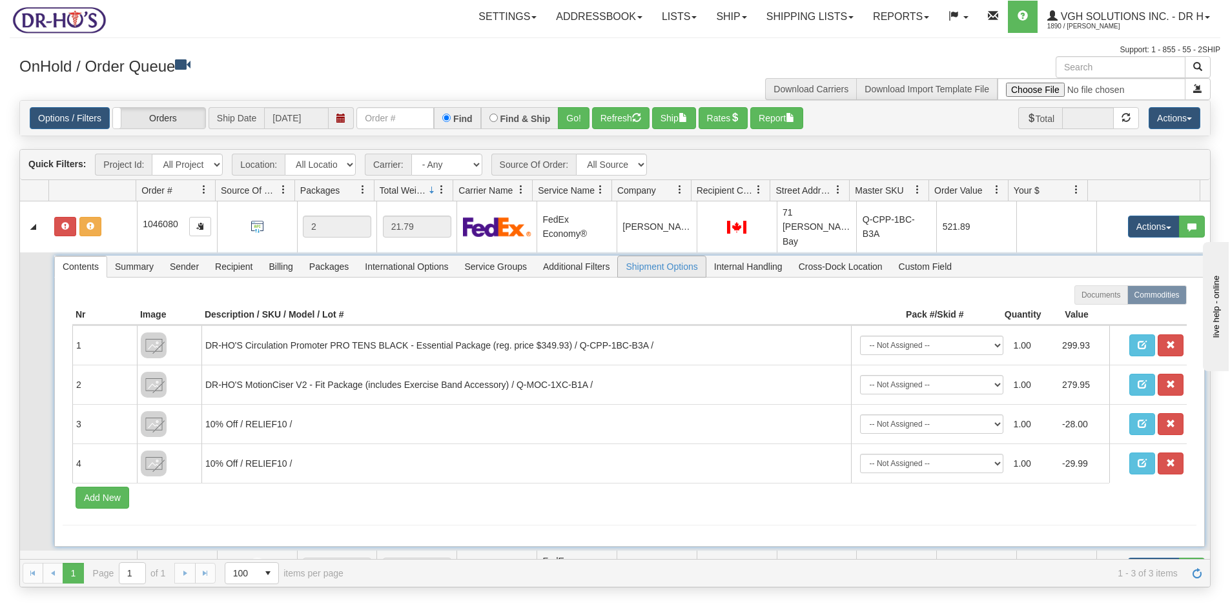
click at [652, 256] on span "Shipment Options" at bounding box center [661, 266] width 87 height 21
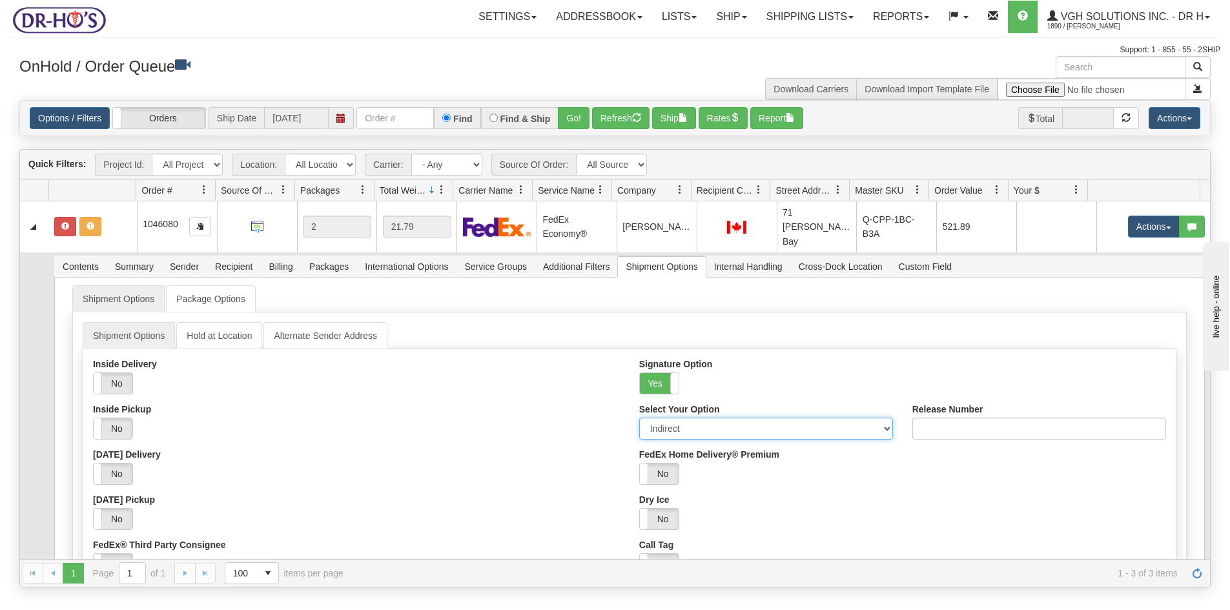
click at [686, 418] on select "Adult Direct Indirect No Signature Required Service Default" at bounding box center [766, 429] width 254 height 22
select select "0"
click at [639, 418] on select "Adult Direct Indirect No Signature Required Service Default" at bounding box center [766, 429] width 254 height 22
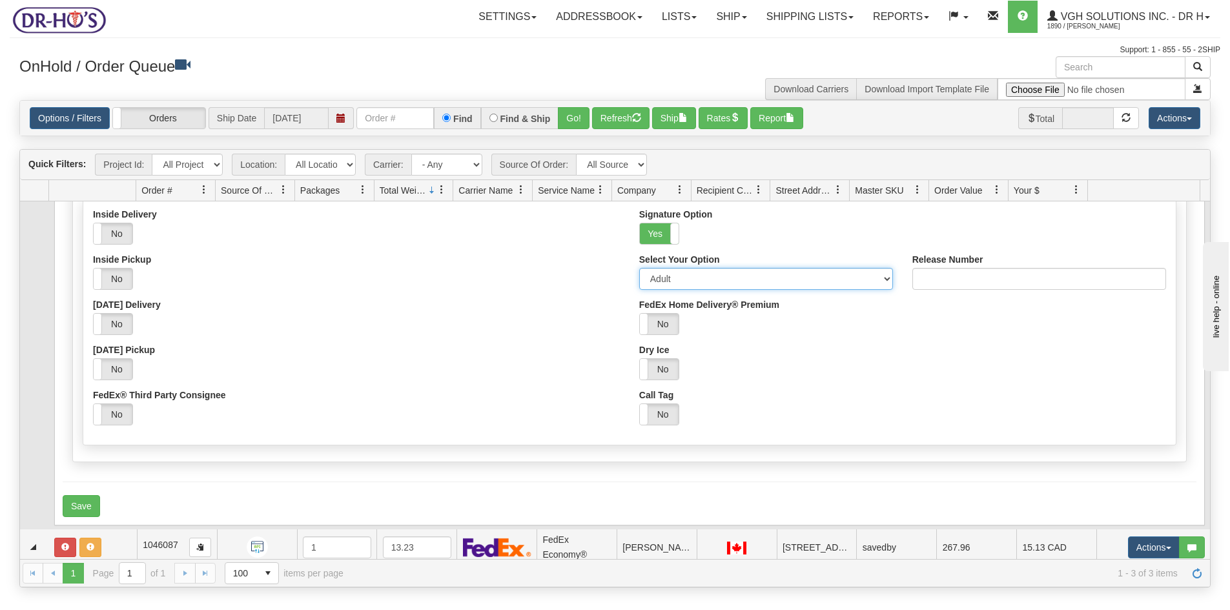
scroll to position [194, 0]
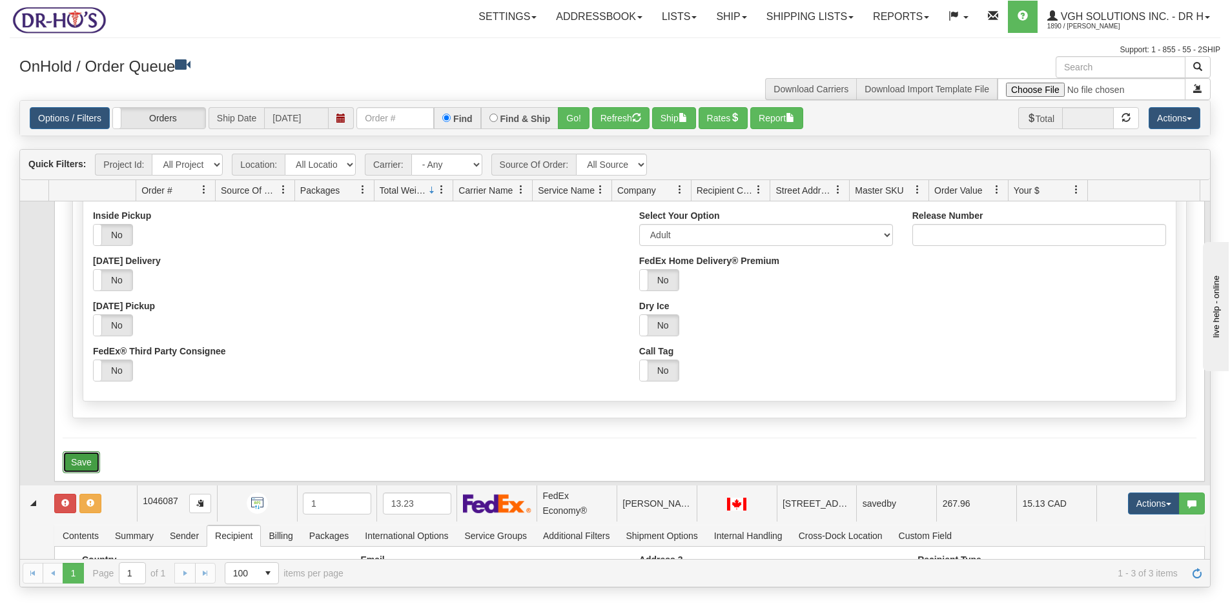
click at [84, 453] on button "Save" at bounding box center [81, 462] width 37 height 22
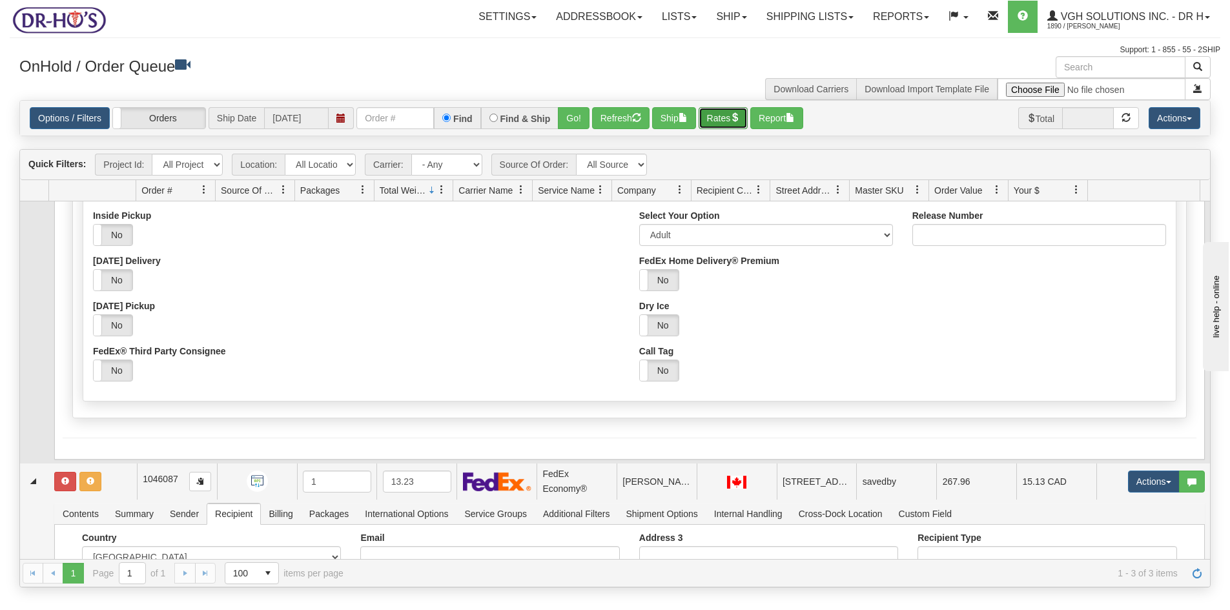
click at [719, 117] on button "Rates" at bounding box center [724, 118] width 50 height 22
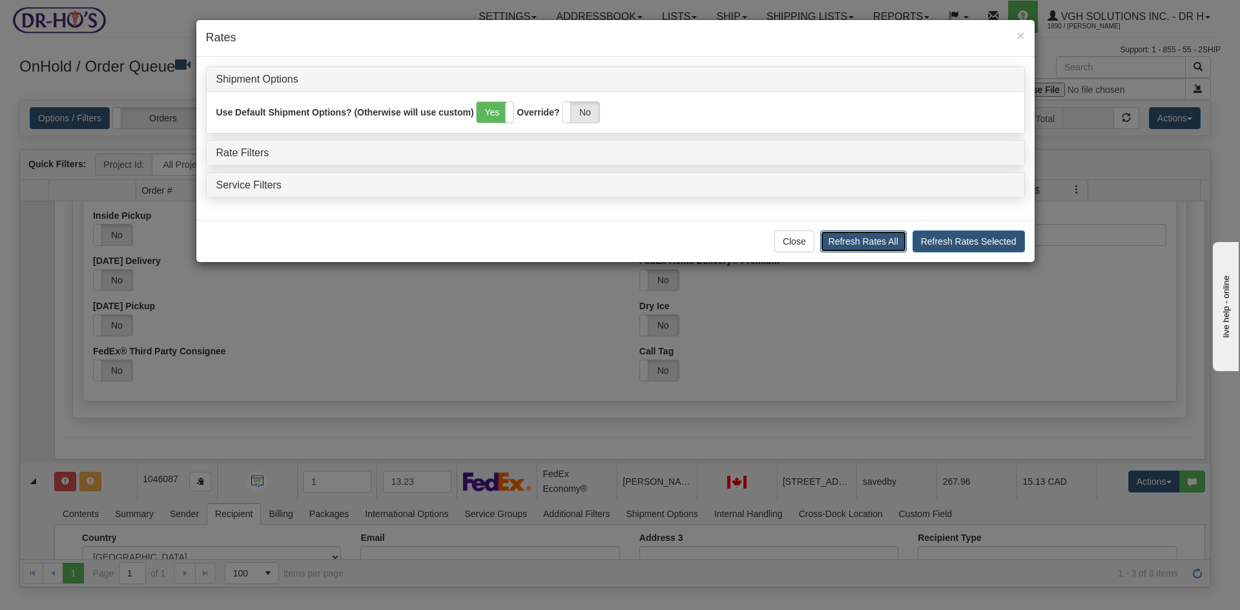
click at [854, 236] on button "Refresh Rates All" at bounding box center [863, 242] width 87 height 22
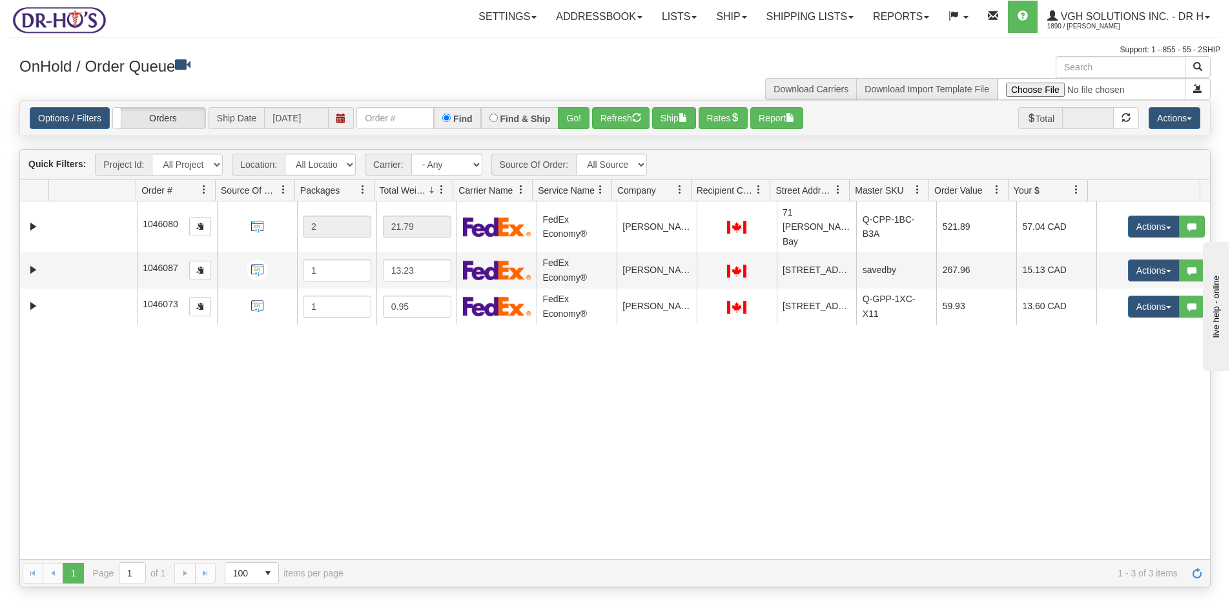
scroll to position [0, 0]
click at [674, 118] on button "Ship" at bounding box center [674, 118] width 44 height 22
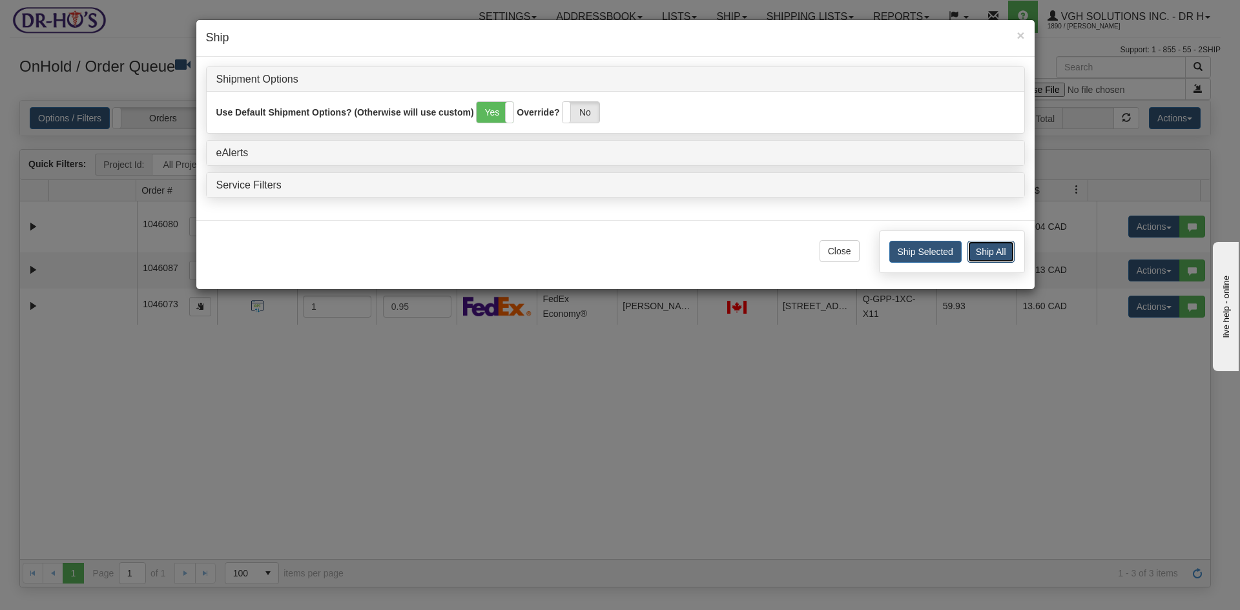
click at [983, 258] on button "Ship All" at bounding box center [990, 252] width 47 height 22
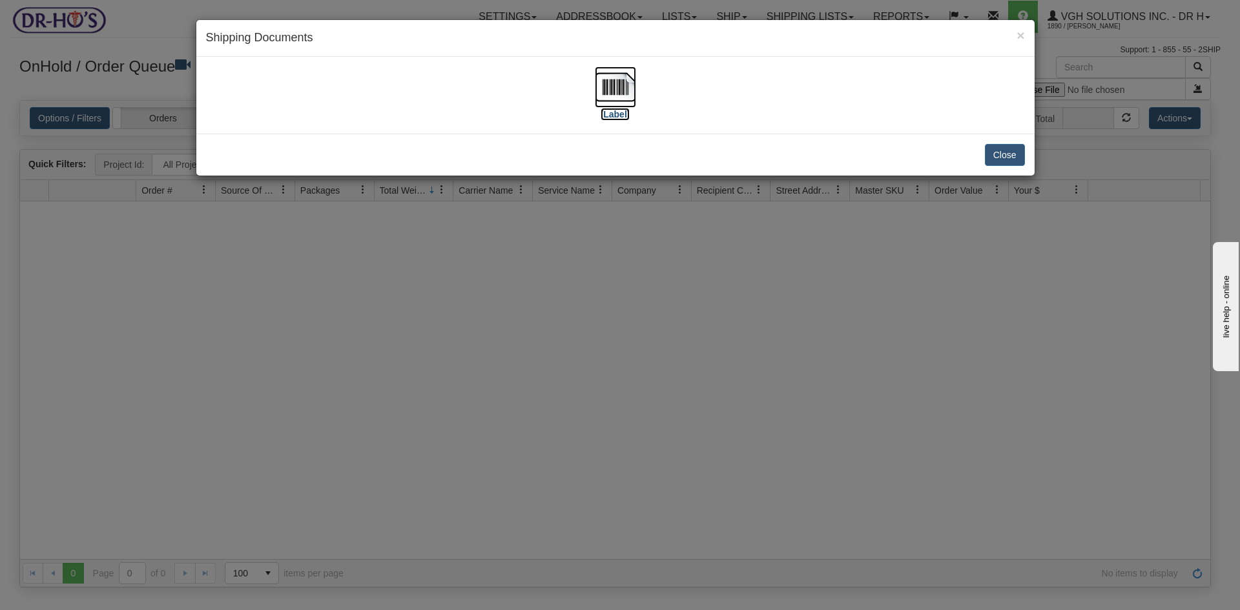
click at [606, 82] on img at bounding box center [615, 87] width 41 height 41
click at [1000, 152] on button "Close" at bounding box center [1005, 155] width 40 height 22
